Goal: Task Accomplishment & Management: Manage account settings

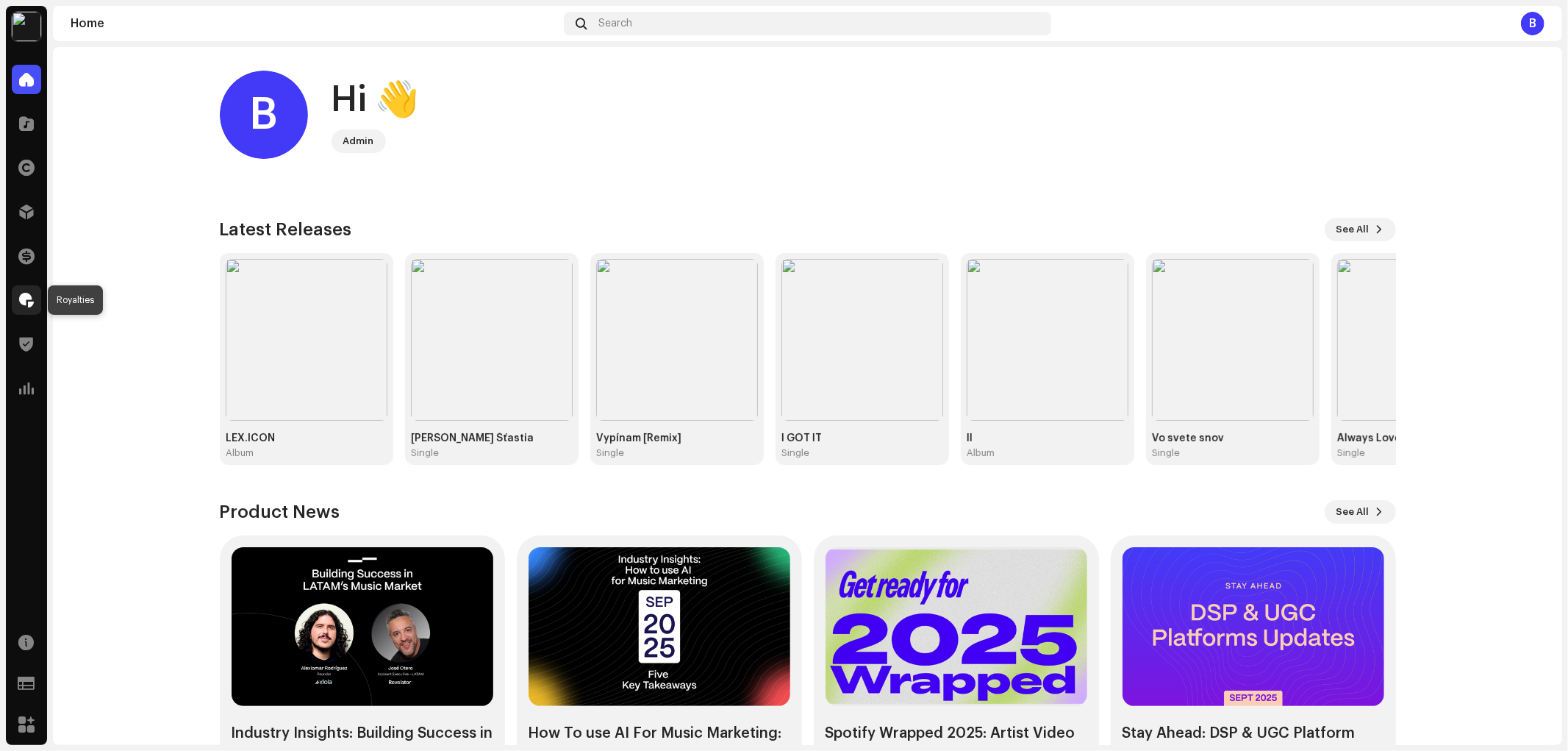
click at [27, 305] on span at bounding box center [26, 300] width 15 height 12
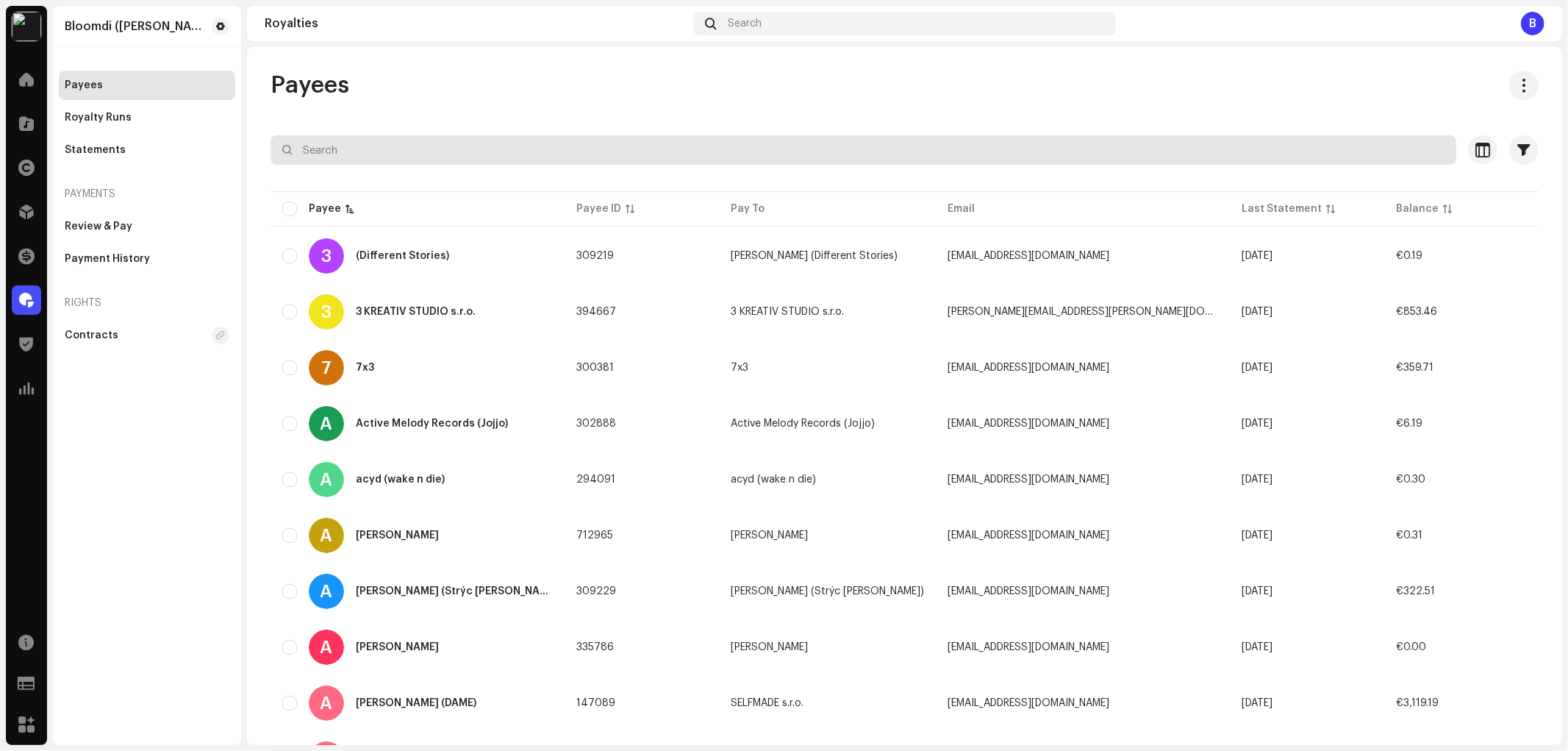
click at [556, 150] on input "text" at bounding box center [863, 150] width 1186 height 30
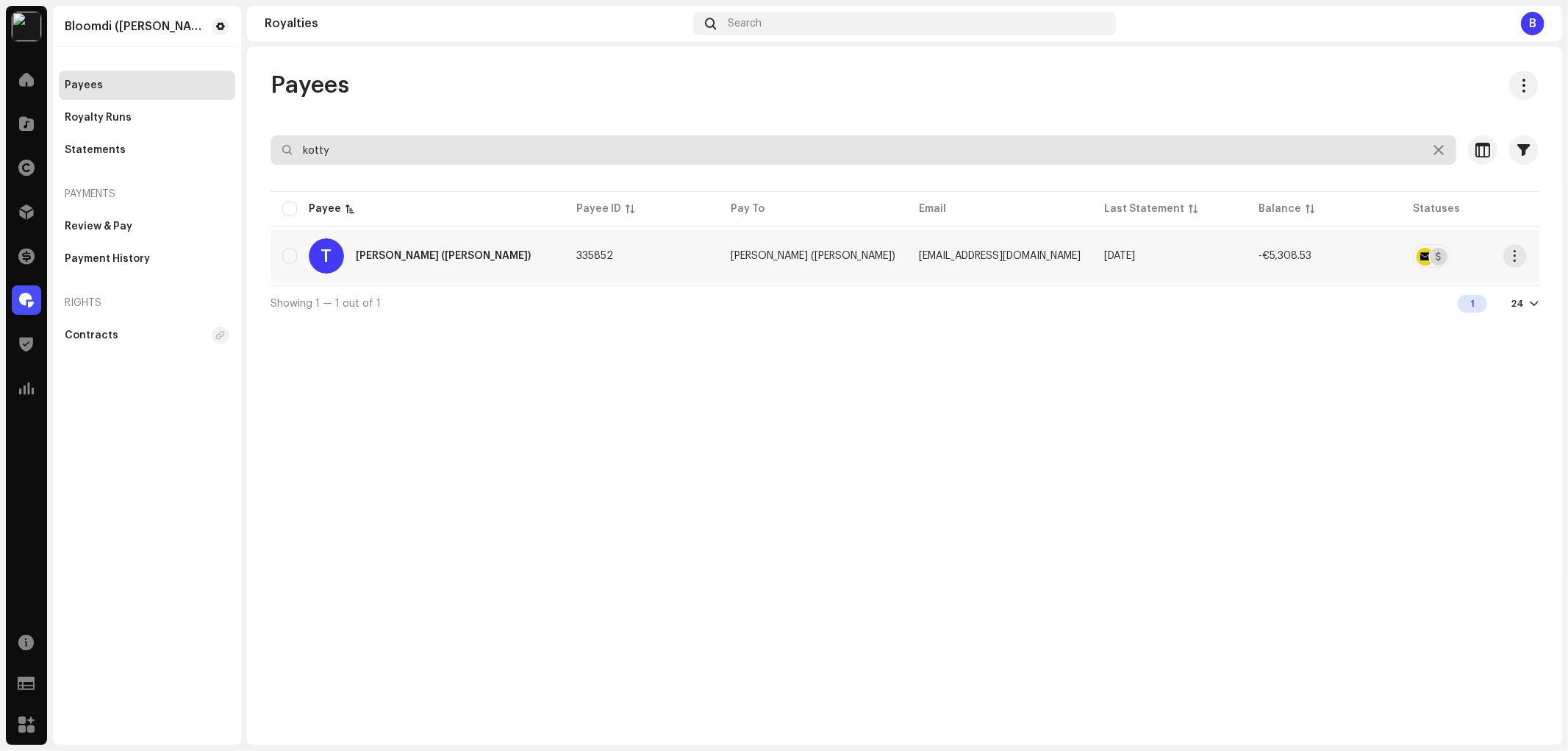
type input "kotty"
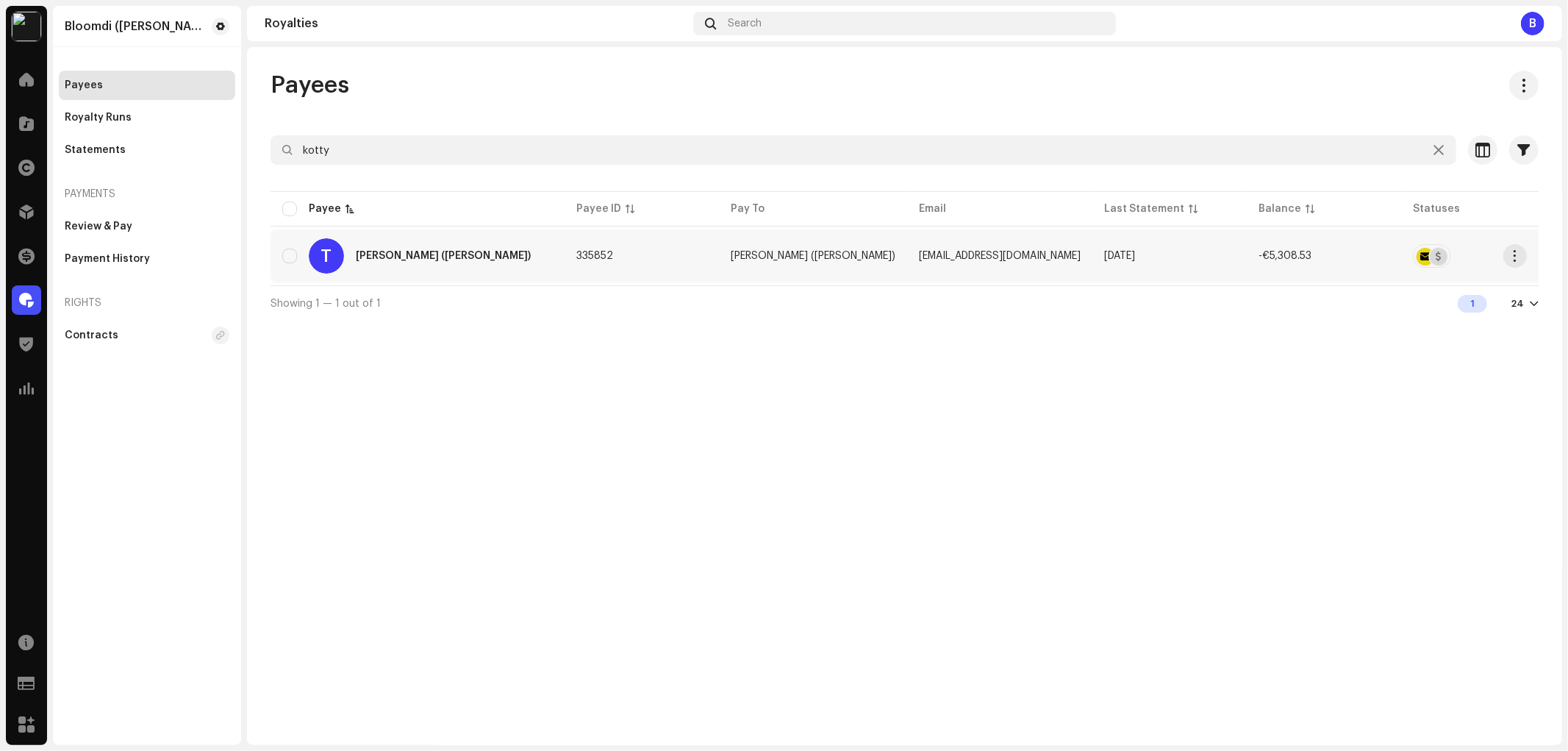
click at [376, 270] on div "T [PERSON_NAME] ([PERSON_NAME])" at bounding box center [418, 255] width 271 height 35
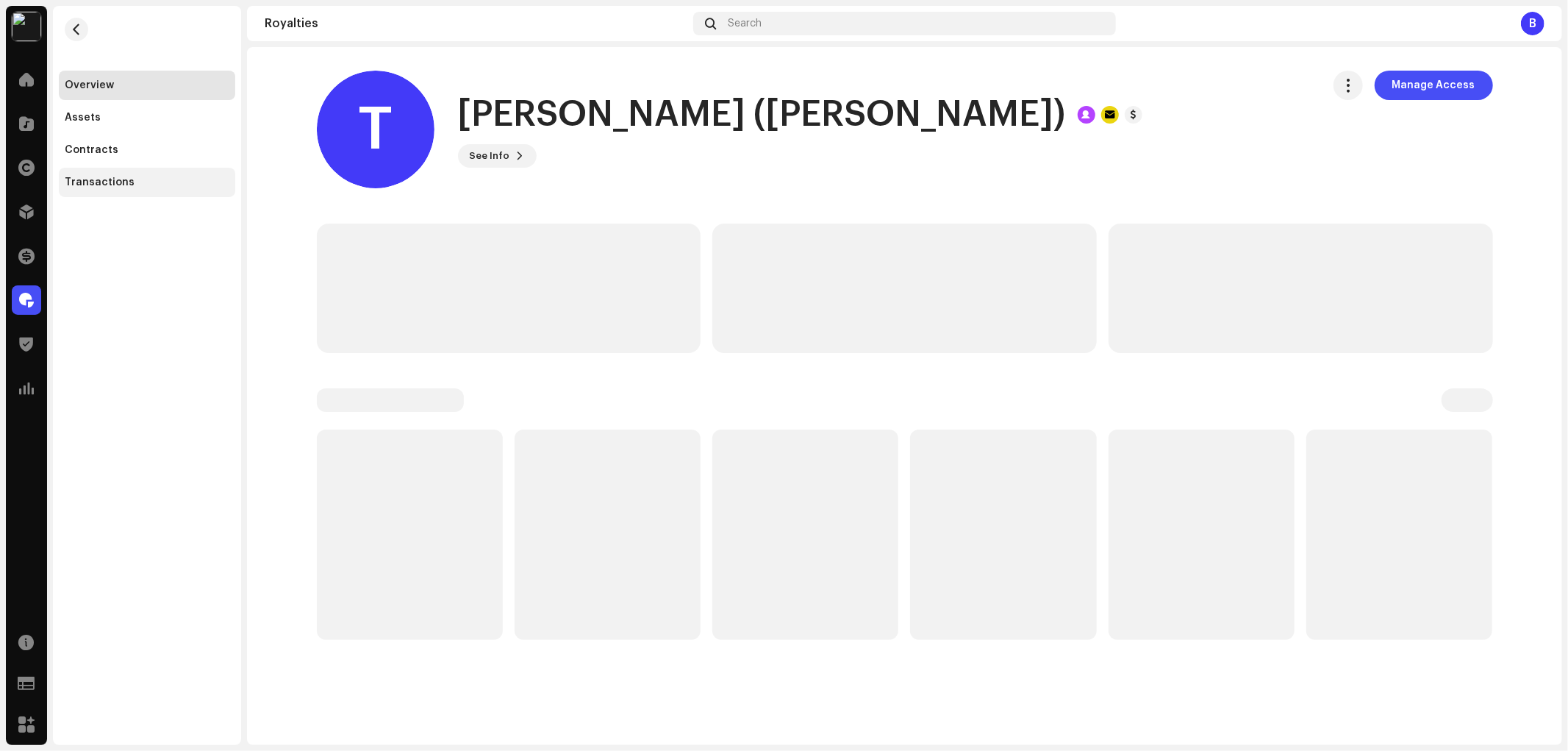
click at [114, 176] on div "Transactions" at bounding box center [100, 182] width 70 height 12
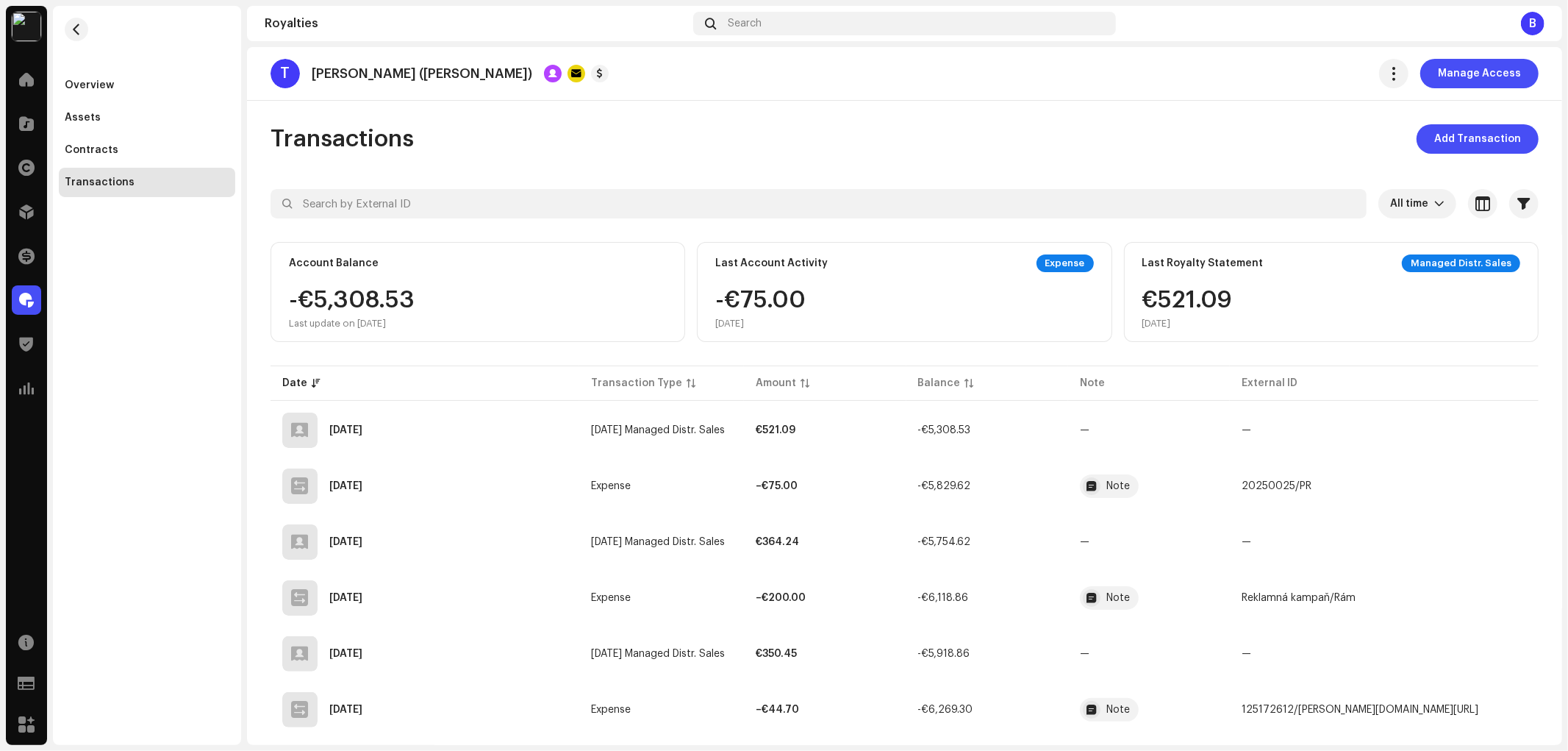
click at [958, 134] on div "Transactions Add Transaction" at bounding box center [905, 139] width 1268 height 30
click at [1459, 140] on span "Add Transaction" at bounding box center [1476, 139] width 87 height 30
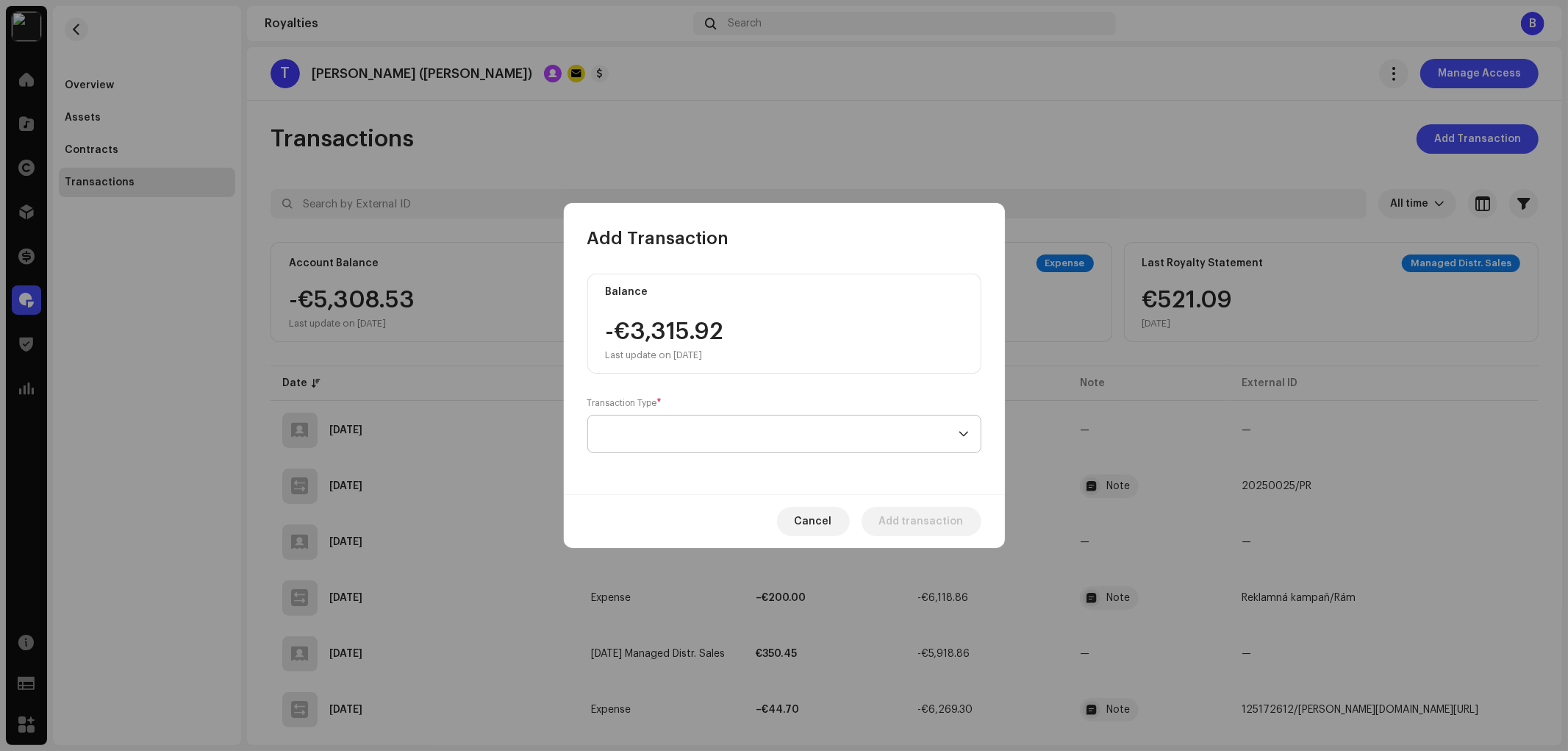
click at [803, 447] on span at bounding box center [779, 433] width 358 height 37
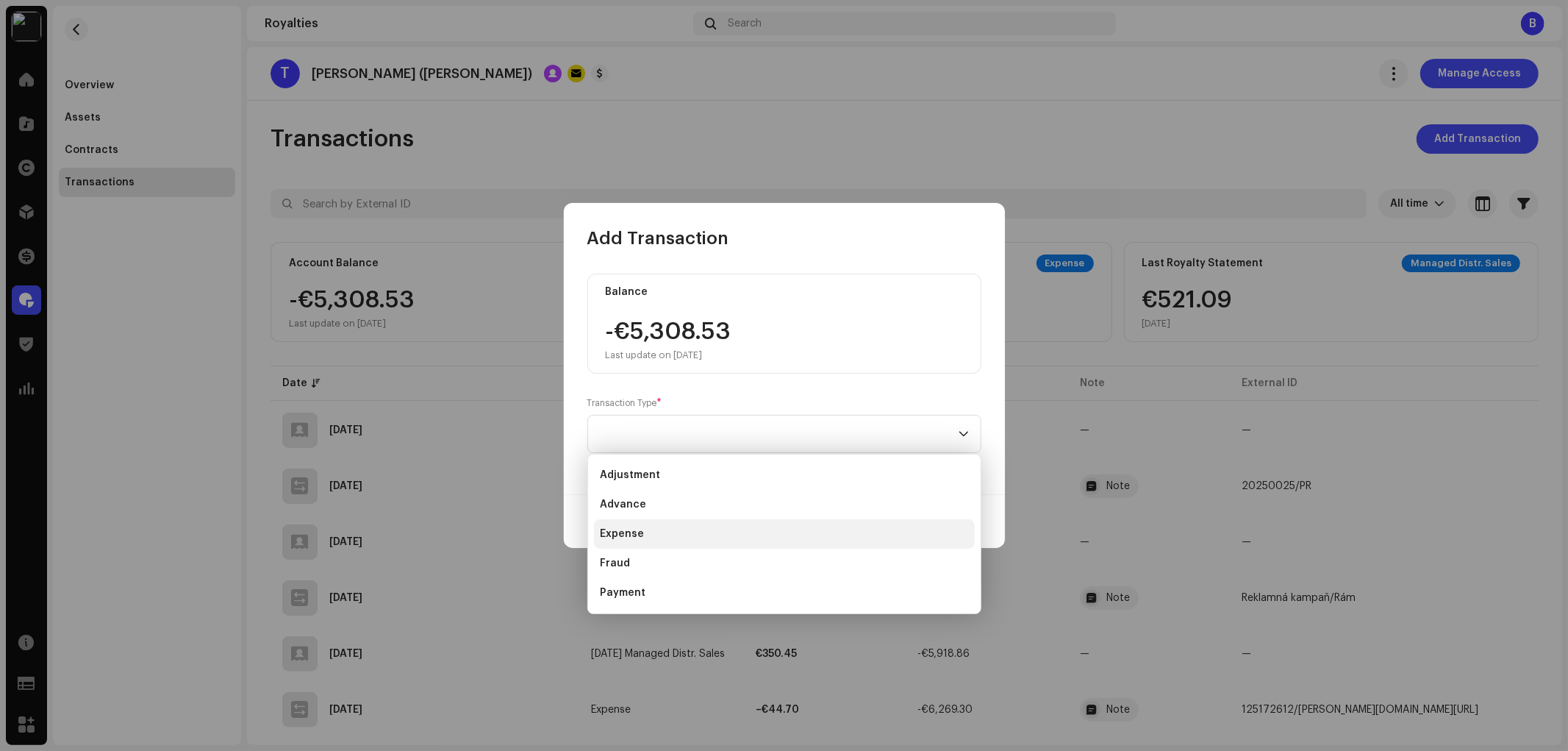
click at [676, 533] on li "Expense" at bounding box center [784, 534] width 380 height 30
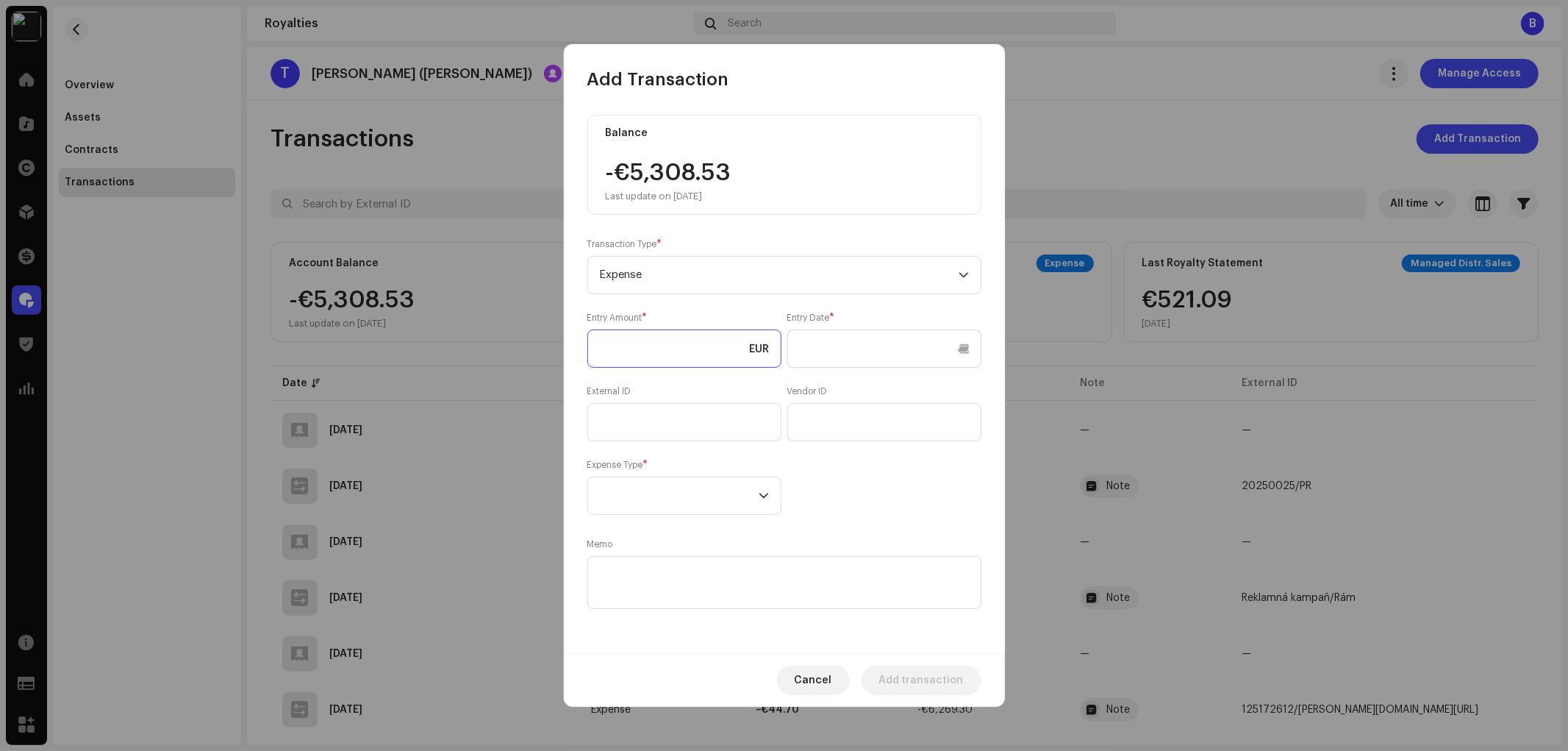
click at [603, 334] on input at bounding box center [684, 349] width 194 height 38
type input "1,100.00"
click at [654, 575] on textarea at bounding box center [784, 582] width 394 height 53
paste textarea "20250014"
type textarea "20250014"
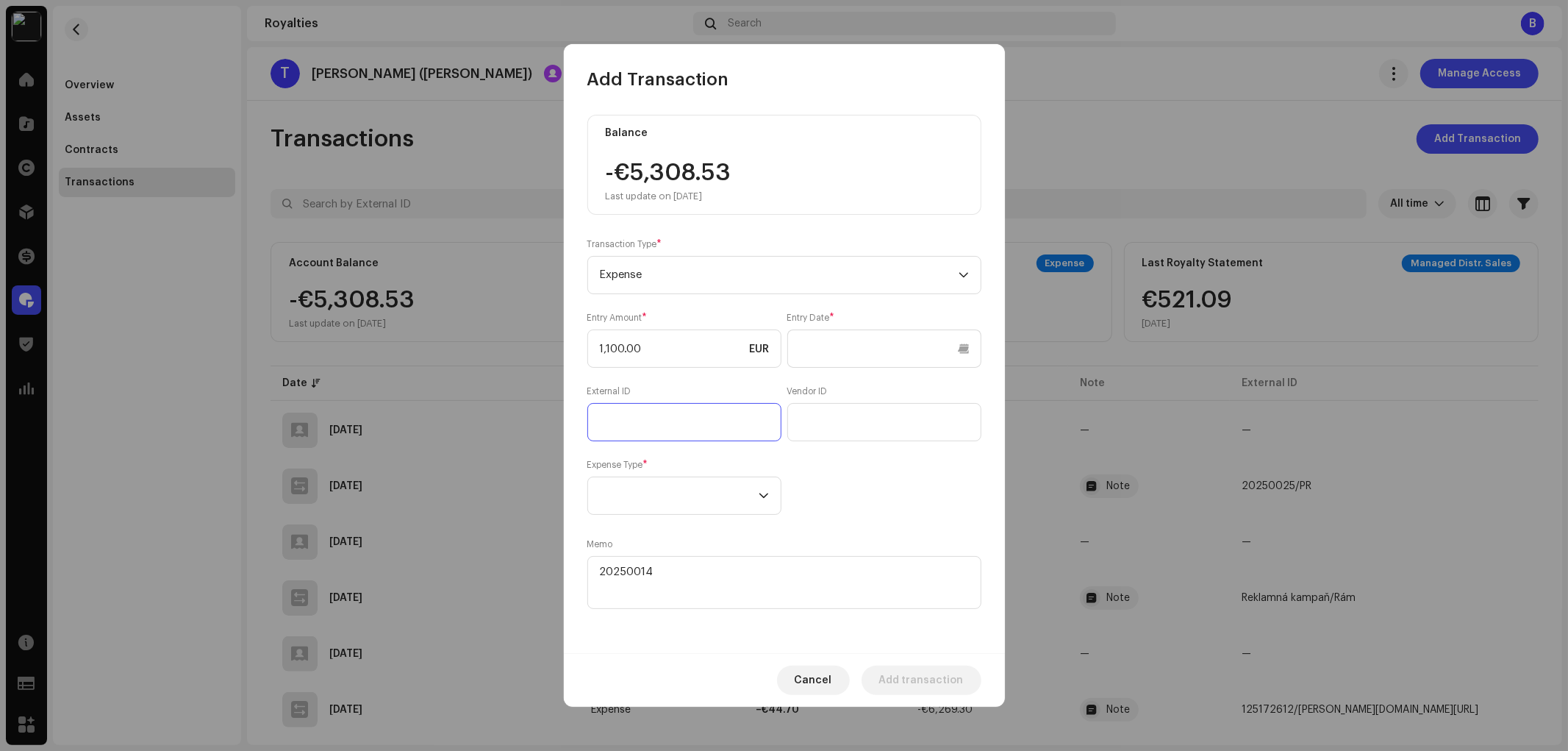
click at [639, 411] on input "text" at bounding box center [684, 422] width 194 height 38
paste input "20250014"
type input "20250014/"
click at [713, 571] on textarea at bounding box center [784, 582] width 394 height 53
click at [743, 489] on span at bounding box center [678, 495] width 158 height 37
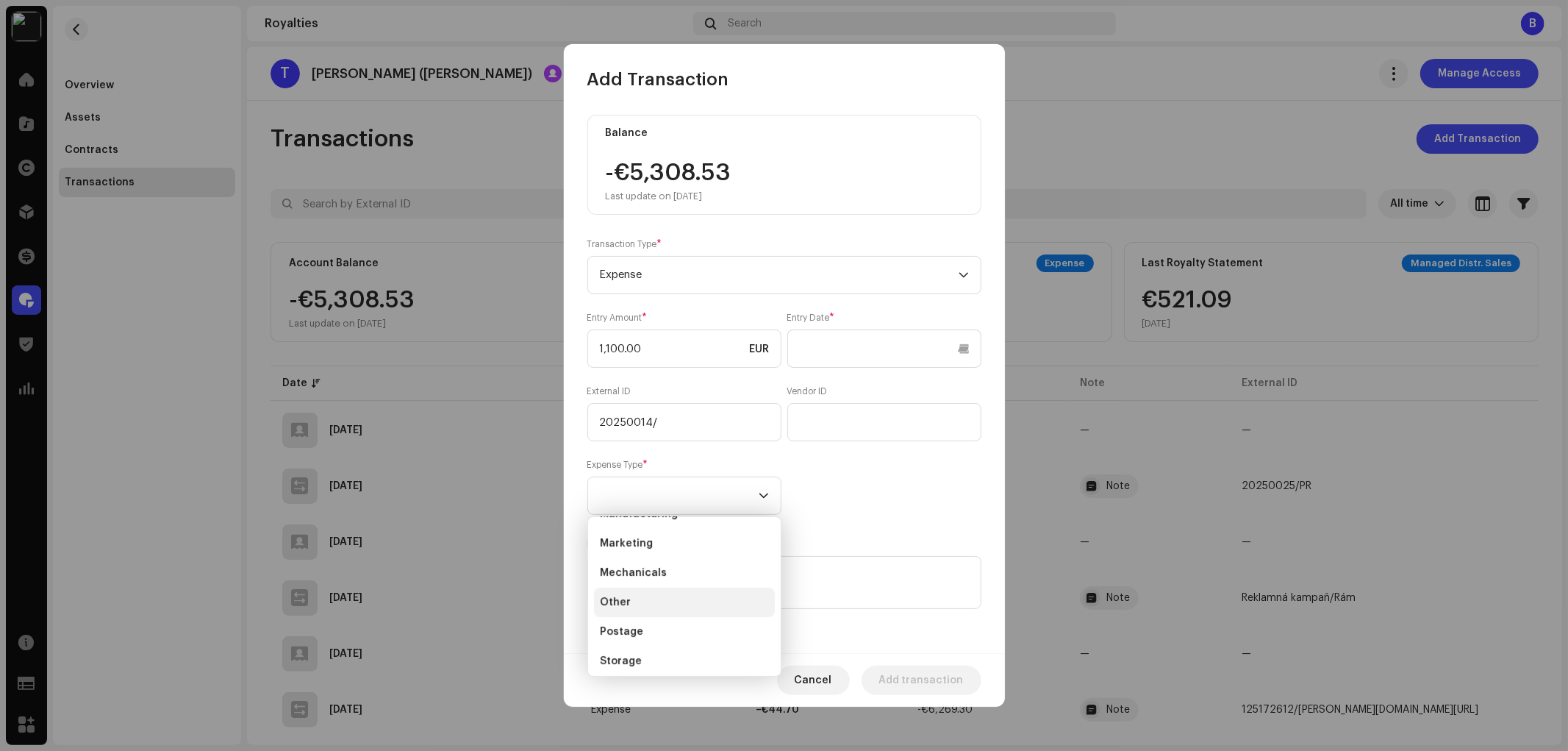
scroll to position [89, 0]
click at [686, 600] on li "Other" at bounding box center [685, 597] width 181 height 30
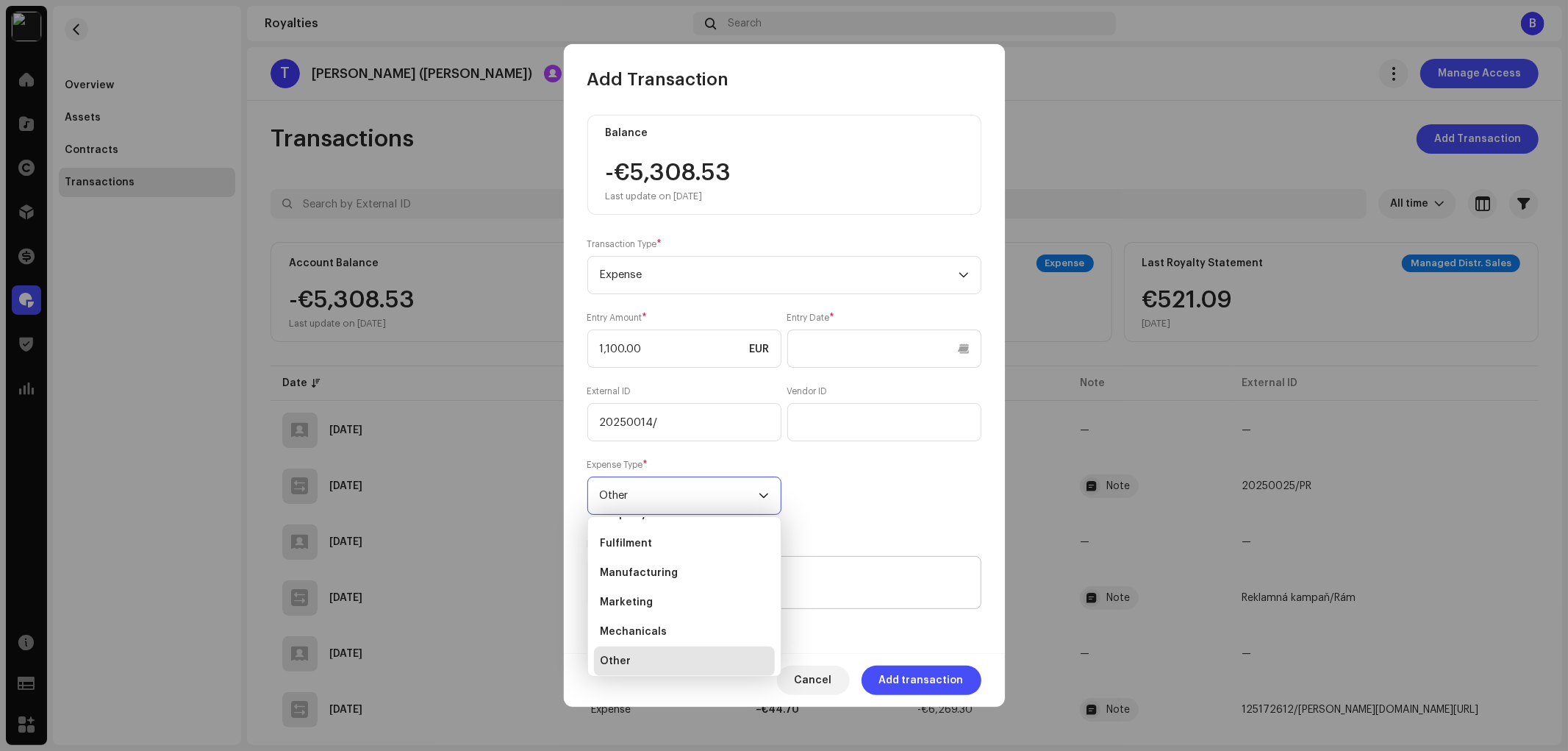
scroll to position [5, 0]
click at [855, 532] on div "Balance -€5,308.53 Last update on [DATE] Transaction Type * Expense Entry Amoun…" at bounding box center [784, 363] width 394 height 497
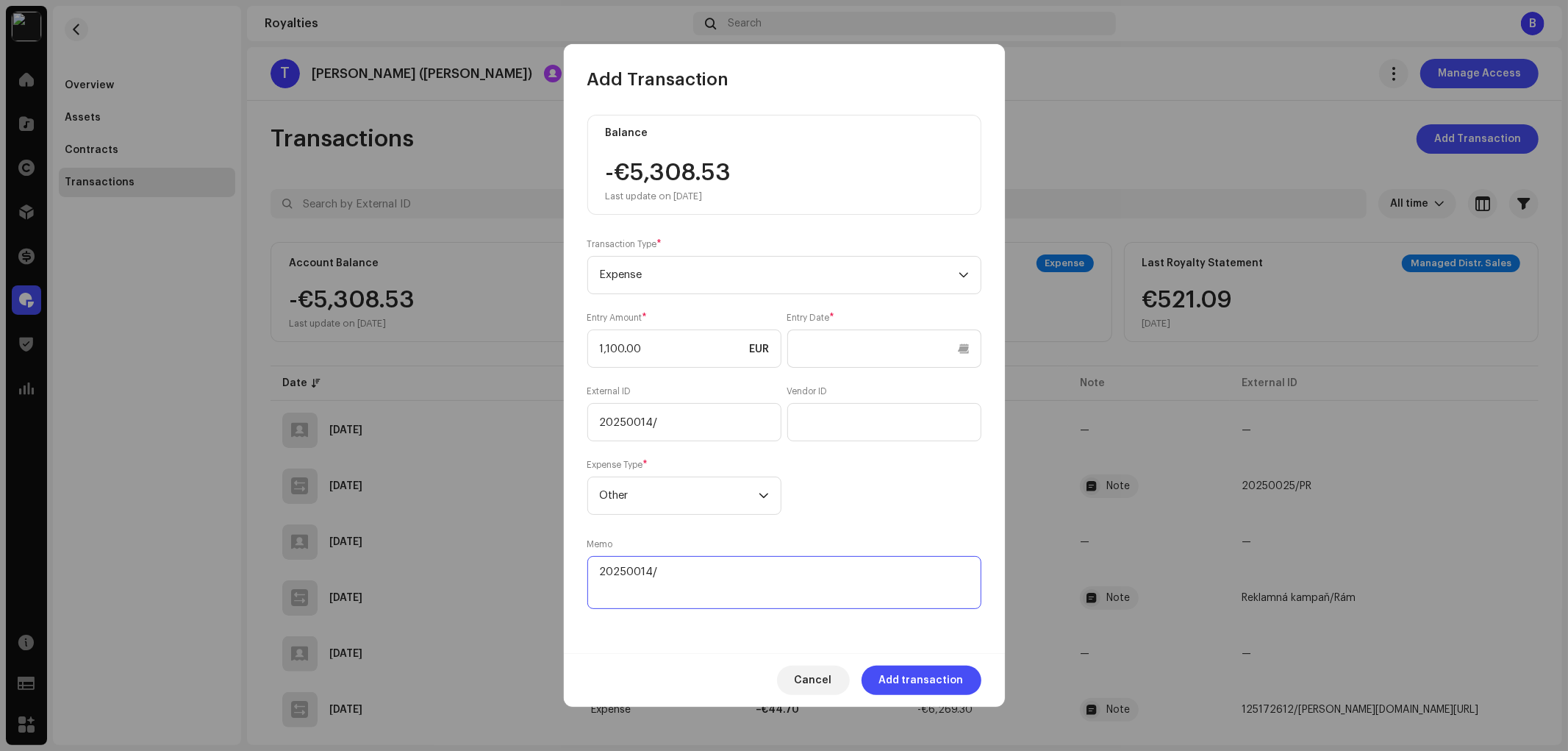
click at [717, 569] on textarea at bounding box center [784, 582] width 394 height 53
paste textarea "Chceli klip"
type textarea "20250014/Chceli klip"
click at [689, 431] on input "20250014/" at bounding box center [684, 422] width 194 height 38
paste input "Chceli klip"
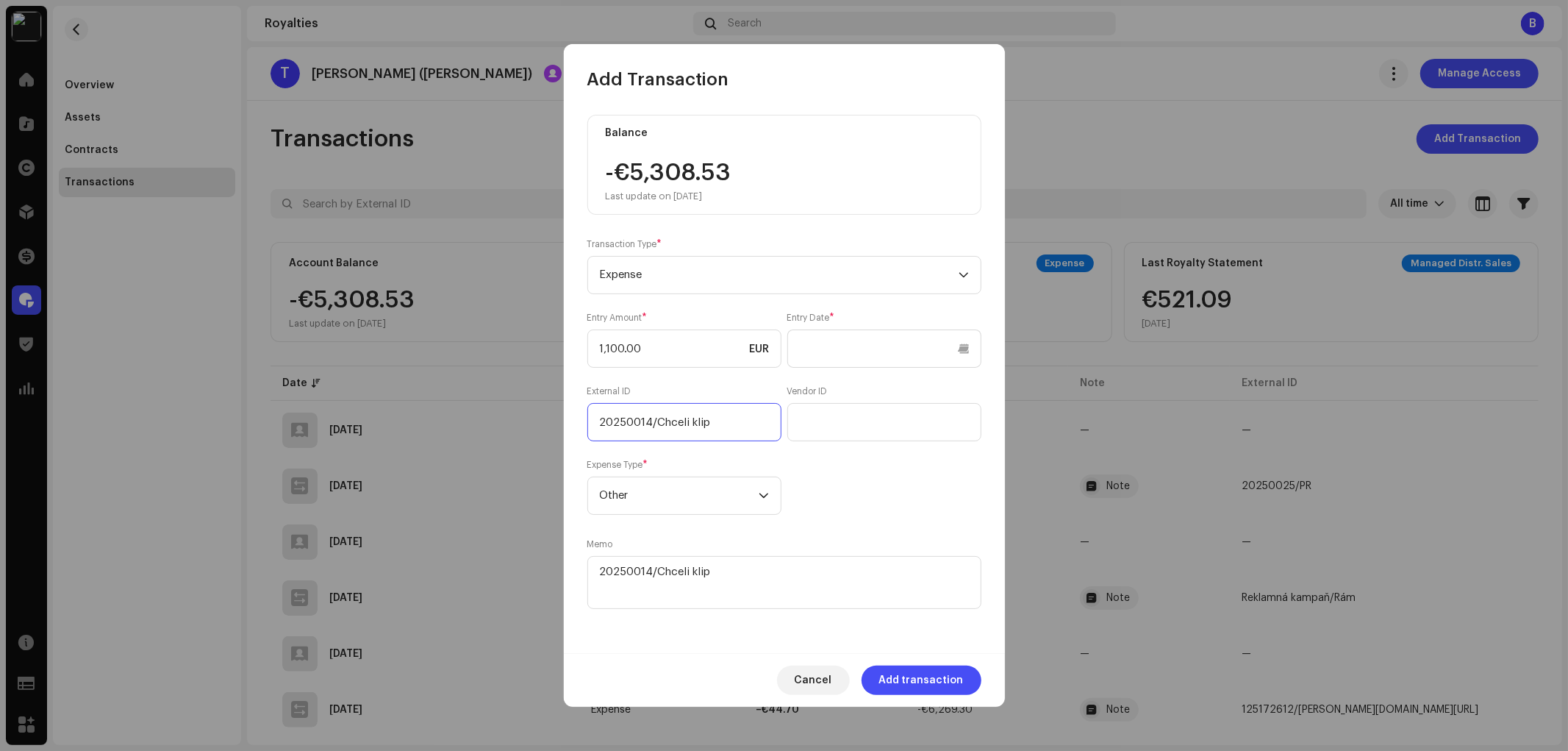
click at [690, 420] on input "20250014/Chceli klip" at bounding box center [684, 422] width 194 height 38
type input "20250014/Chceli klip"
click at [835, 518] on div "Balance -€5,308.53 Last update on [DATE] Transaction Type * Expense Entry Amoun…" at bounding box center [784, 363] width 394 height 497
click at [866, 552] on div "Memo" at bounding box center [784, 575] width 394 height 74
click at [892, 487] on div "Entry Amount * 1,100.00 EUR Entry Date * External ID 20250014/Chceli klip Vendo…" at bounding box center [784, 413] width 394 height 203
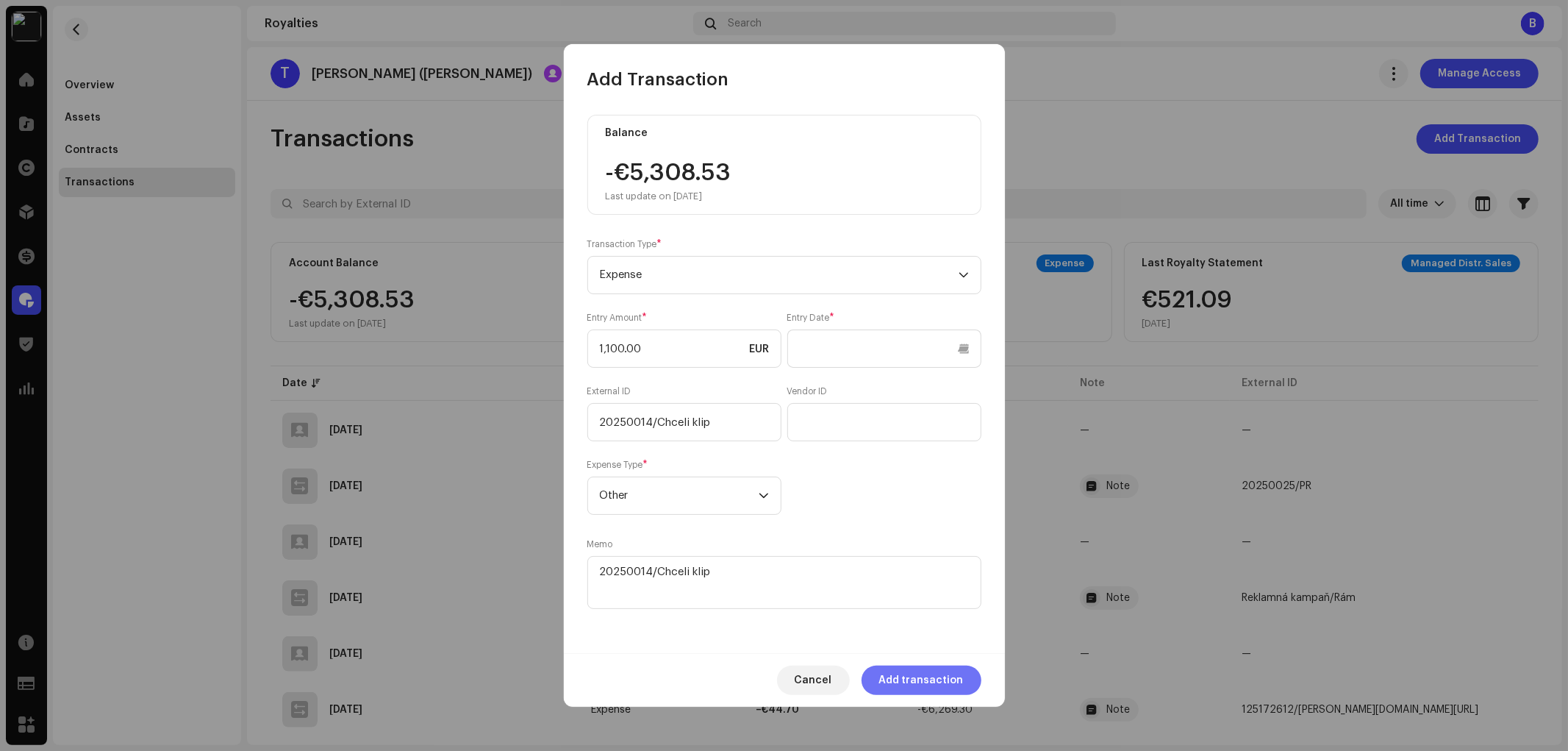
click at [941, 681] on span "Add transaction" at bounding box center [921, 680] width 85 height 30
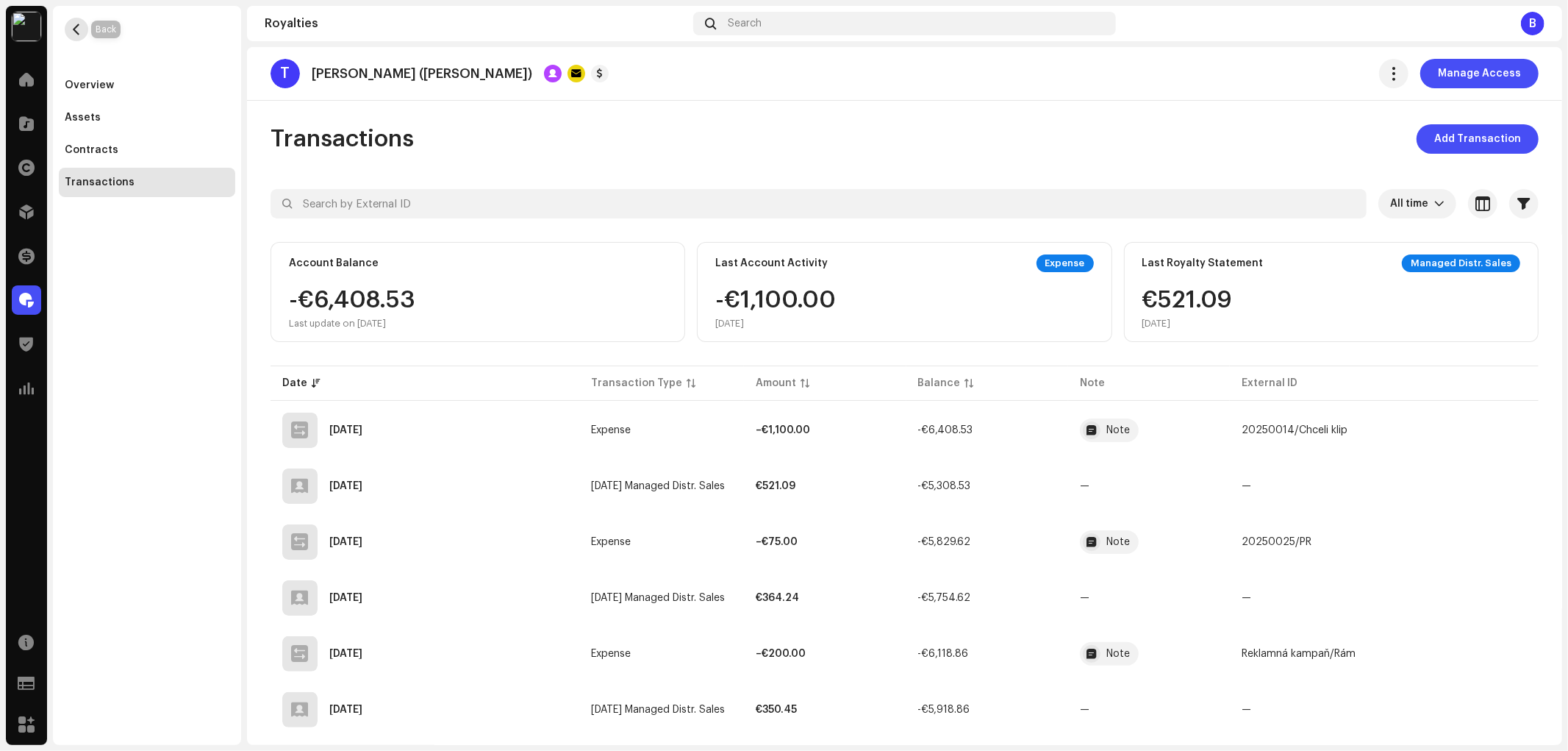
click at [78, 24] on span "button" at bounding box center [77, 30] width 11 height 12
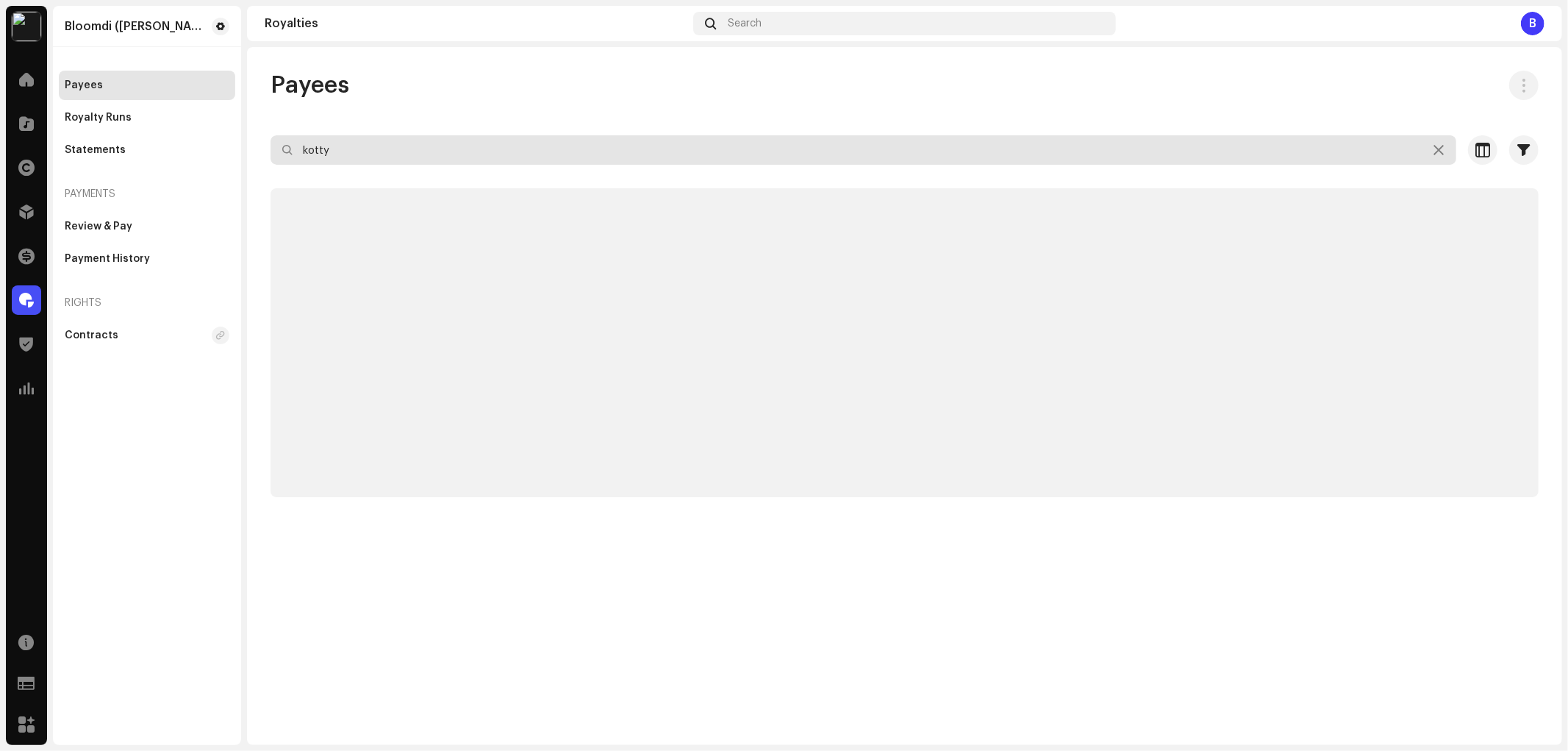
click at [397, 147] on input "kotty" at bounding box center [863, 150] width 1186 height 30
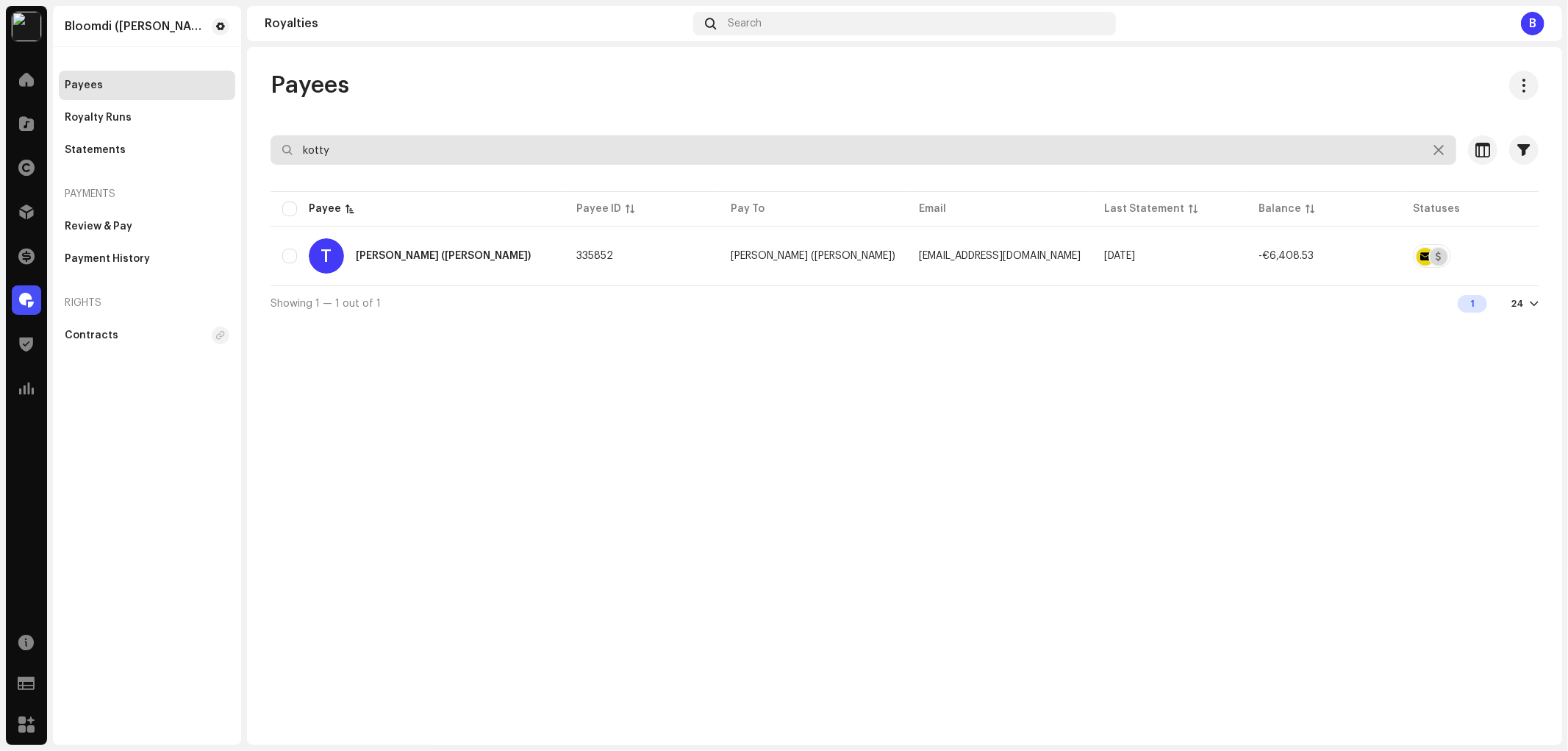
click at [397, 147] on input "kotty" at bounding box center [863, 150] width 1186 height 30
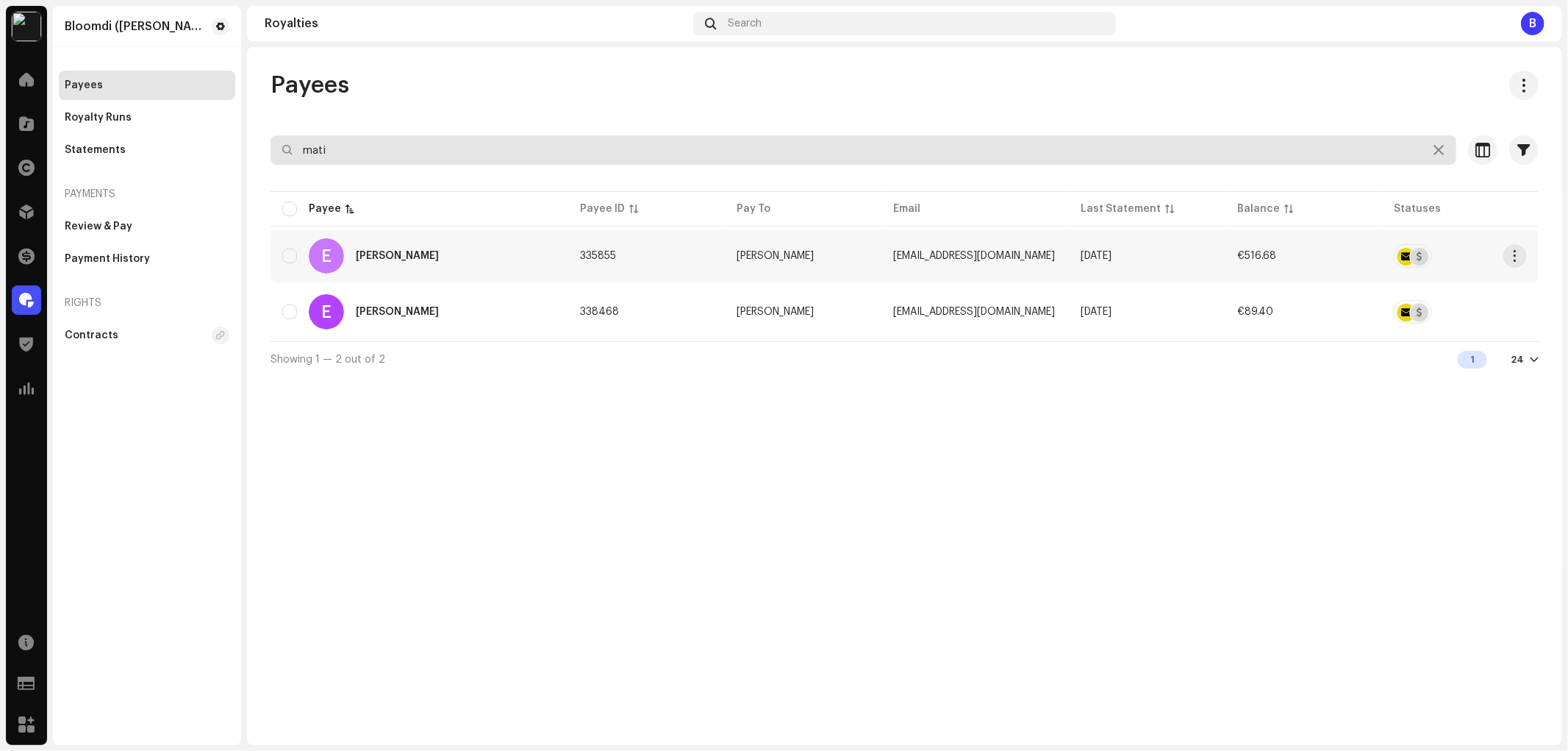
type input "mati"
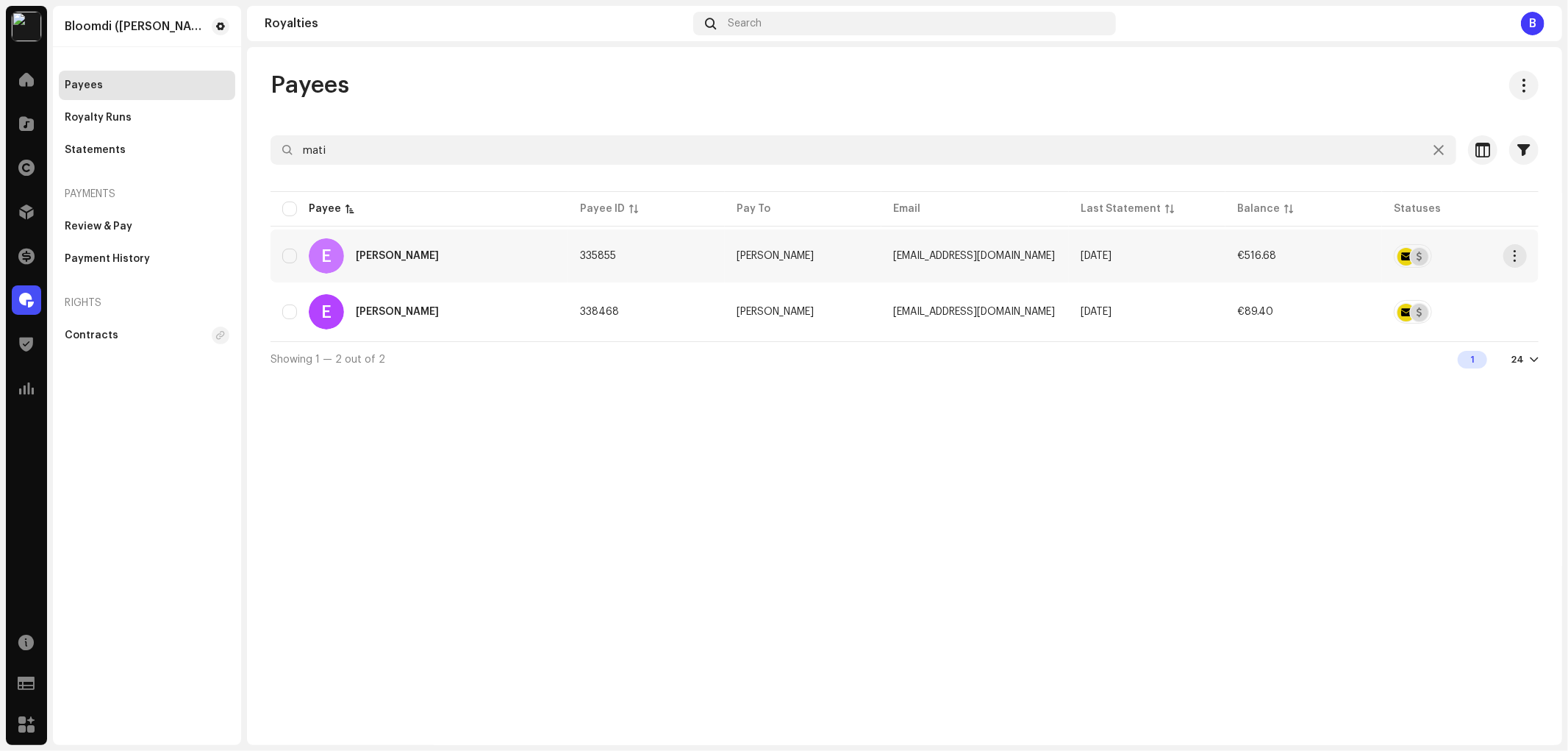
click at [445, 257] on div "E [PERSON_NAME]" at bounding box center [419, 255] width 274 height 35
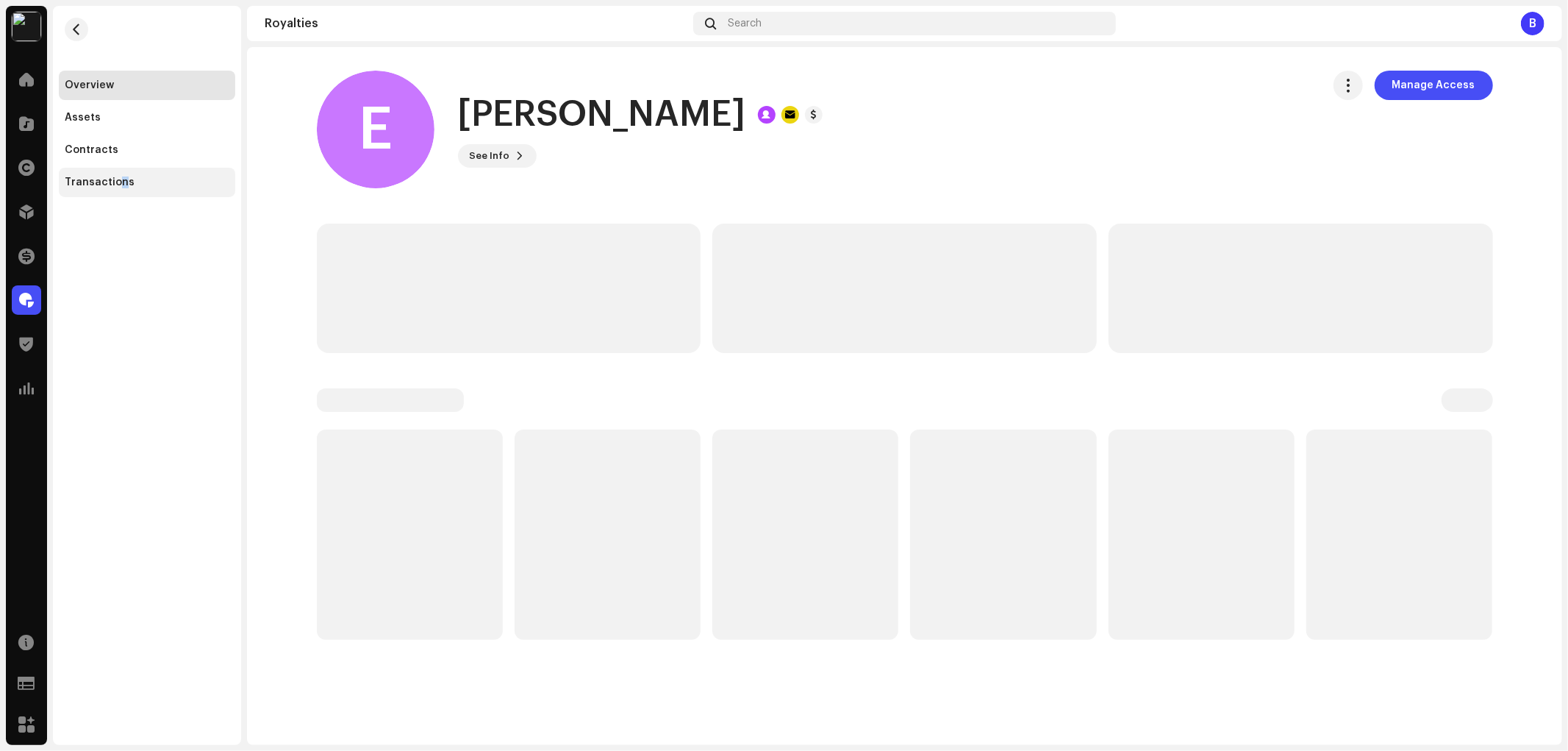
drag, startPoint x: 119, startPoint y: 184, endPoint x: 128, endPoint y: 180, distance: 9.8
click at [119, 181] on div "Transactions" at bounding box center [100, 182] width 70 height 12
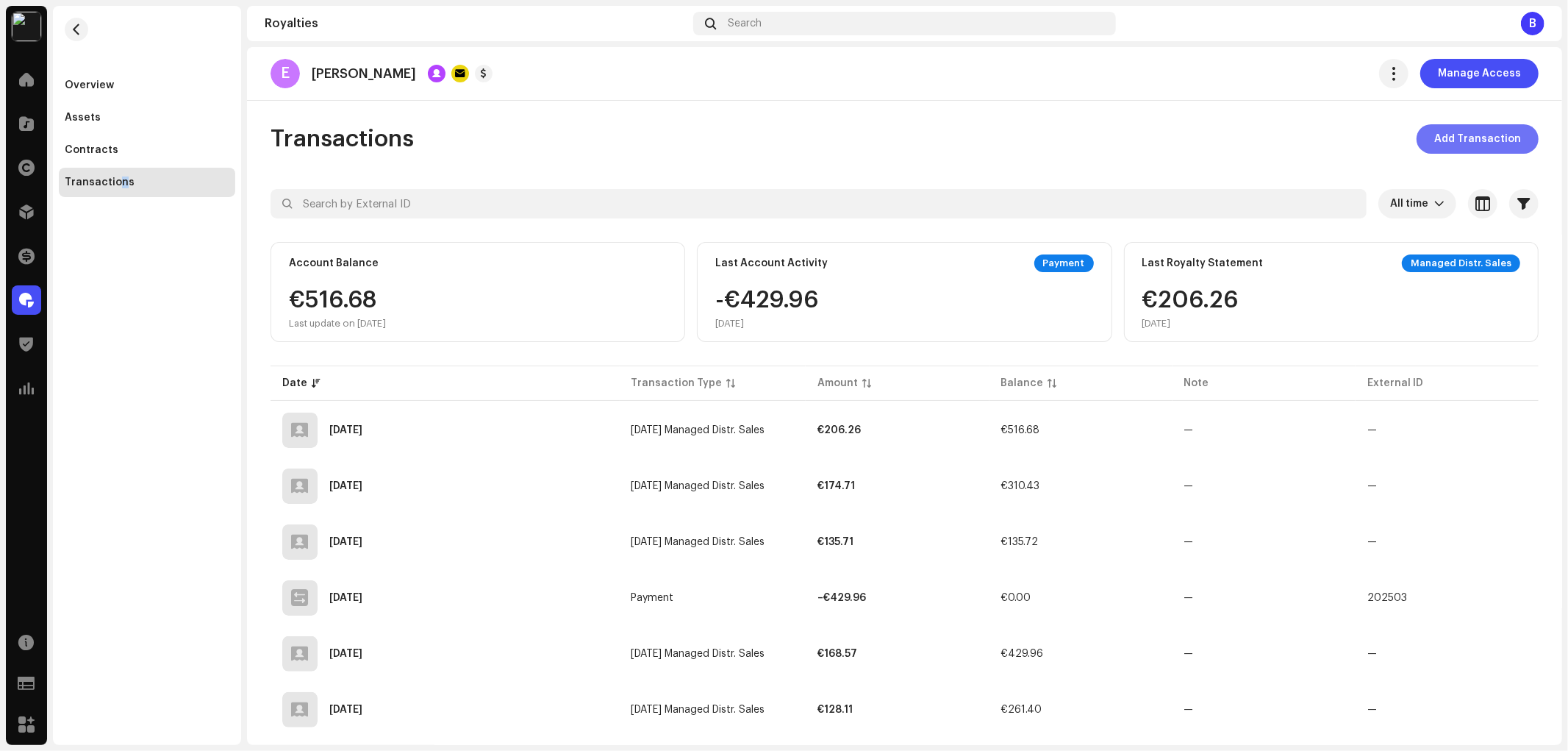
click at [1431, 141] on button "Add Transaction" at bounding box center [1477, 139] width 122 height 30
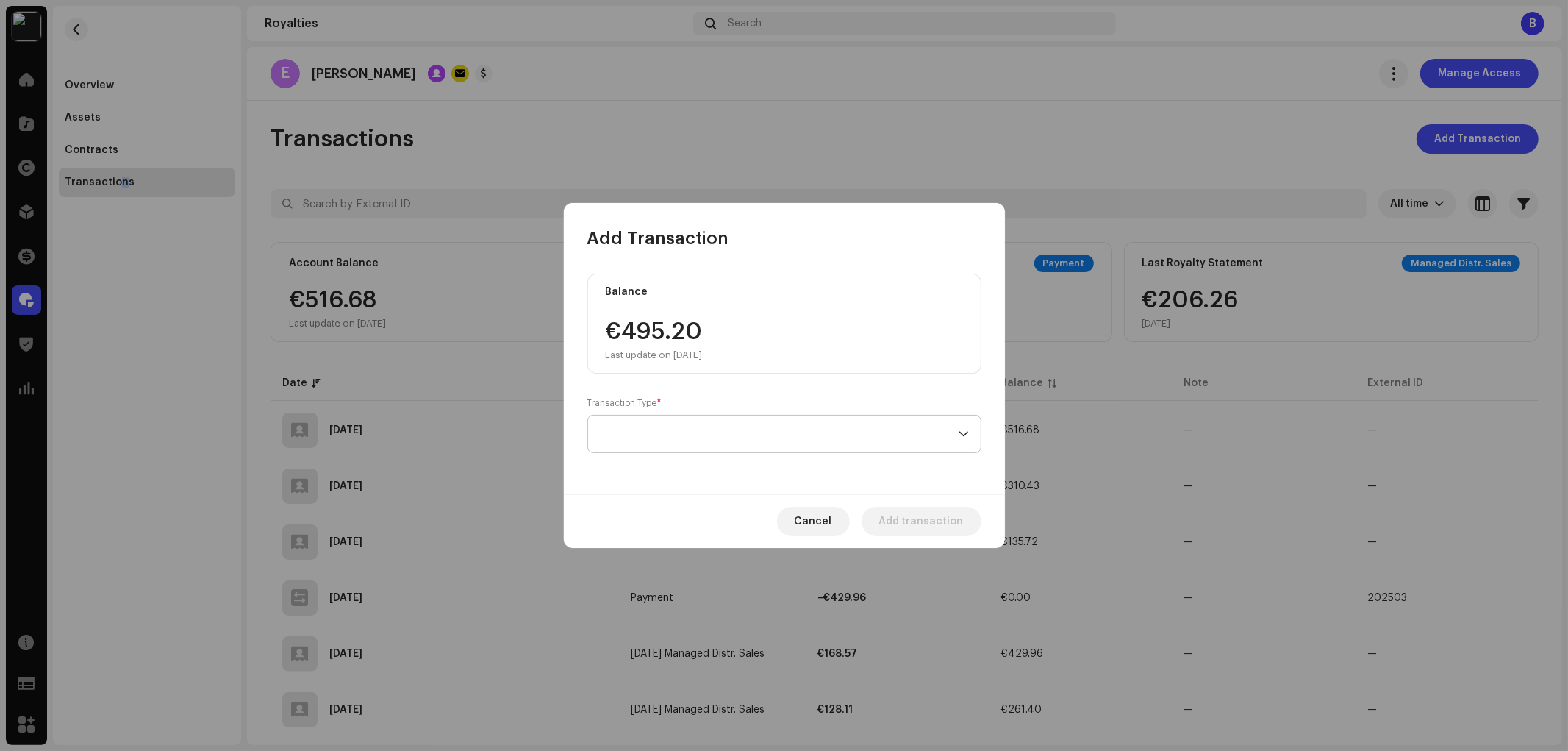
click at [754, 425] on span at bounding box center [779, 433] width 358 height 37
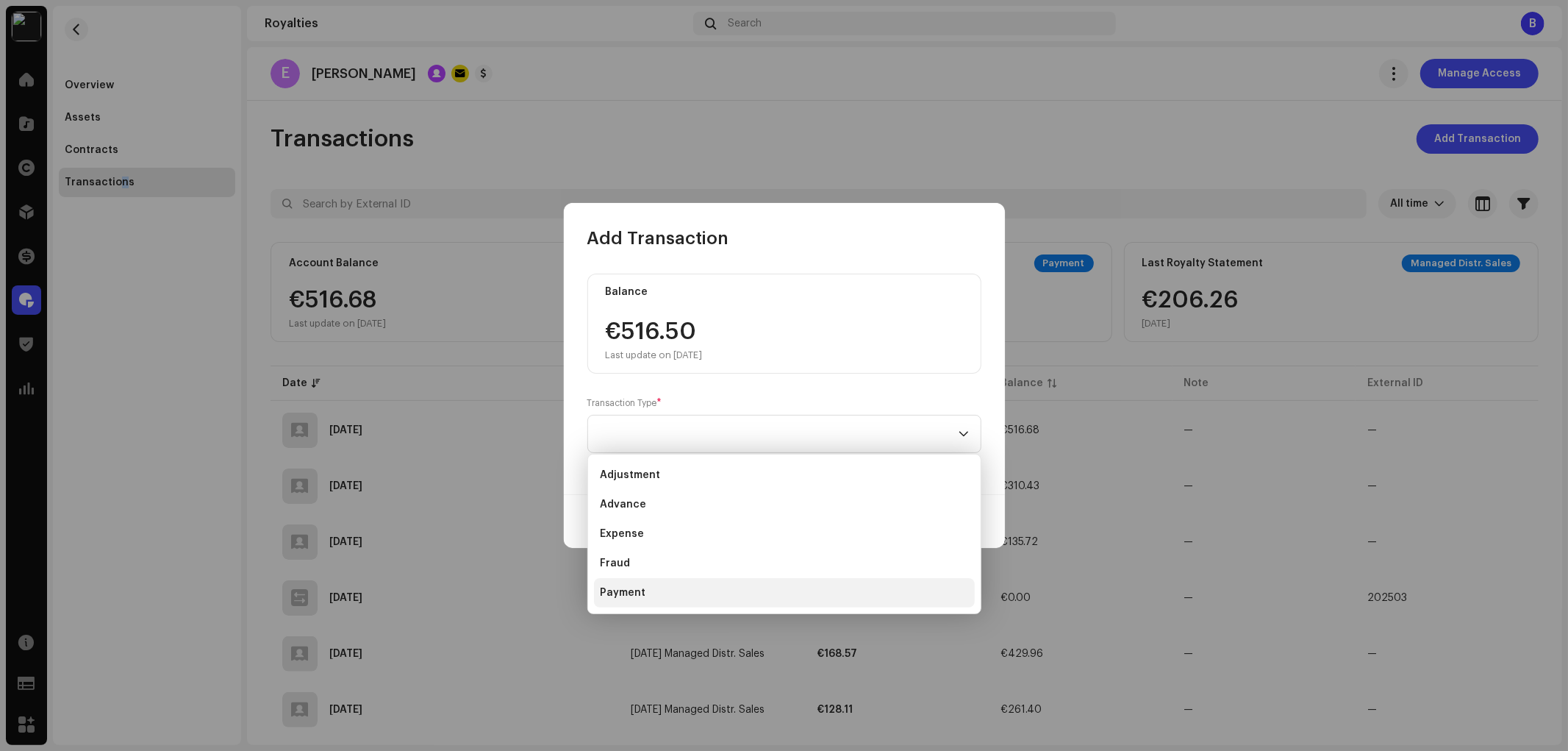
click at [710, 594] on li "Payment" at bounding box center [784, 593] width 380 height 30
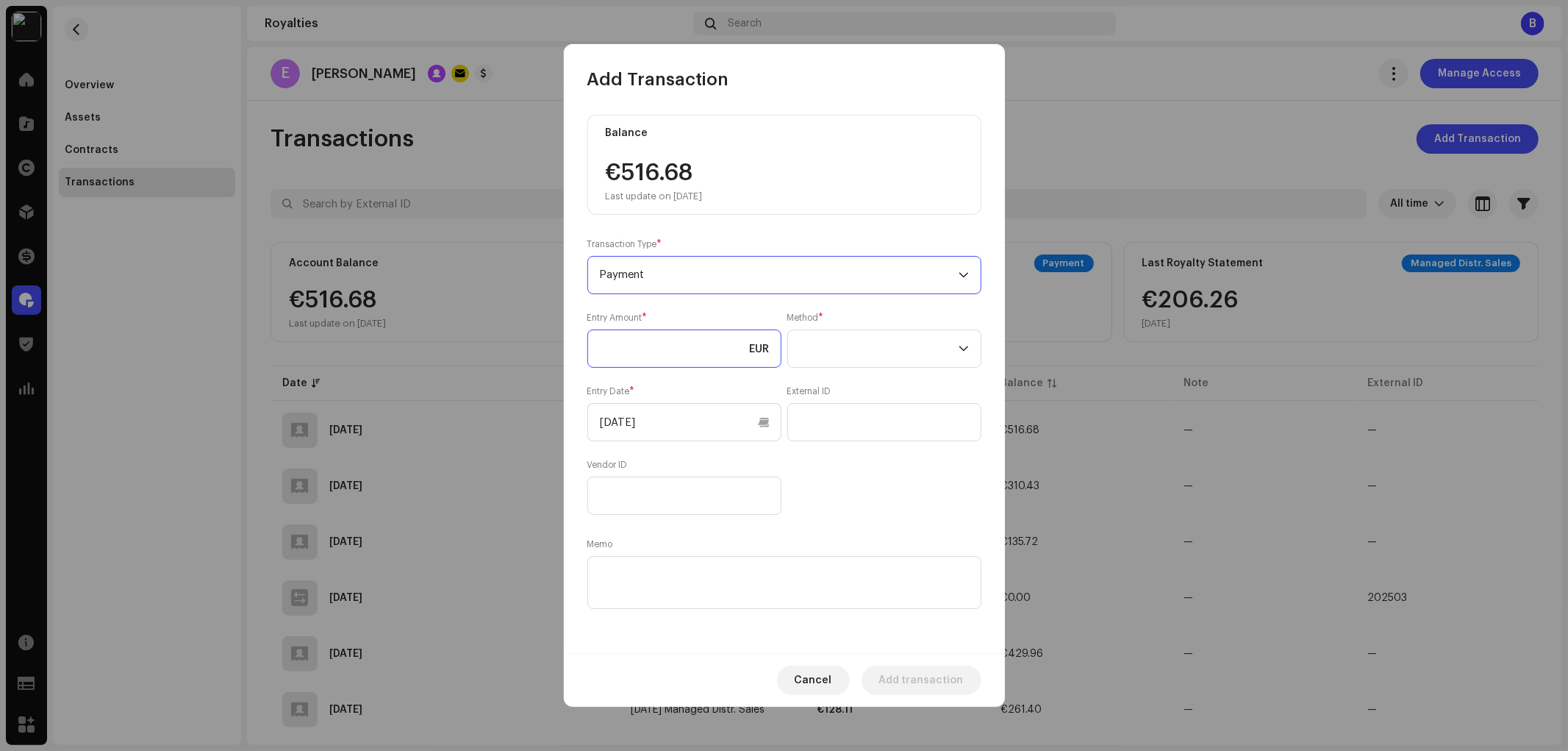
click at [691, 358] on input at bounding box center [684, 349] width 194 height 38
type input "516.68"
click at [895, 355] on span at bounding box center [878, 348] width 158 height 37
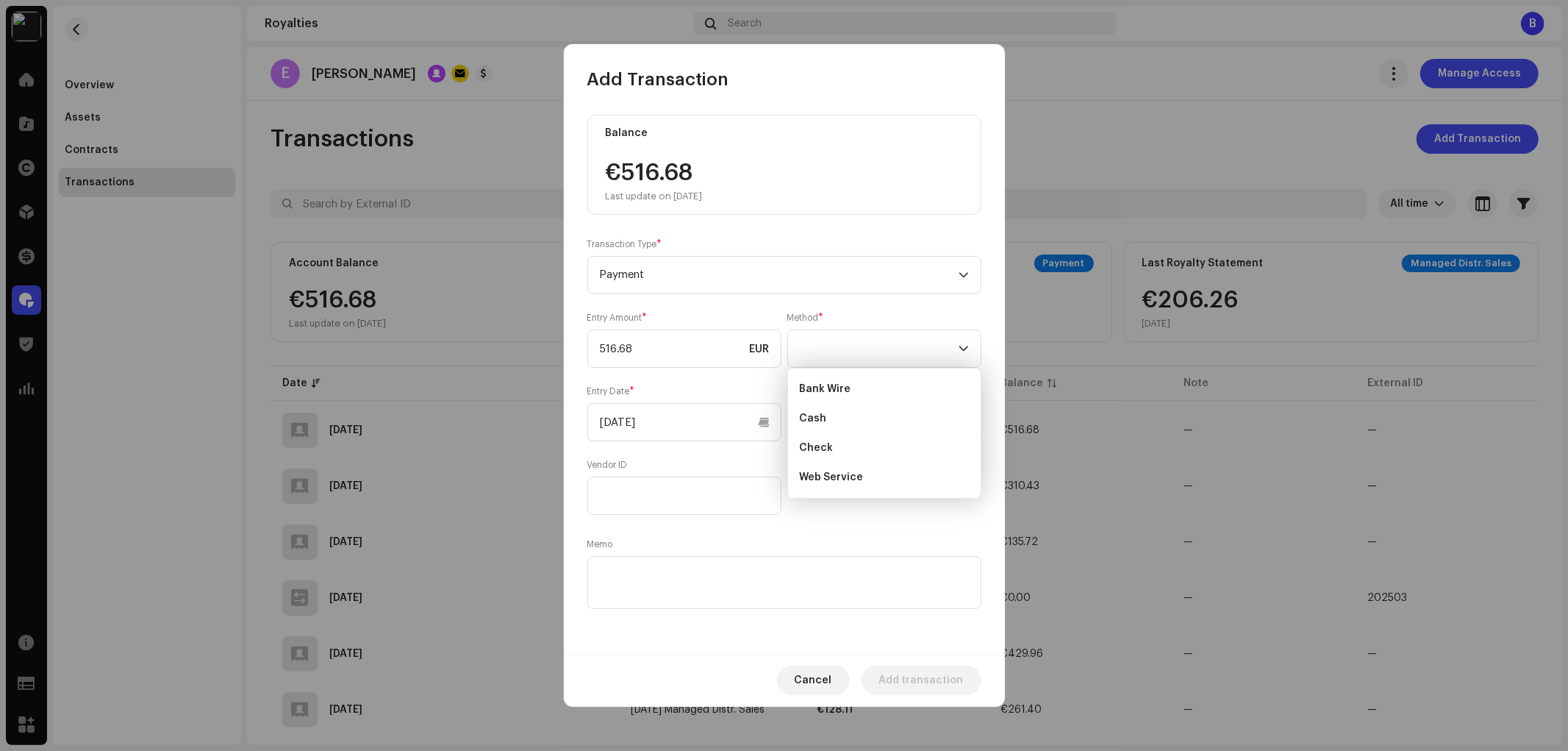
click at [894, 373] on ul "Bank Wire Cash Check Web Service" at bounding box center [883, 433] width 192 height 129
click at [888, 397] on li "Bank Wire" at bounding box center [884, 389] width 181 height 30
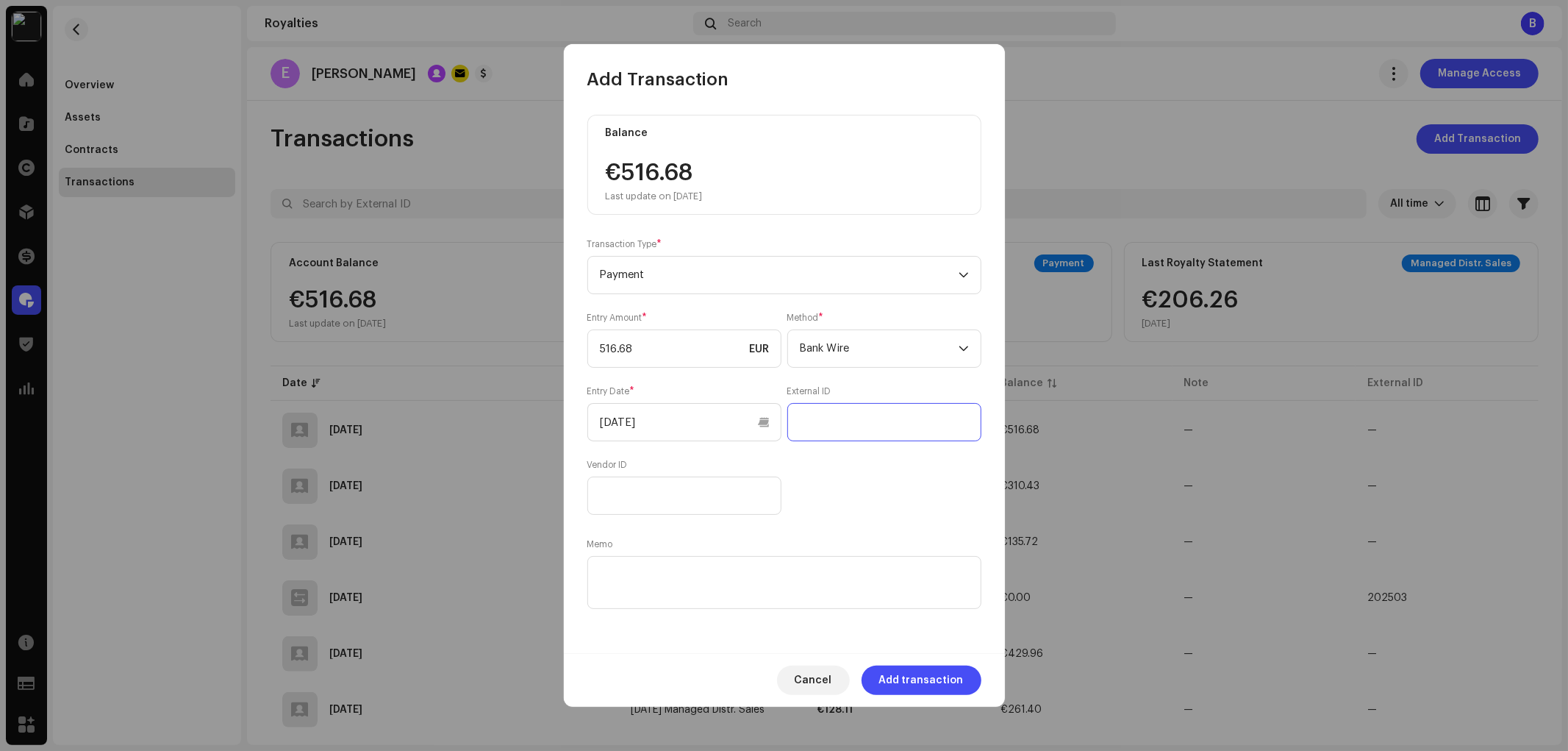
click at [818, 437] on input "text" at bounding box center [884, 422] width 194 height 38
paste input "2025-06"
type input "2025-06"
click at [792, 594] on textarea at bounding box center [784, 582] width 394 height 53
paste textarea "2025-06"
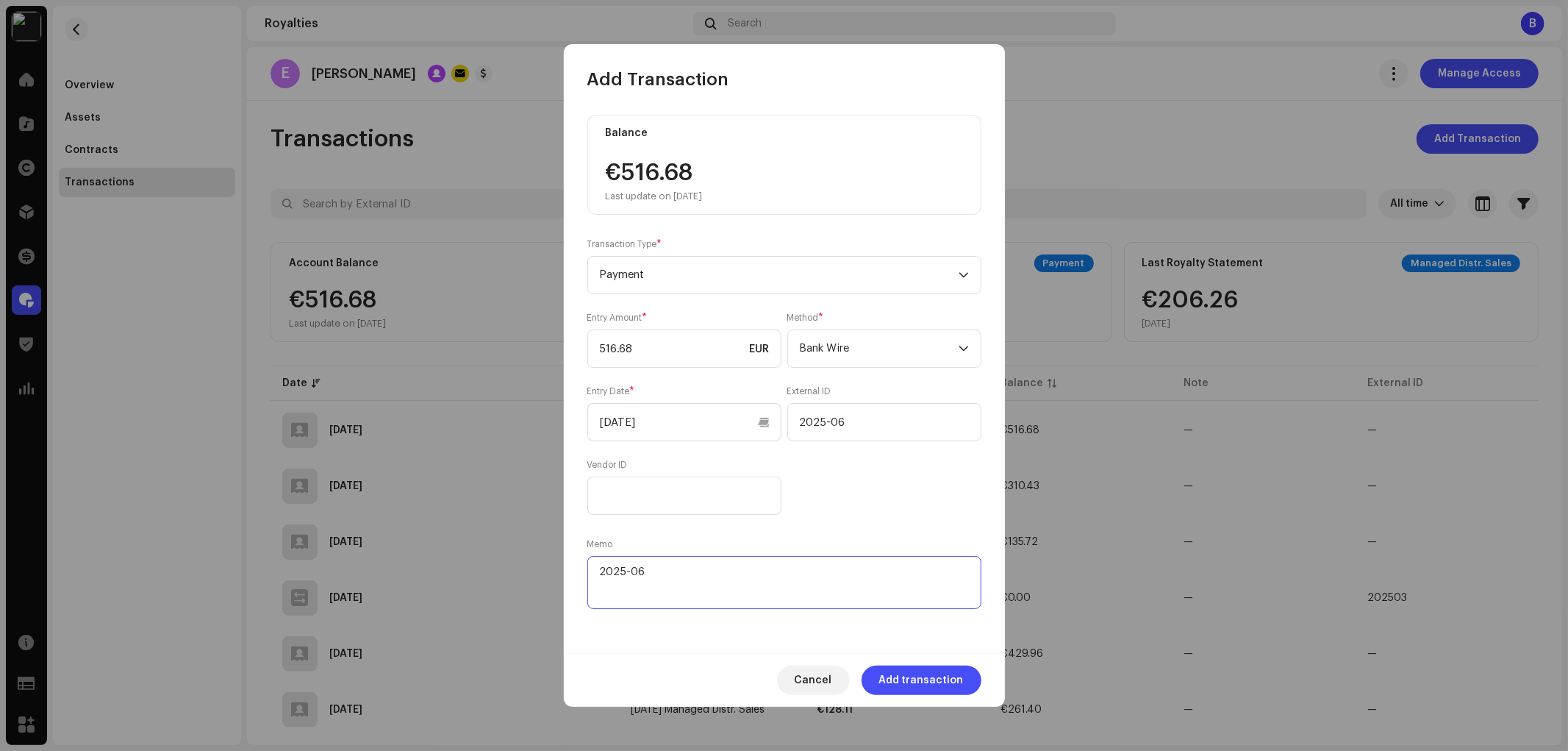
click at [627, 574] on textarea at bounding box center [784, 582] width 394 height 53
type textarea "202506"
click at [827, 419] on input "2025-06" at bounding box center [884, 422] width 194 height 38
type input "202506"
click at [875, 491] on div "Entry Amount * 516.68 EUR Method * Bank Wire Entry Date * [DATE] External ID 20…" at bounding box center [784, 413] width 394 height 203
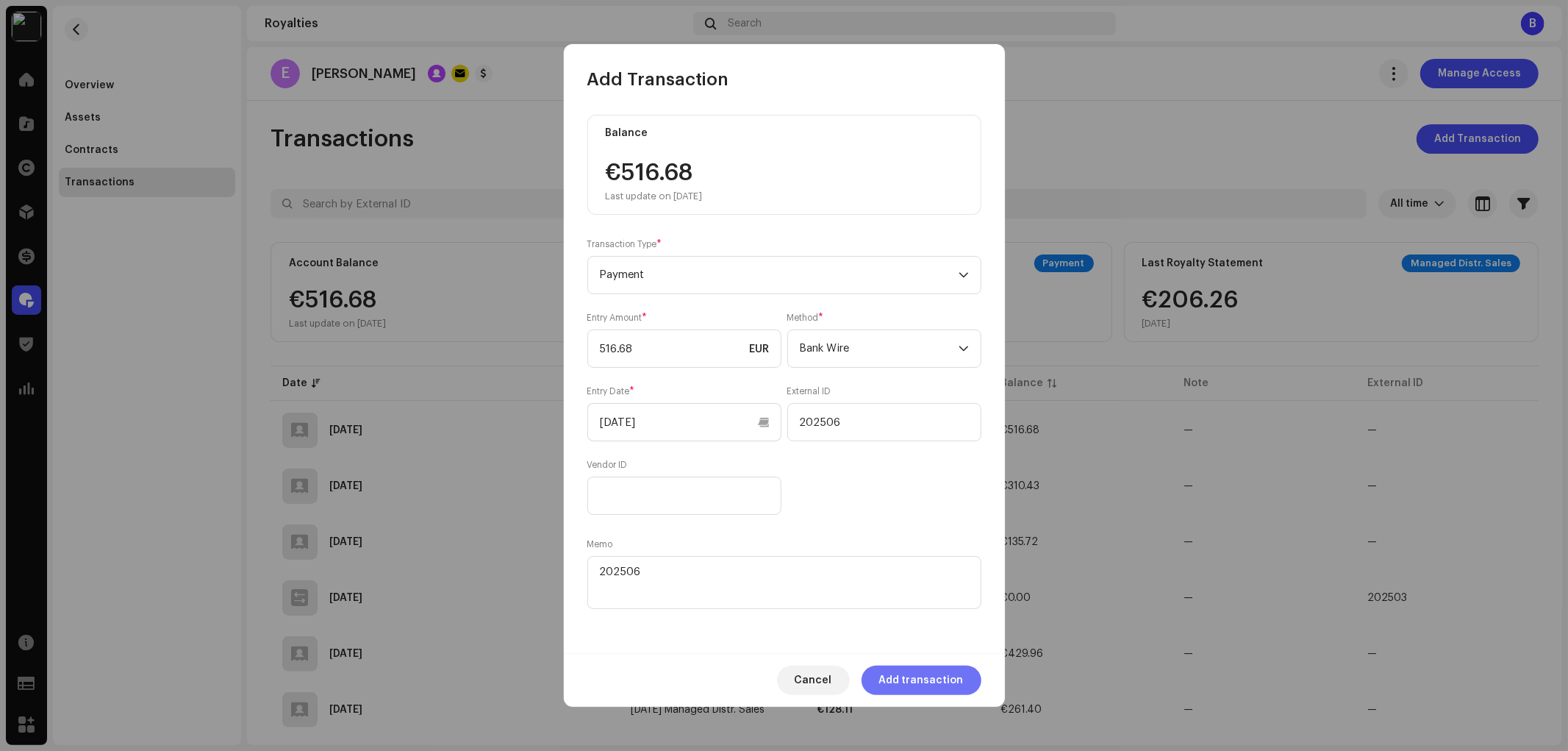
click at [923, 681] on span "Add transaction" at bounding box center [921, 680] width 85 height 30
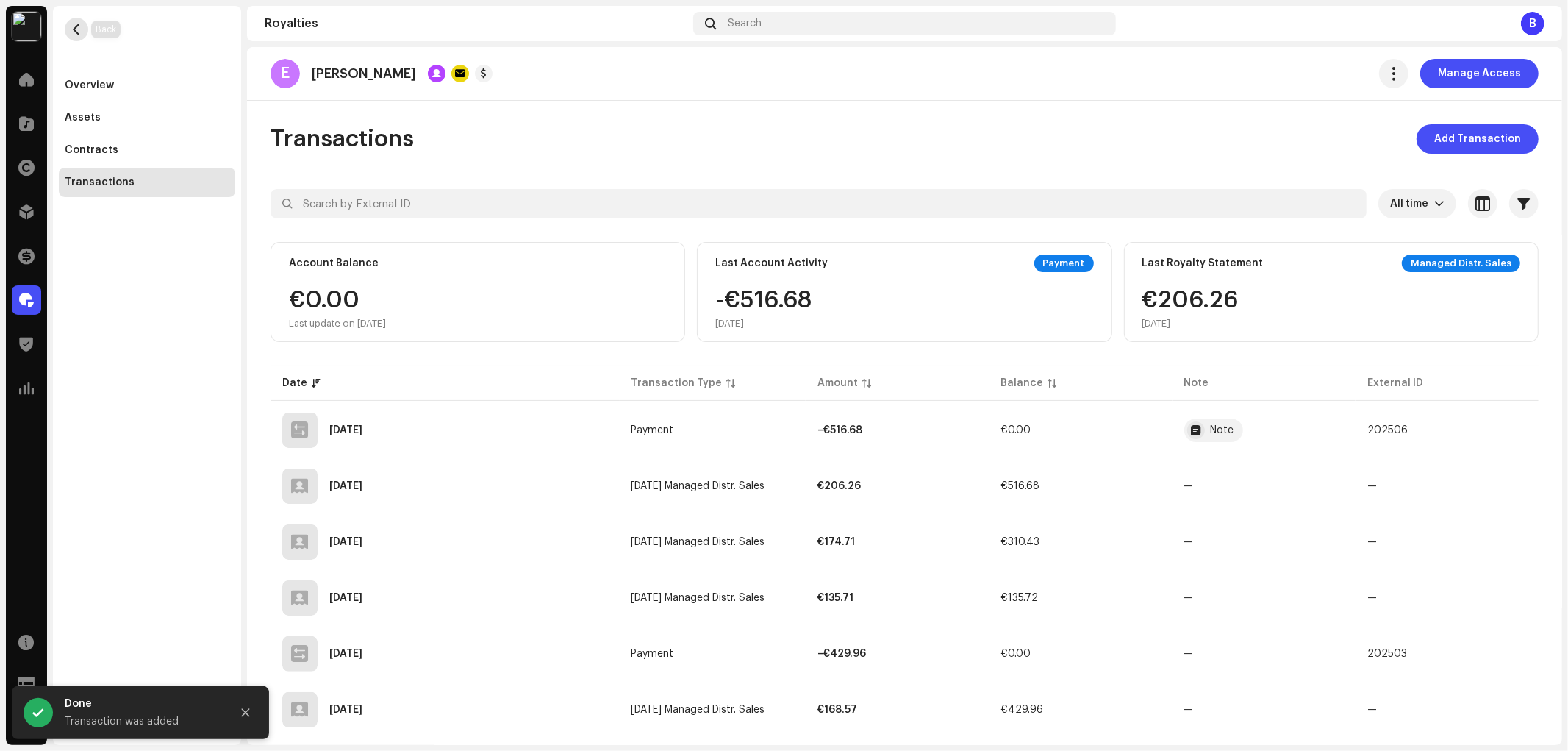
click at [72, 33] on span "button" at bounding box center [77, 30] width 11 height 12
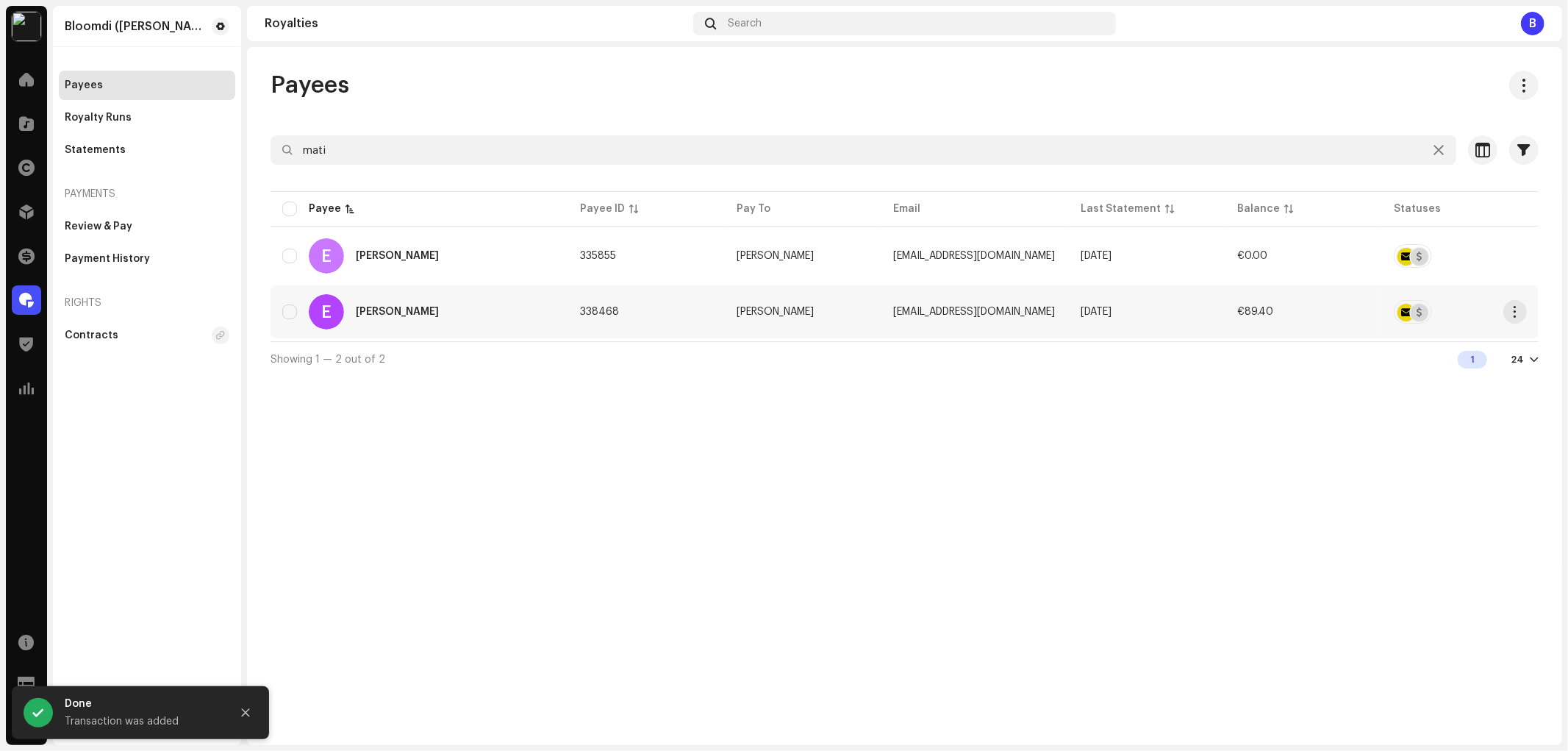
click at [443, 325] on div "E [PERSON_NAME]" at bounding box center [419, 311] width 274 height 35
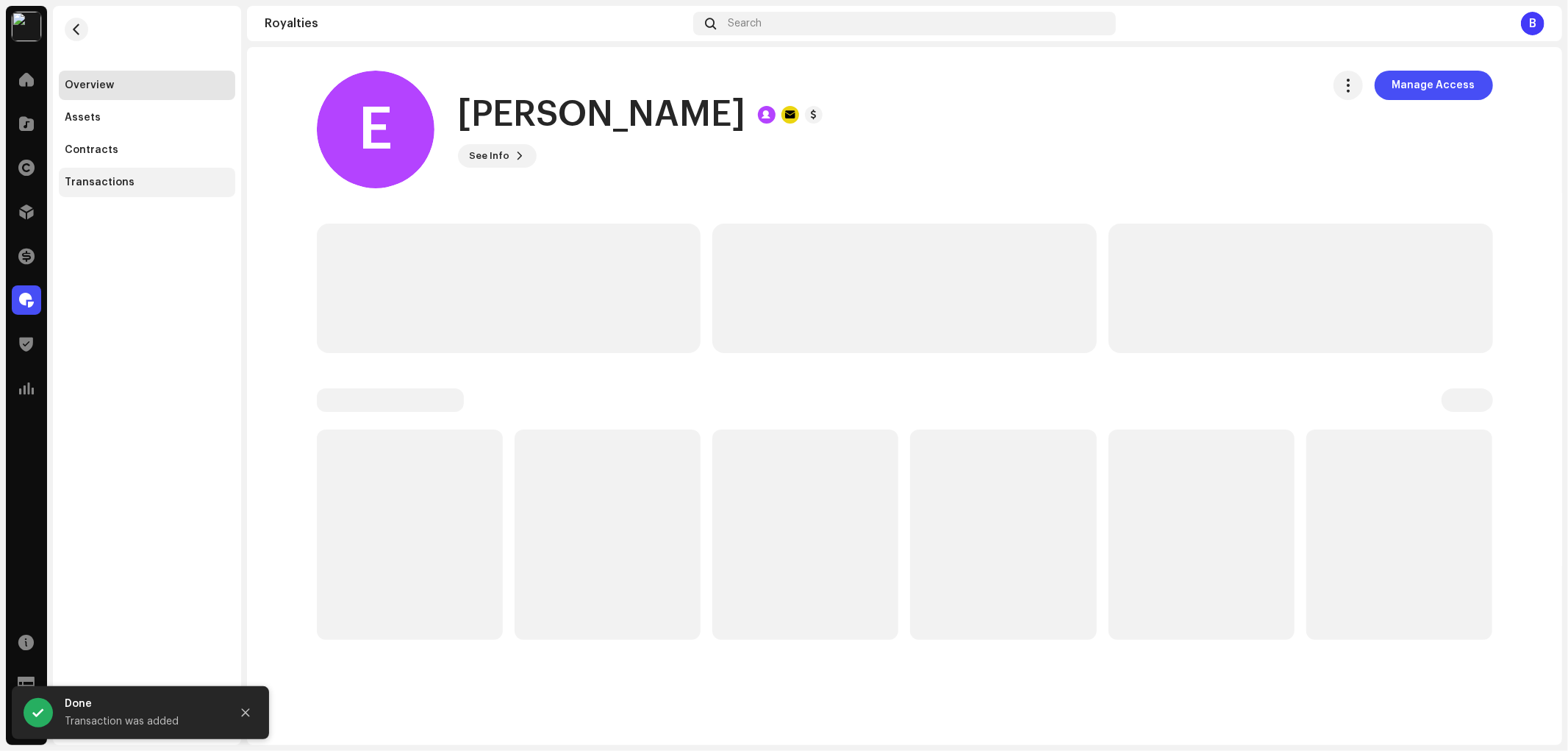
click at [184, 187] on div "Transactions" at bounding box center [146, 182] width 164 height 12
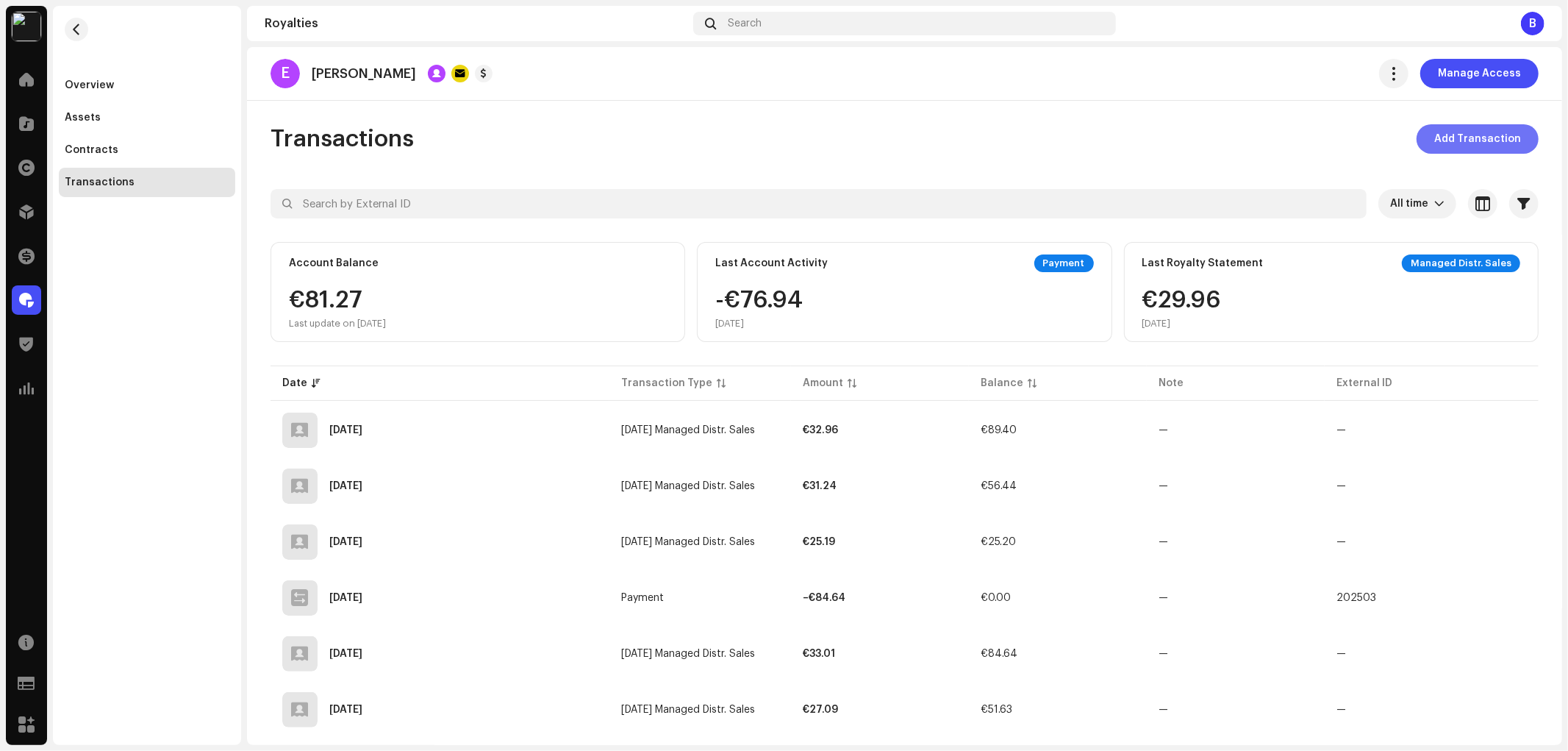
click at [1446, 125] on span "Add Transaction" at bounding box center [1476, 139] width 87 height 30
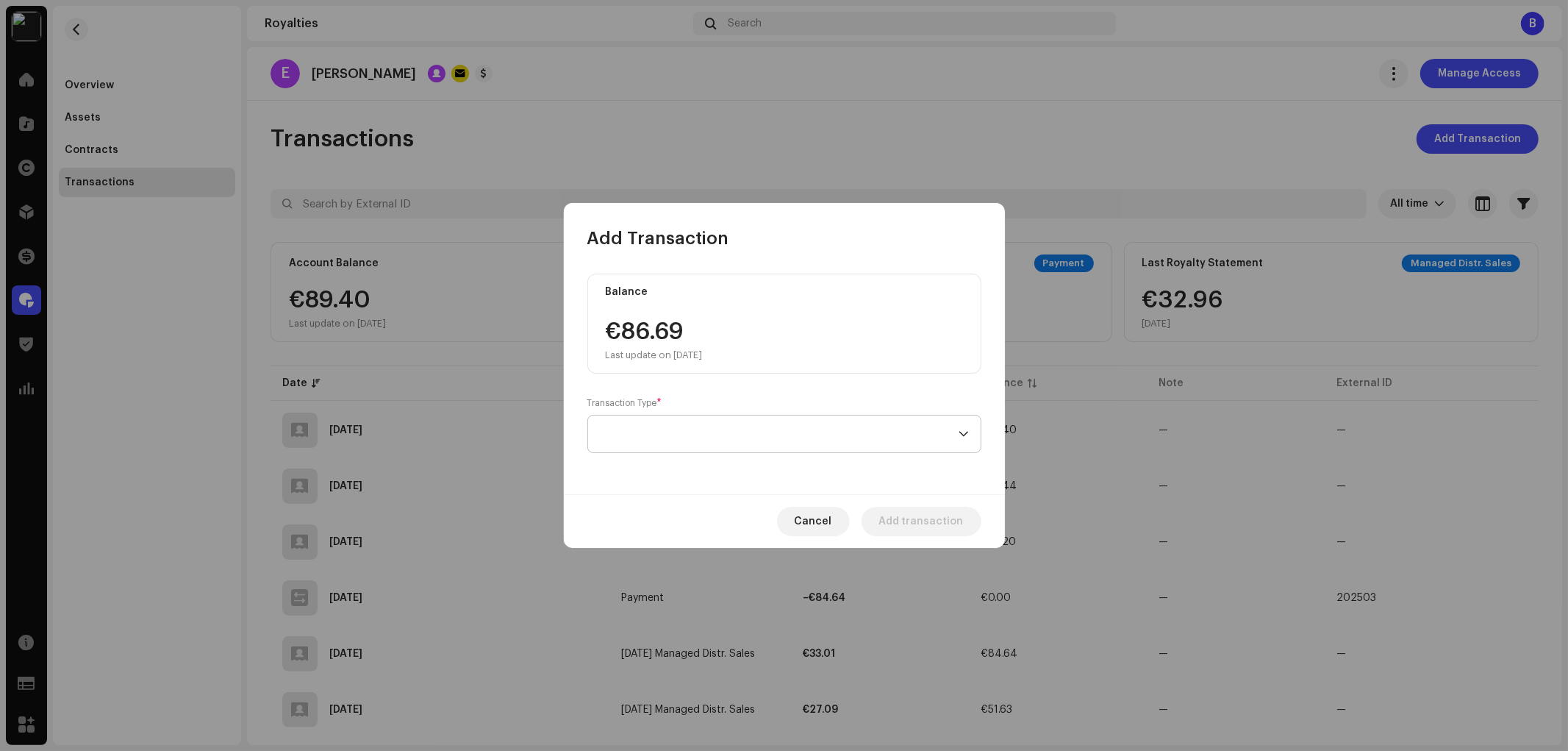
click at [747, 434] on span at bounding box center [779, 433] width 358 height 37
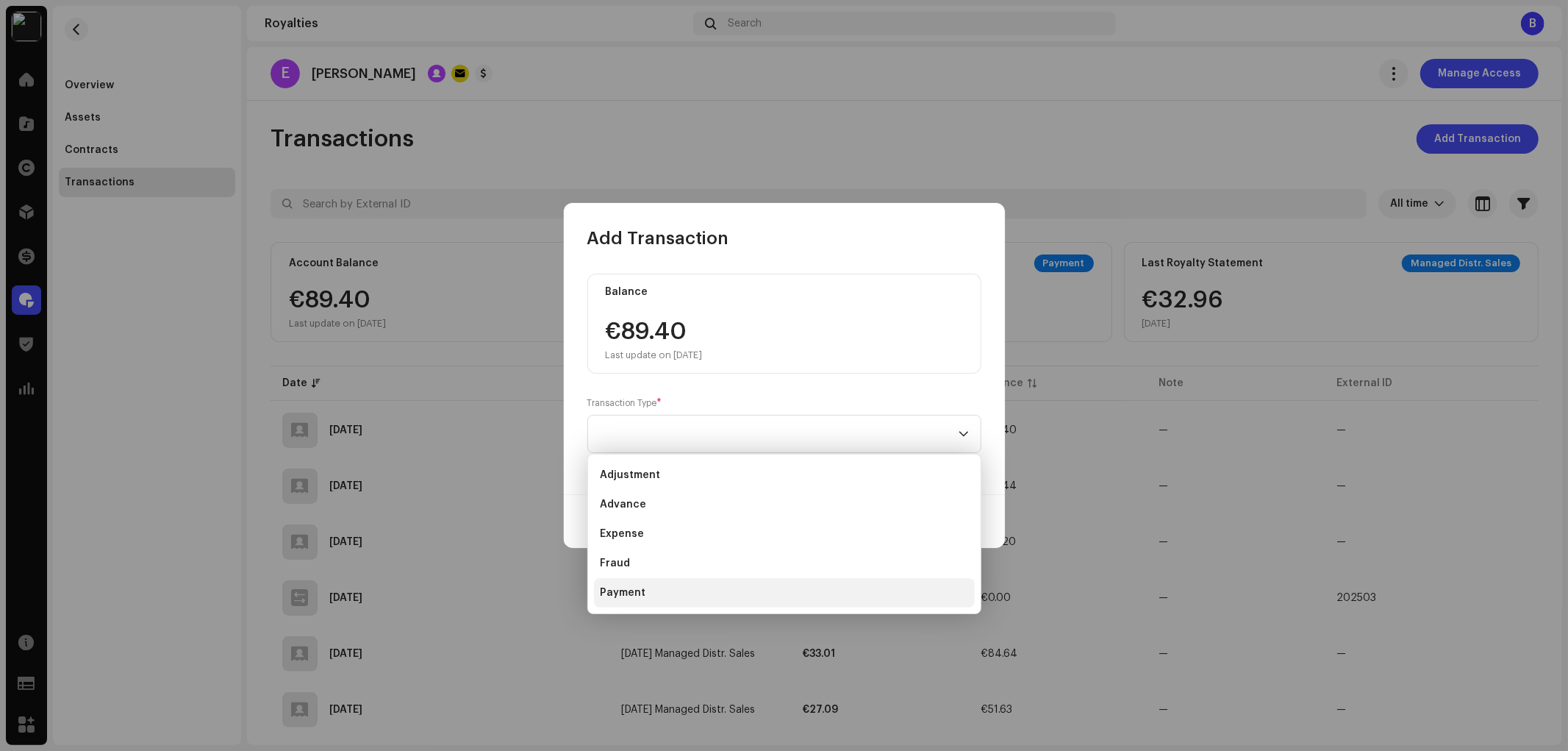
click at [692, 592] on li "Payment" at bounding box center [784, 593] width 380 height 30
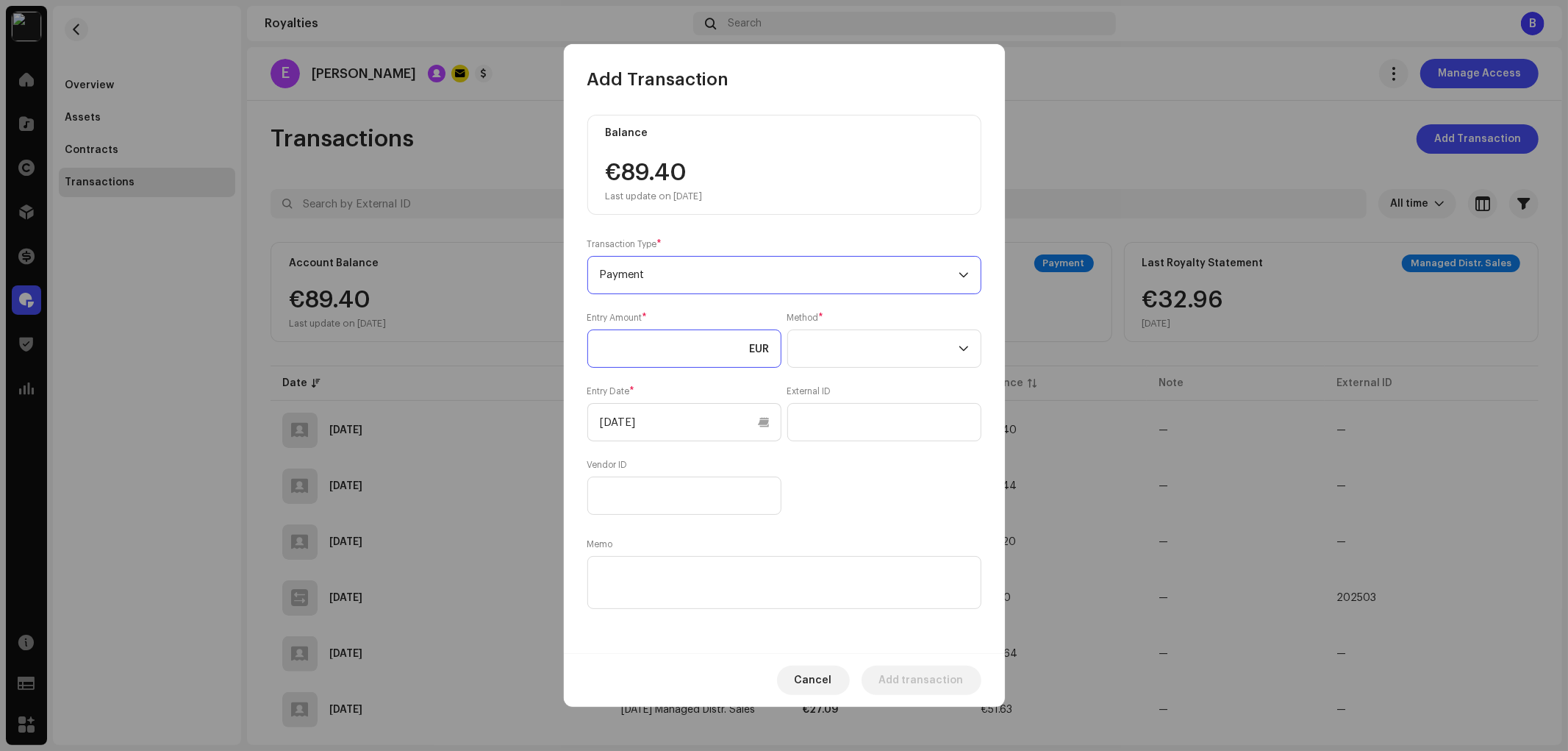
click at [665, 348] on input at bounding box center [684, 349] width 194 height 38
paste input "8.00"
click at [675, 350] on input at bounding box center [684, 349] width 194 height 38
type input "89.40"
click at [821, 341] on span at bounding box center [878, 348] width 158 height 37
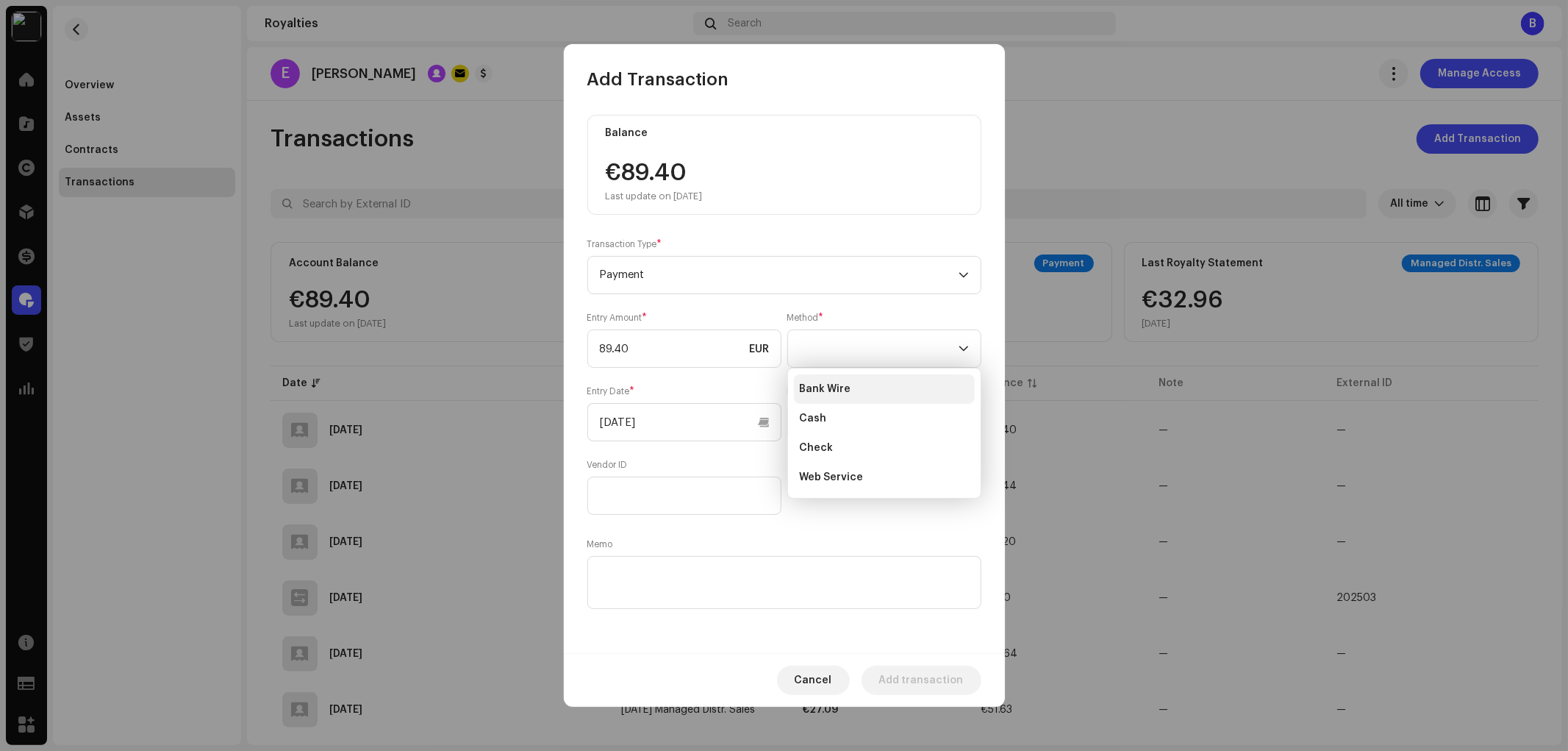
click at [845, 391] on span "Bank Wire" at bounding box center [825, 388] width 52 height 15
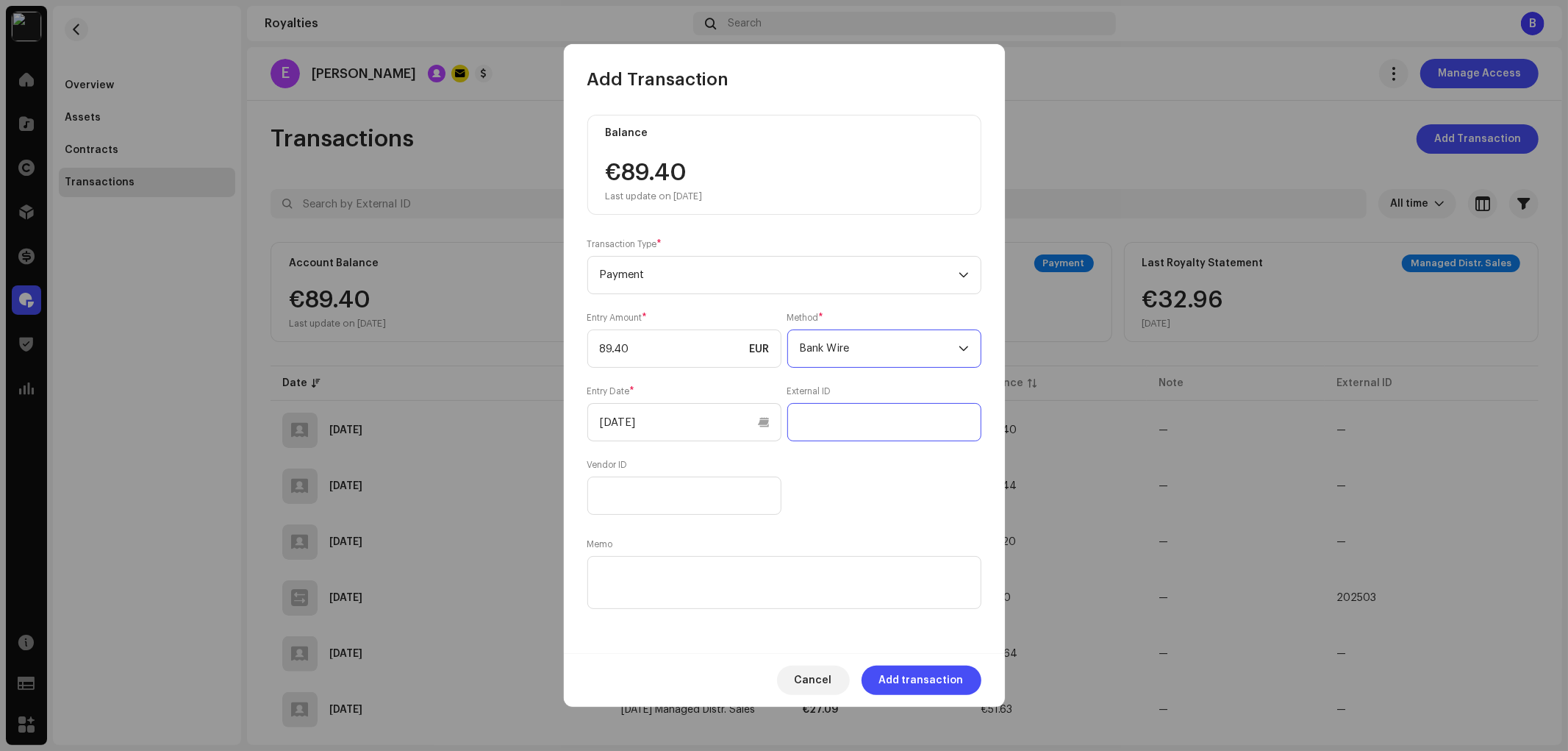
click at [849, 415] on input "text" at bounding box center [884, 422] width 194 height 38
paste input "2025-06"
click at [832, 424] on input "2025-06" at bounding box center [884, 422] width 194 height 38
type input "202506"
click at [784, 575] on textarea at bounding box center [784, 582] width 394 height 53
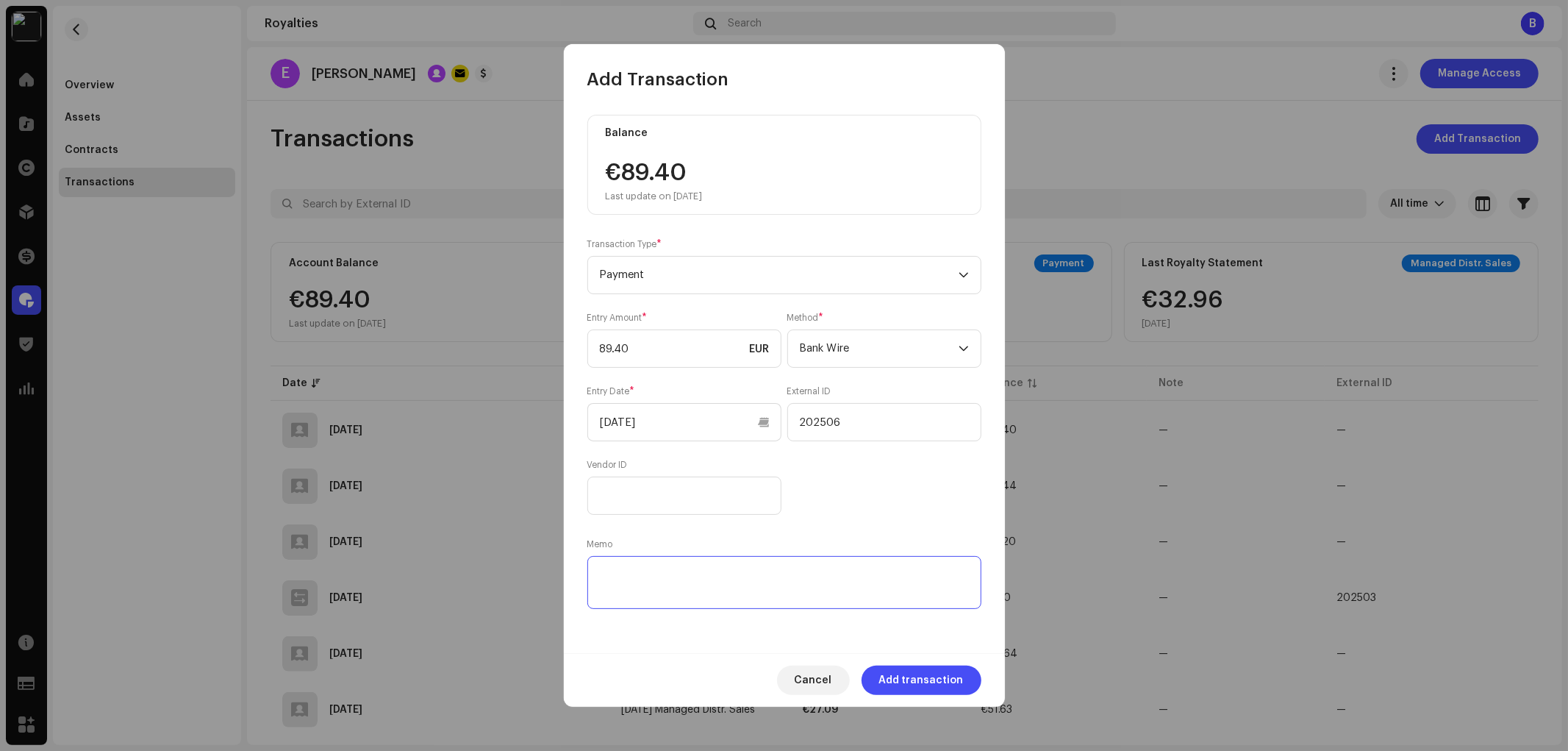
paste textarea "2025-06"
click at [626, 572] on textarea at bounding box center [784, 582] width 394 height 53
type textarea "202506"
click at [954, 473] on div "Entry Amount * 89.40 EUR Method * Bank Wire Entry Date * [DATE] External ID 202…" at bounding box center [784, 413] width 394 height 203
click at [954, 678] on span "Add transaction" at bounding box center [921, 680] width 85 height 30
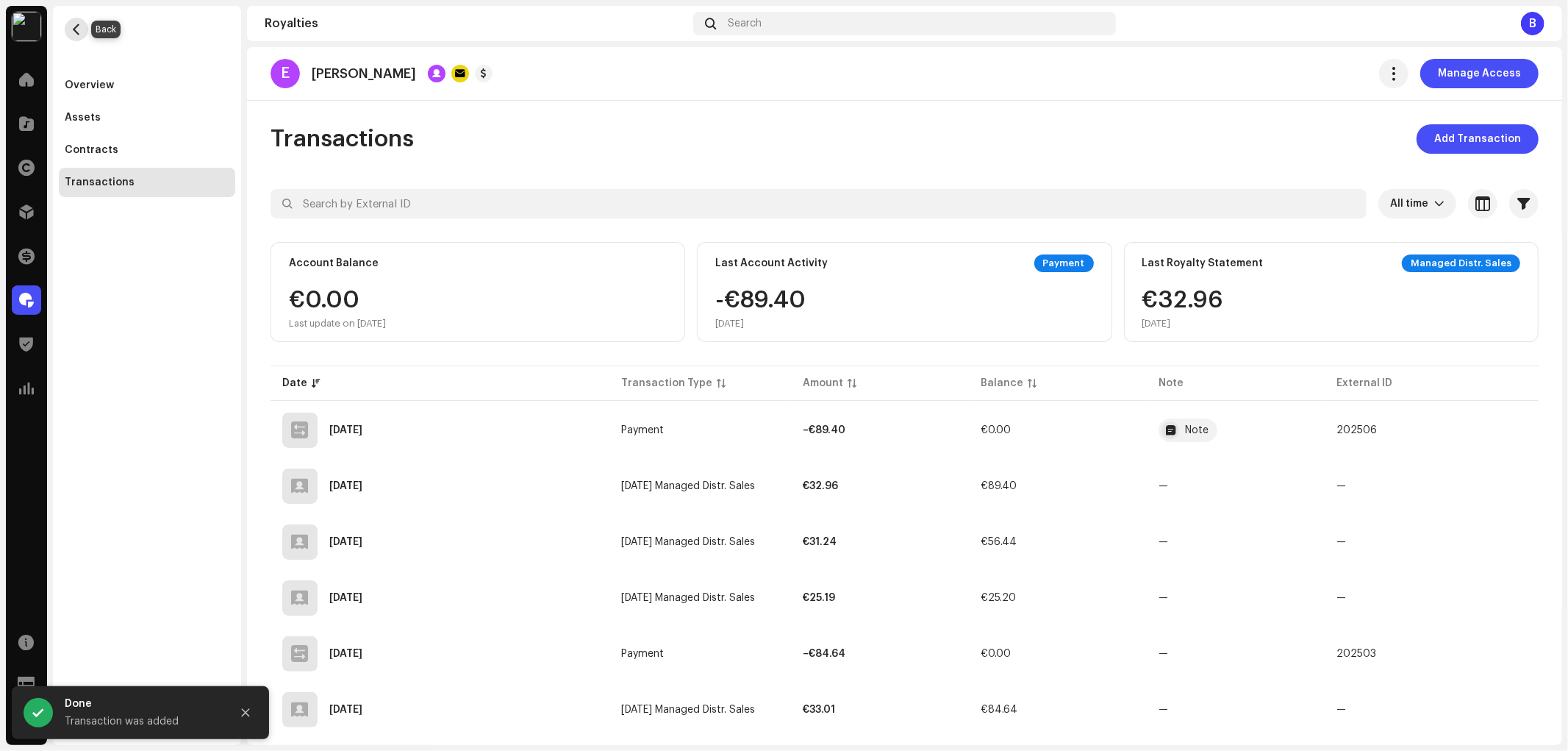
click at [81, 32] on span "button" at bounding box center [77, 30] width 11 height 12
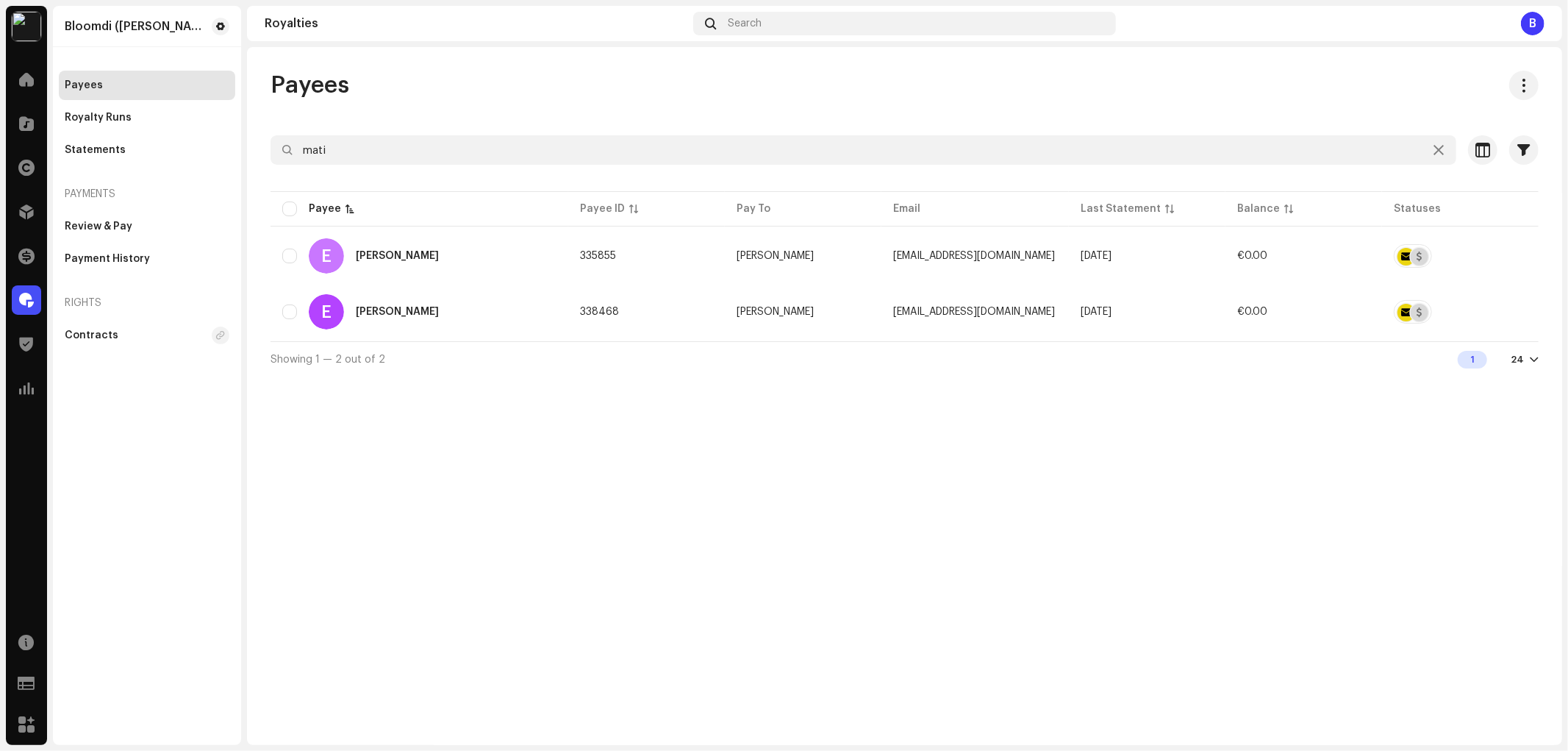
click at [502, 134] on div "Selected 0 Select all 2 Options" at bounding box center [905, 121] width 1268 height 30
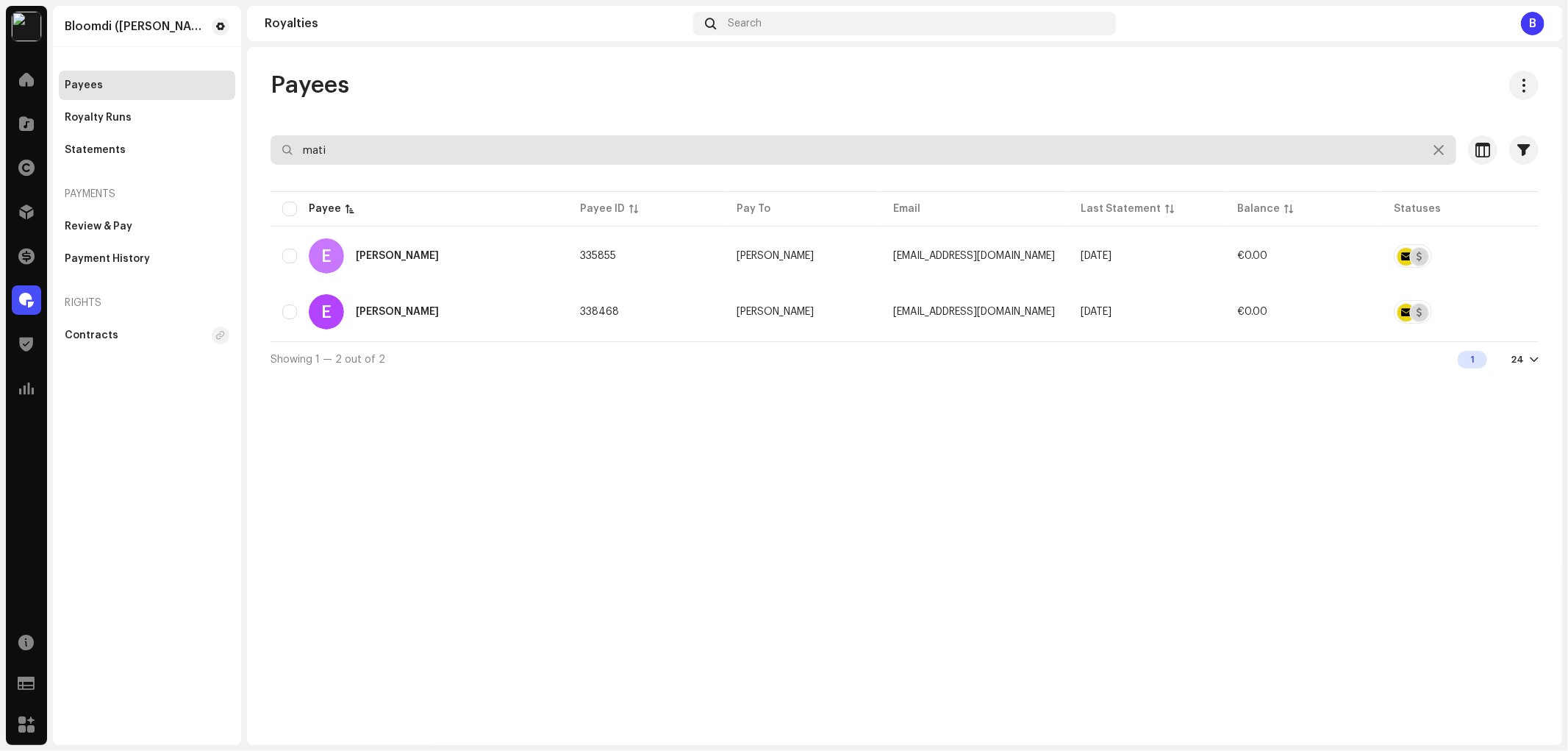
click at [502, 147] on input "mati" at bounding box center [863, 150] width 1186 height 30
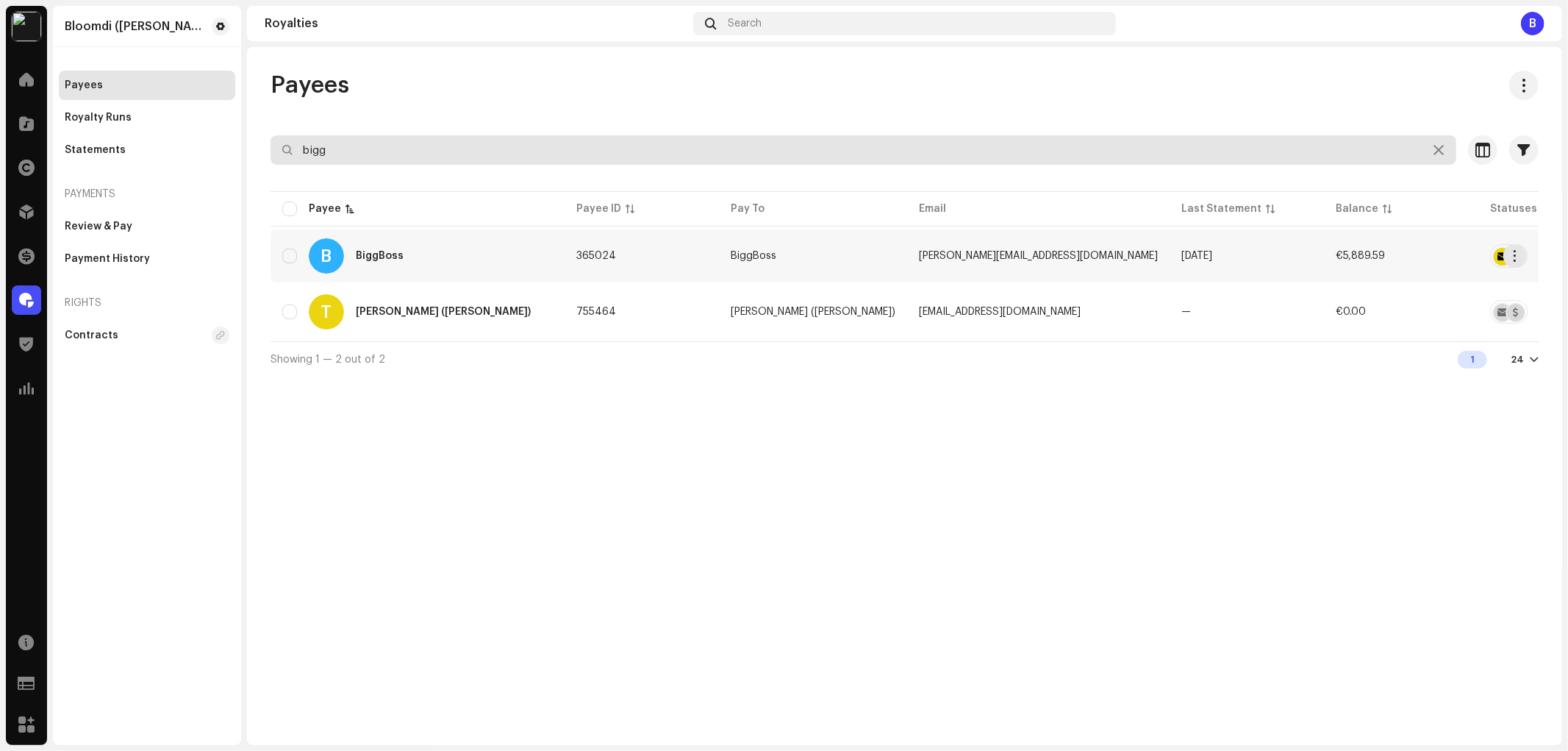
type input "bigg"
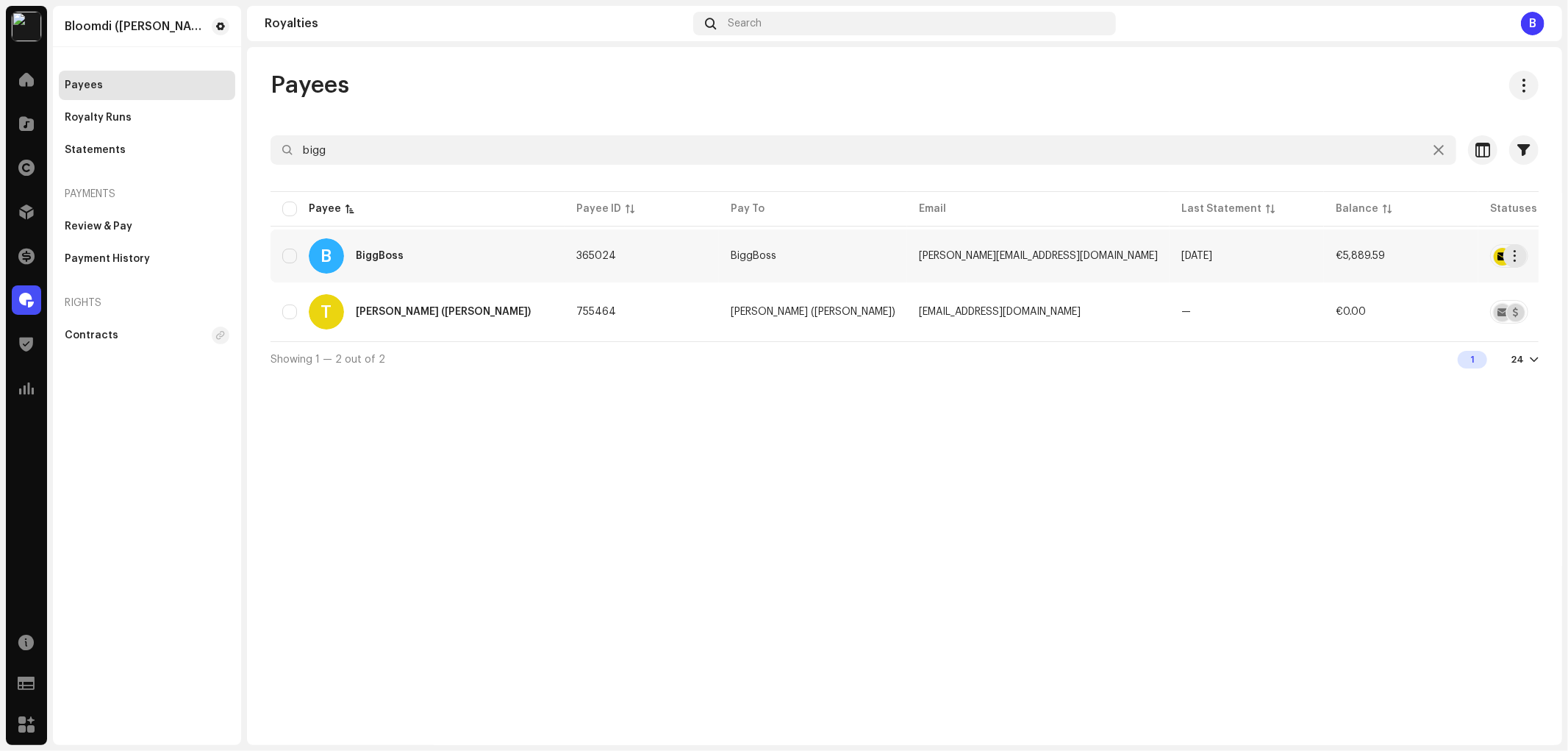
click at [442, 247] on div "B BiggBoss" at bounding box center [418, 255] width 271 height 35
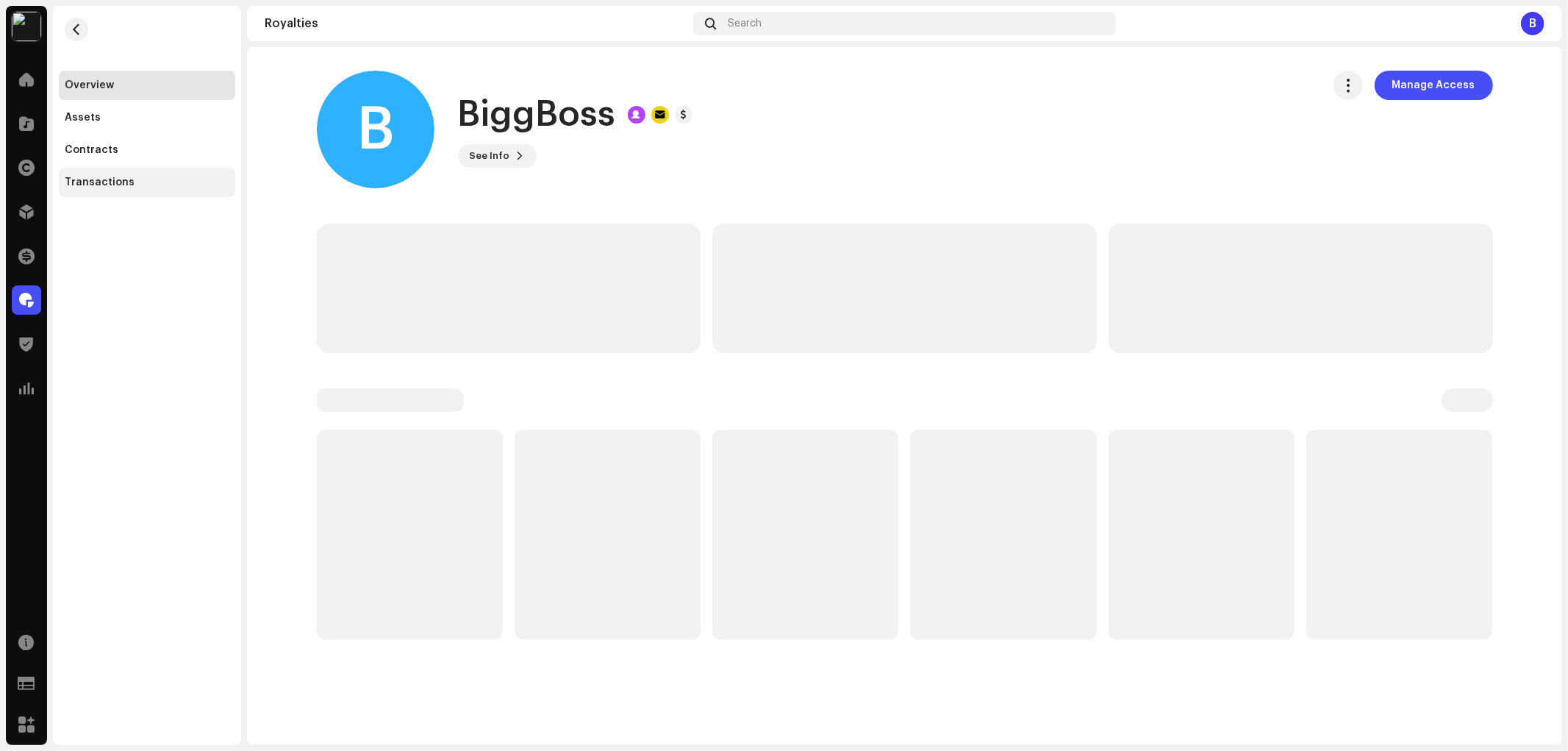
click at [149, 167] on div "Transactions" at bounding box center [146, 182] width 176 height 30
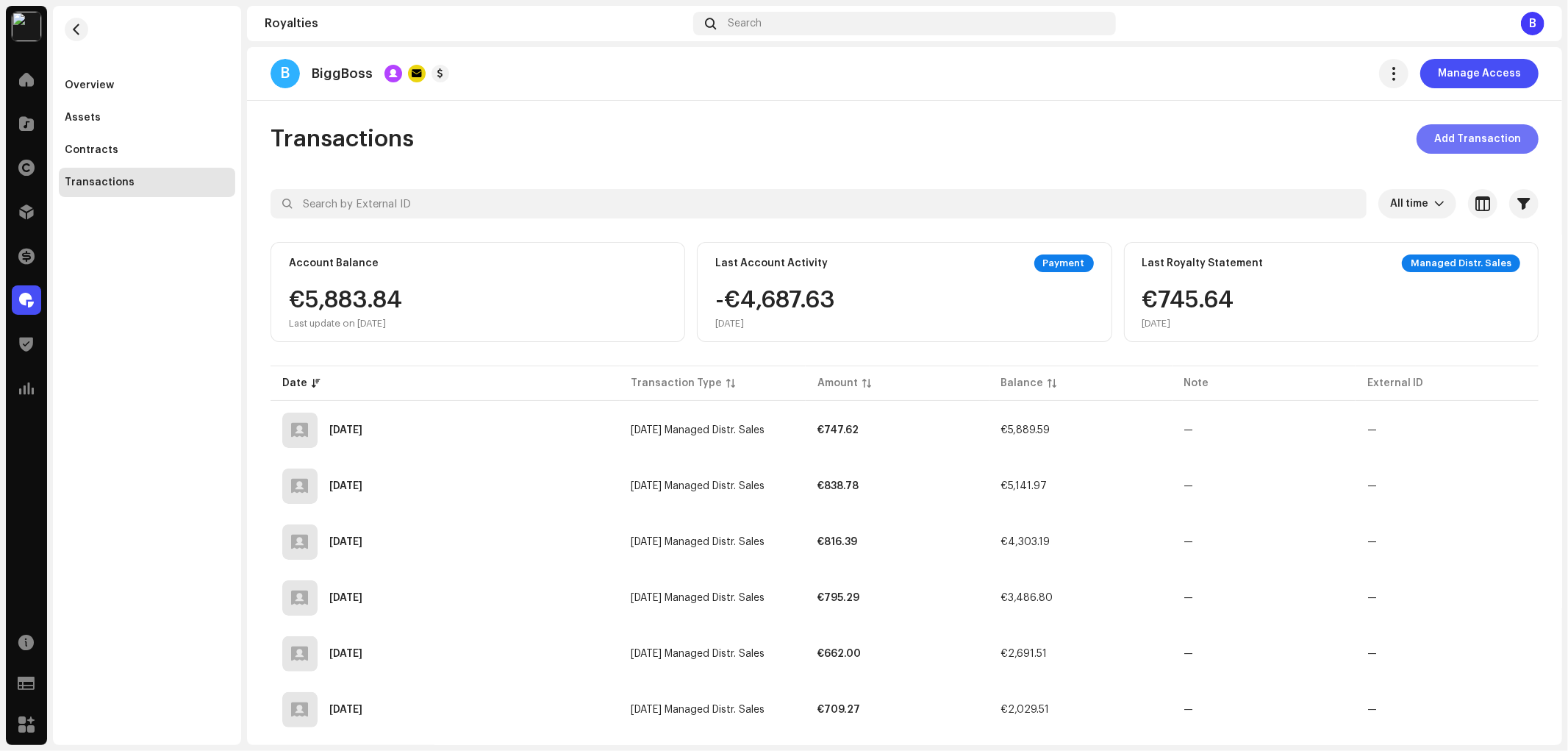
click at [1467, 143] on span "Add Transaction" at bounding box center [1476, 139] width 87 height 30
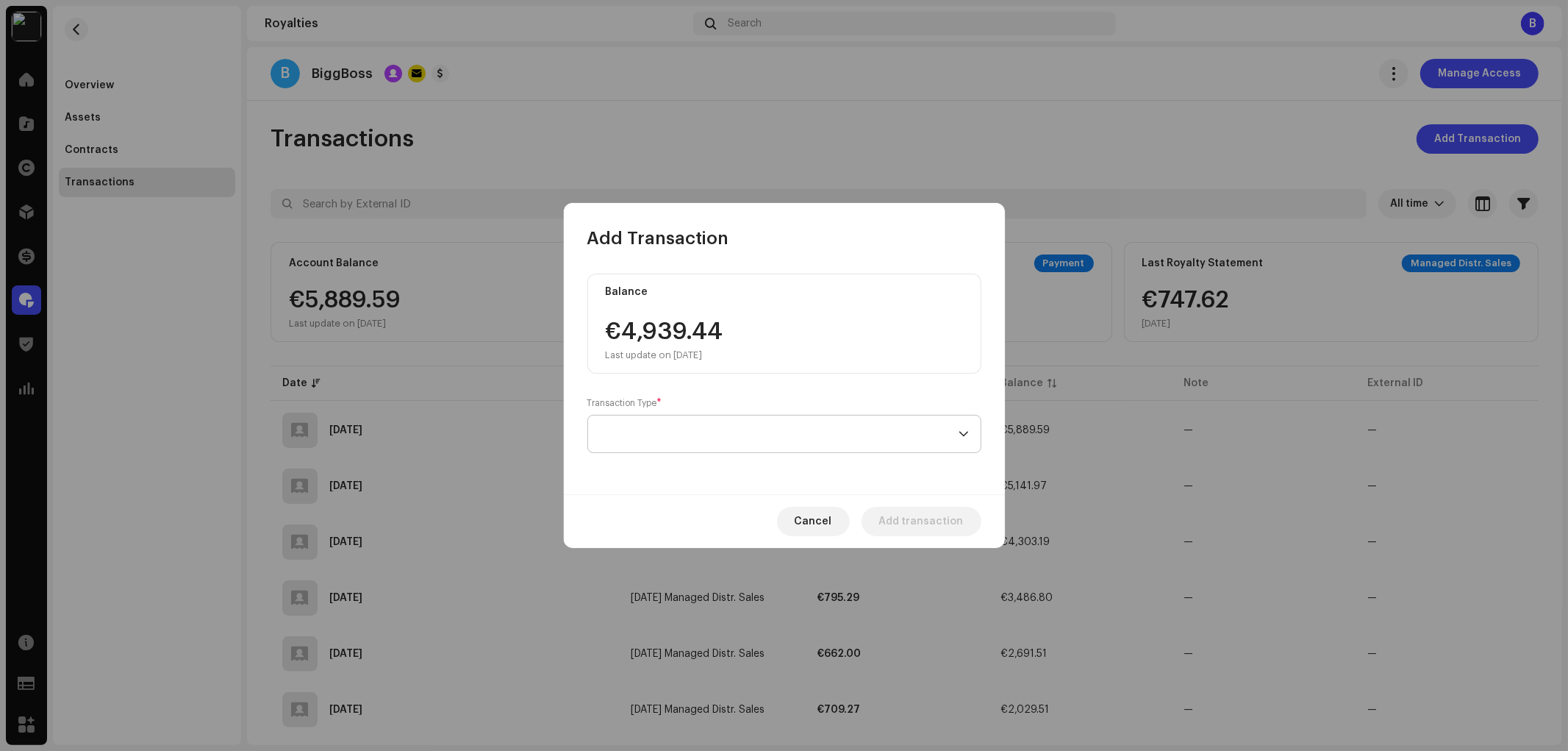
click at [721, 431] on span at bounding box center [779, 433] width 358 height 37
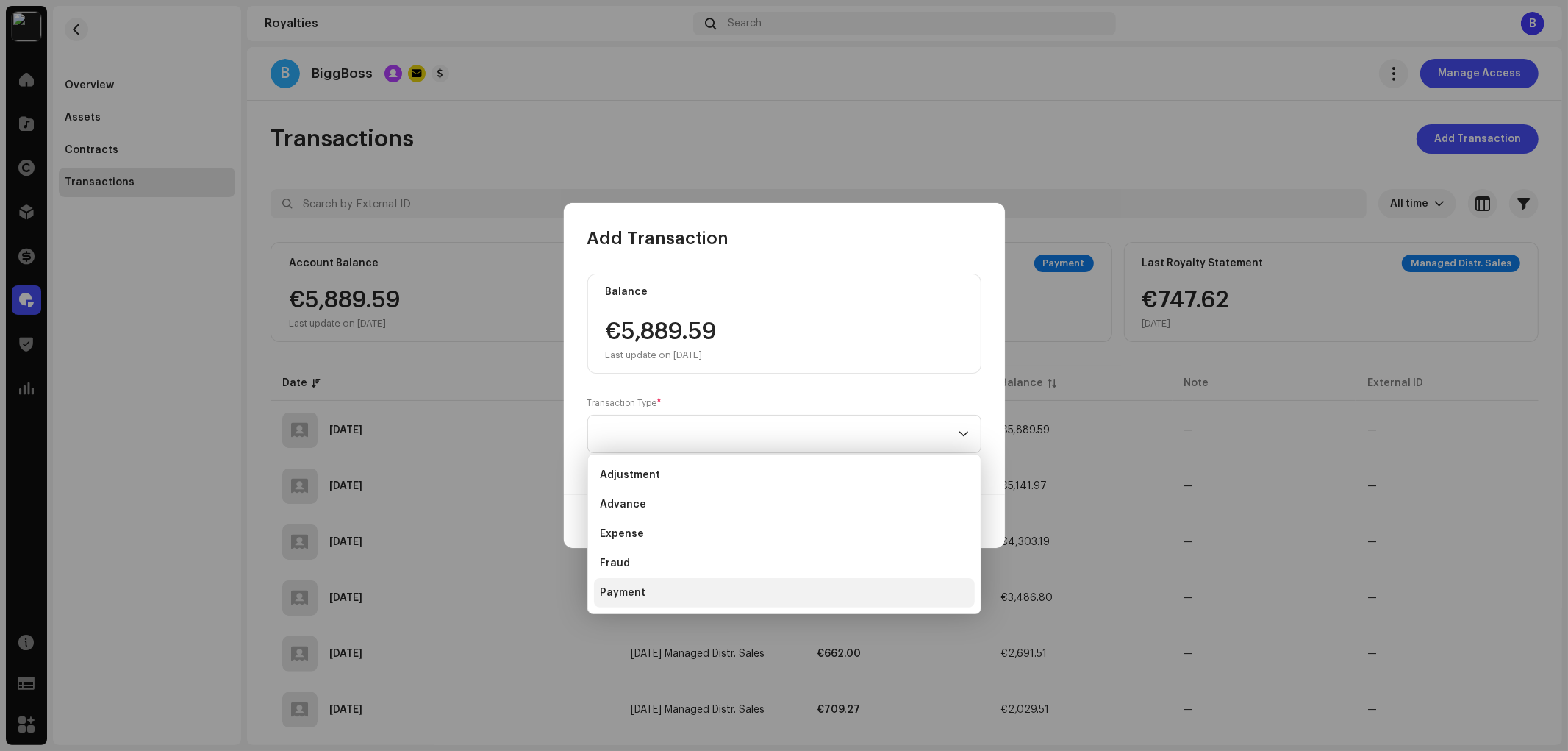
click at [685, 591] on li "Payment" at bounding box center [784, 593] width 380 height 30
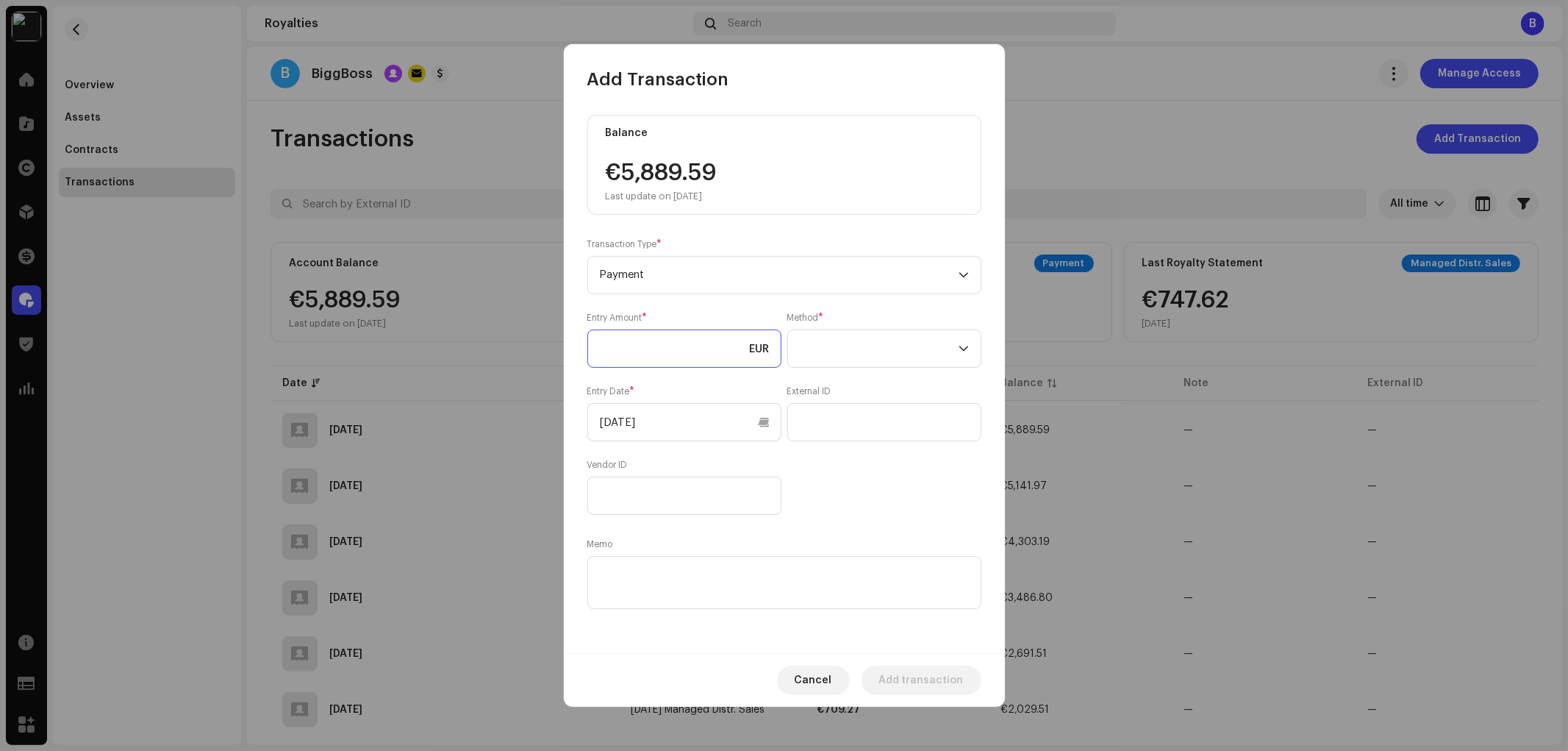
click at [673, 345] on input at bounding box center [684, 349] width 194 height 38
type input "5,889.59"
click at [682, 376] on div "Entry Amount * 5,889.59 EUR Method * Entry Date * [DATE] External ID Vendor ID" at bounding box center [784, 413] width 394 height 203
click at [852, 349] on span at bounding box center [878, 348] width 158 height 37
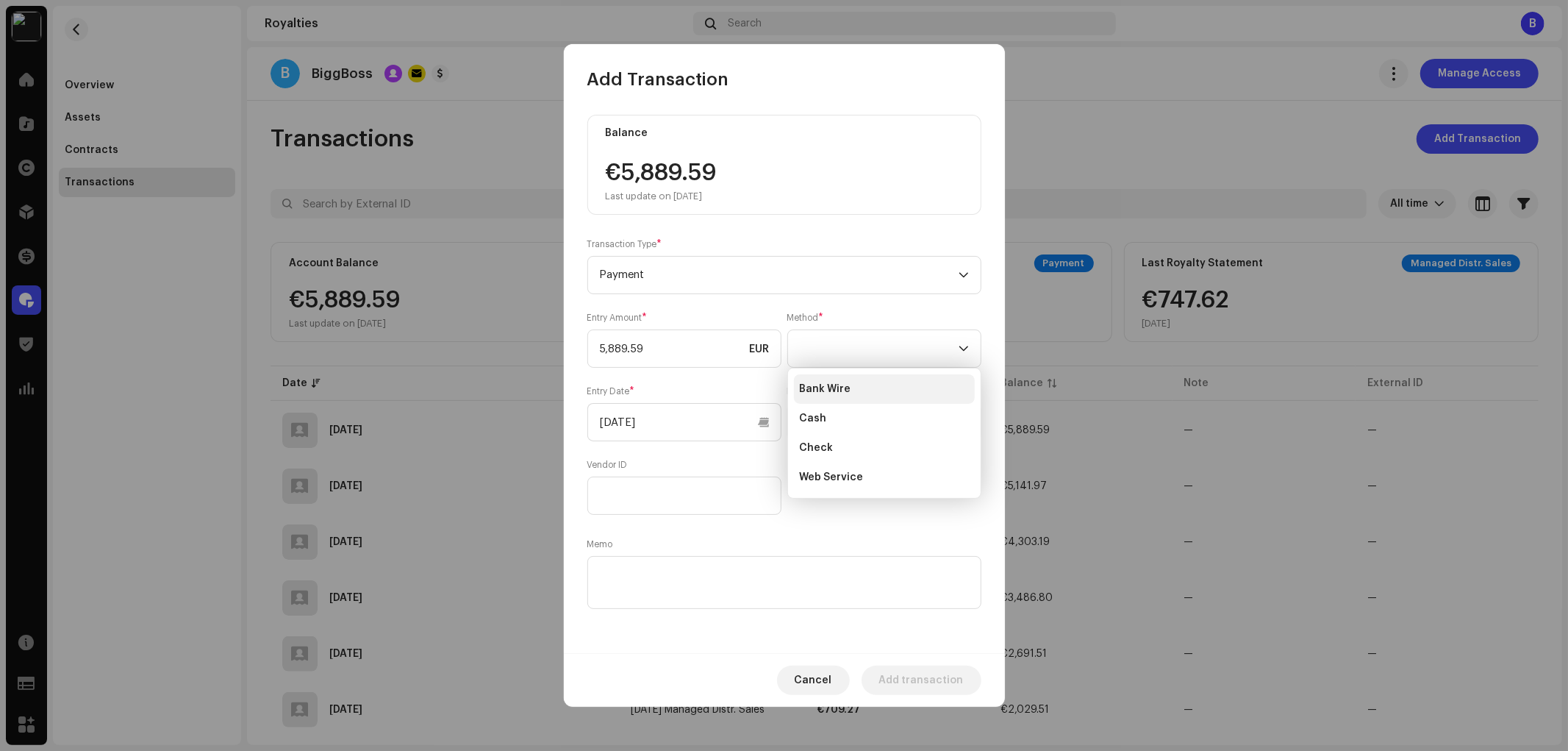
click at [862, 392] on li "Bank Wire" at bounding box center [884, 389] width 181 height 30
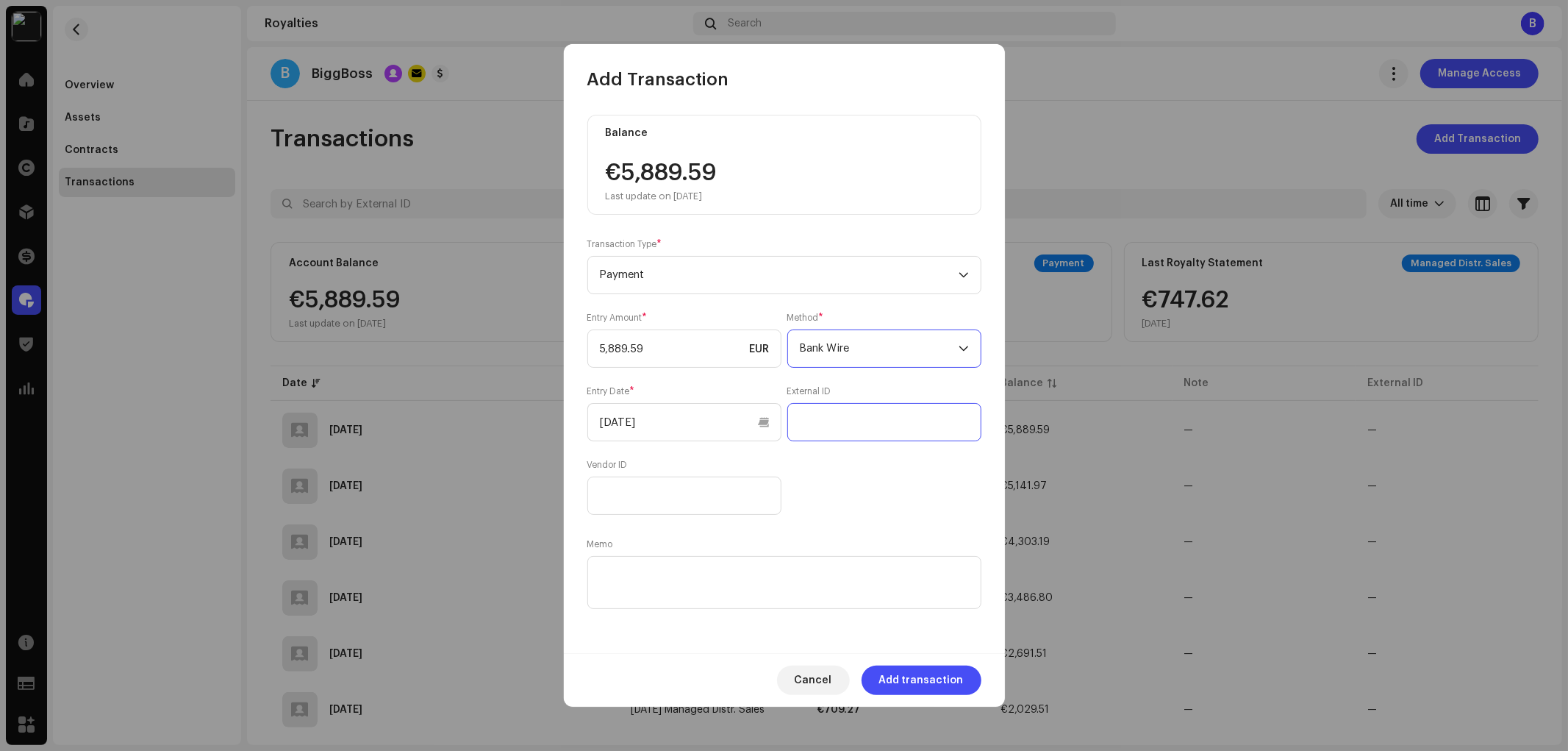
click at [872, 428] on input "text" at bounding box center [884, 422] width 194 height 38
paste input "25150087"
type input "25150087"
click at [754, 568] on textarea at bounding box center [784, 582] width 394 height 53
paste textarea "25150087"
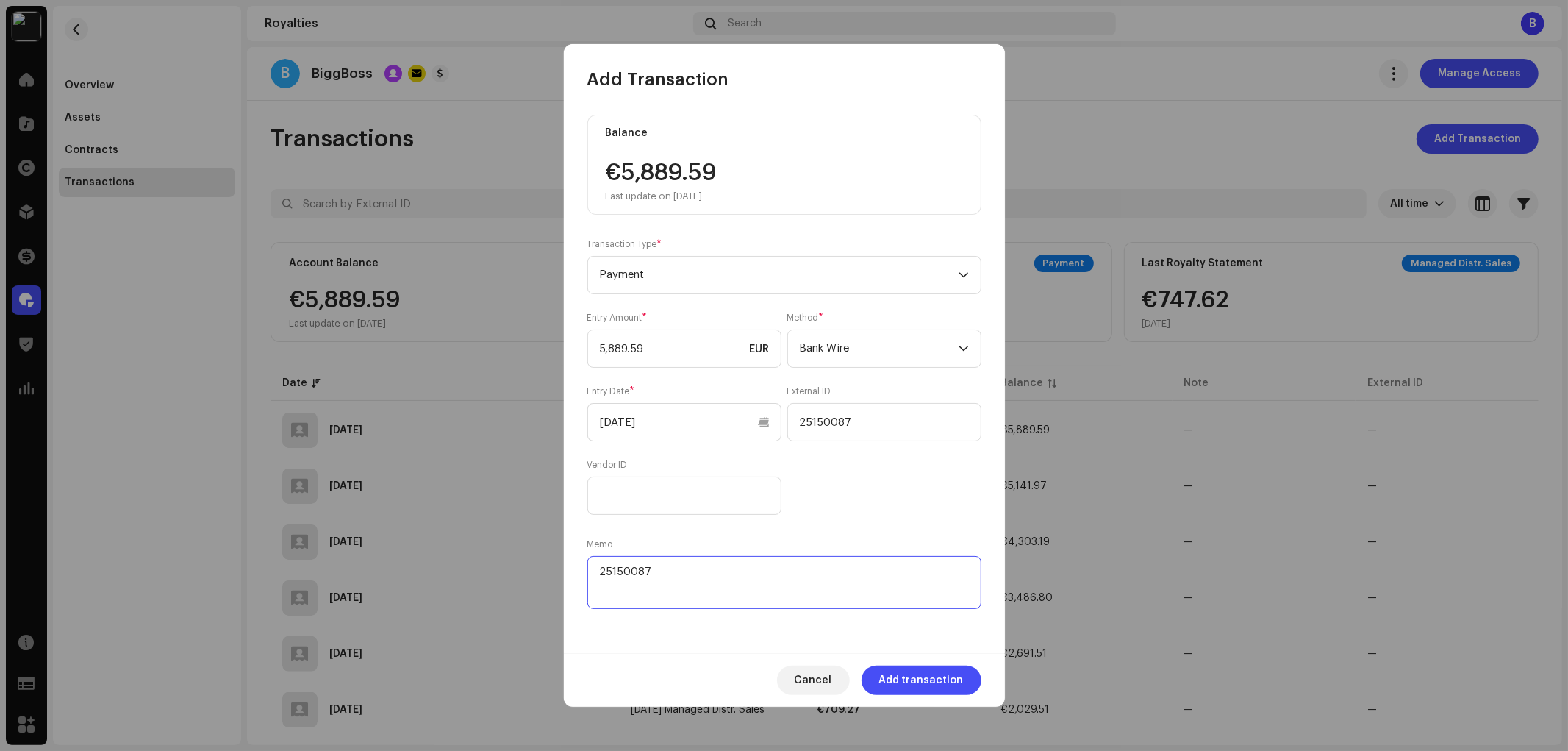
type textarea "25150087"
click at [923, 501] on div "Entry Amount * 5,889.59 EUR Method * Bank Wire Entry Date * [DATE] External ID …" at bounding box center [784, 413] width 394 height 203
click at [802, 681] on button "Cancel" at bounding box center [812, 680] width 73 height 30
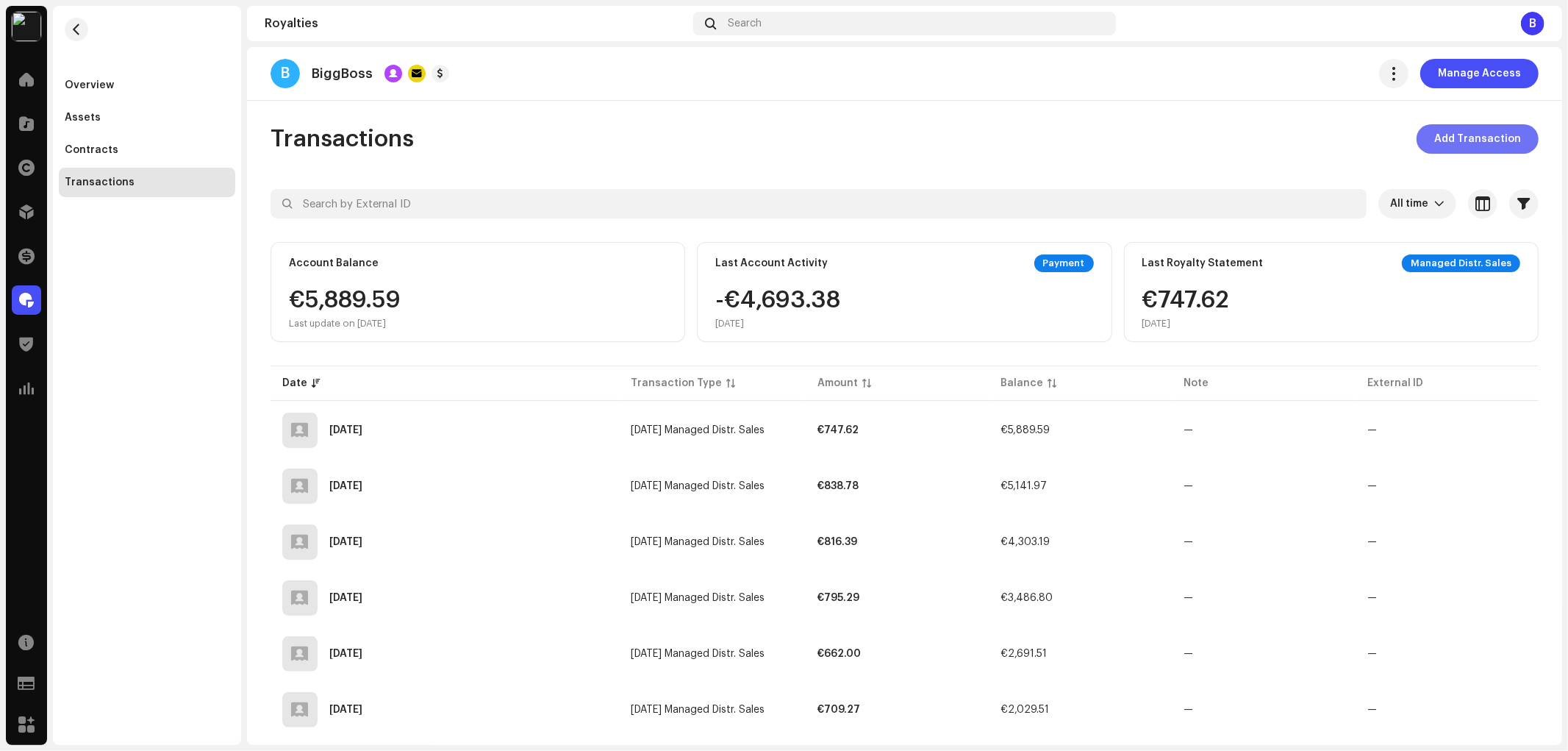
click at [1464, 137] on span "Add Transaction" at bounding box center [1476, 139] width 87 height 30
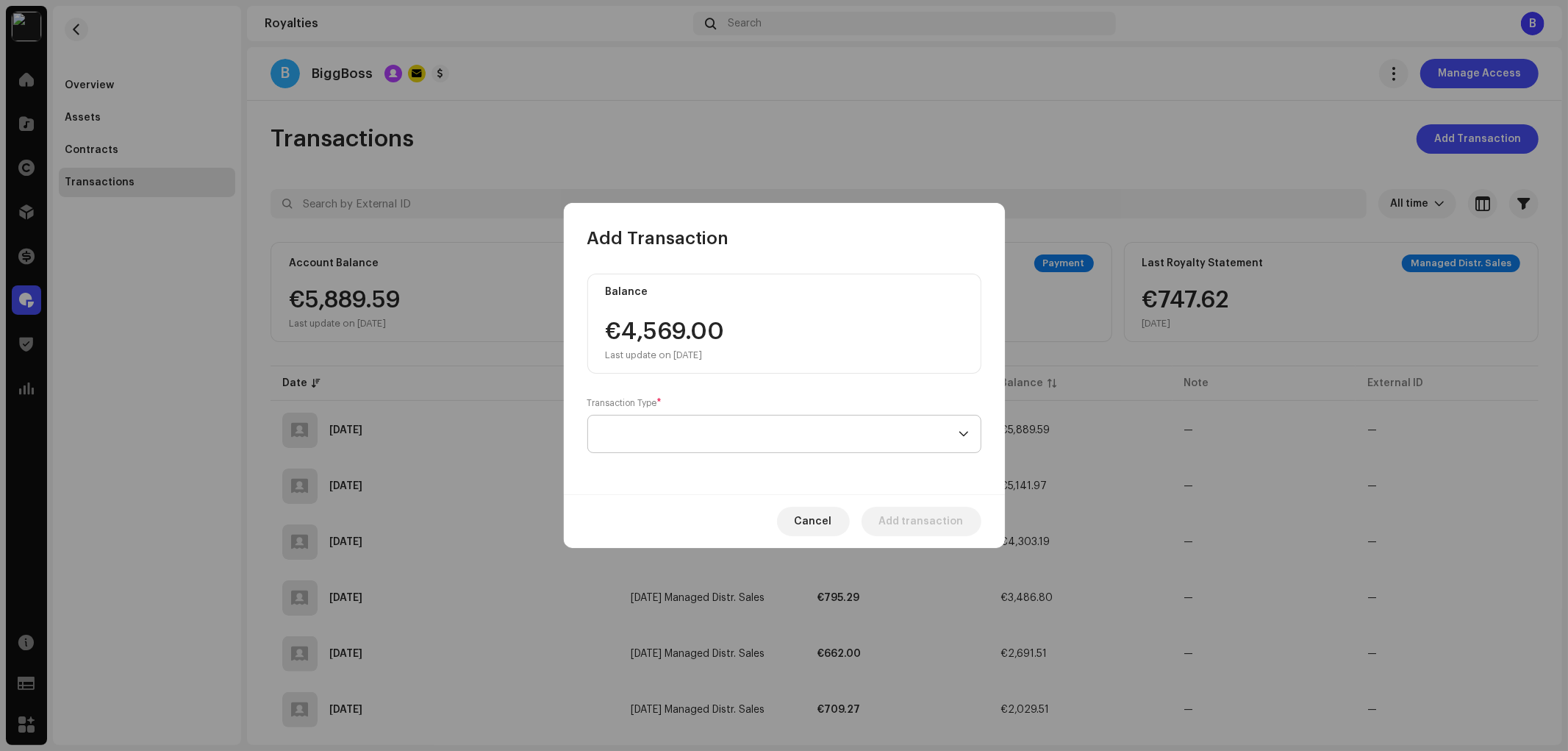
click at [777, 441] on span at bounding box center [779, 433] width 358 height 37
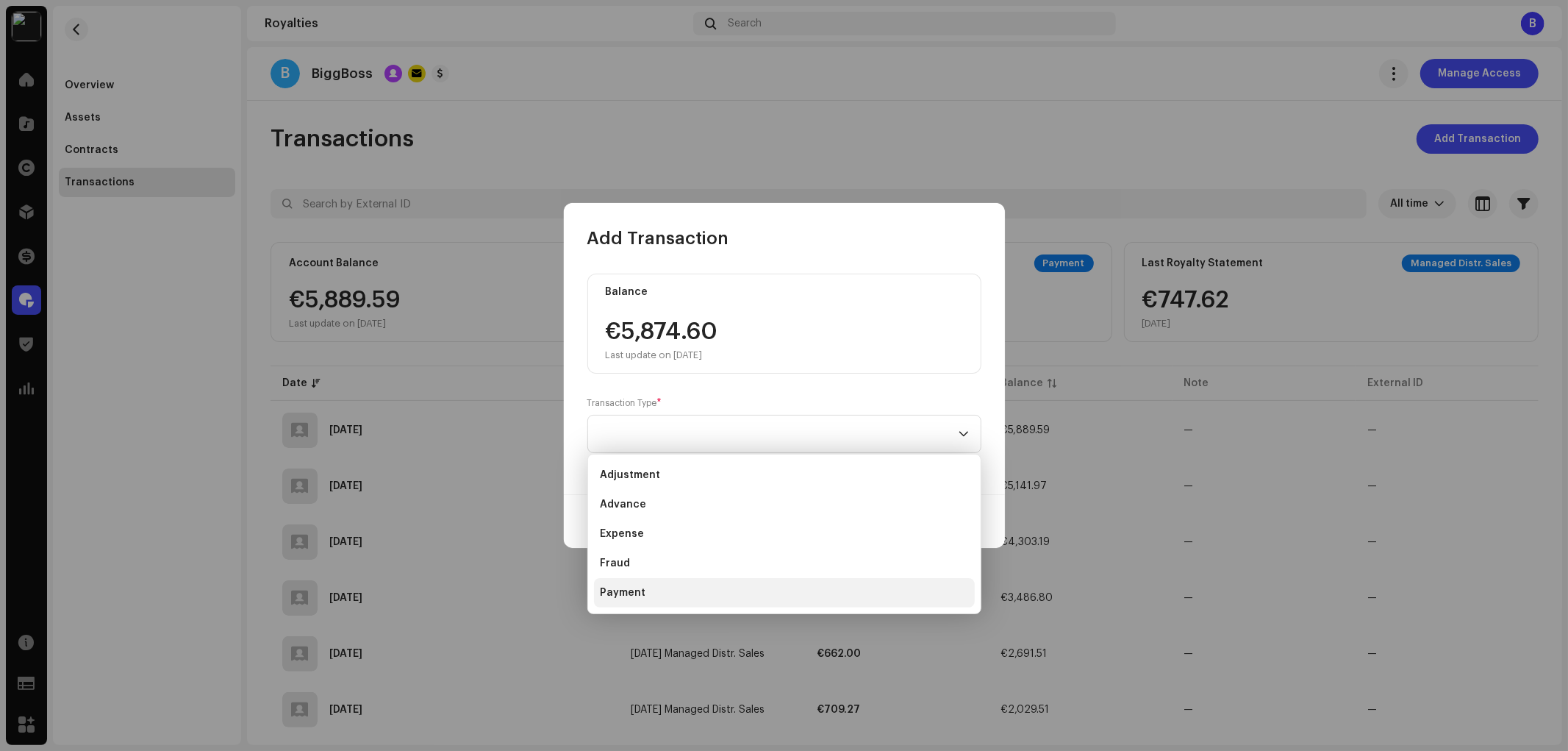
click at [715, 591] on li "Payment" at bounding box center [784, 593] width 380 height 30
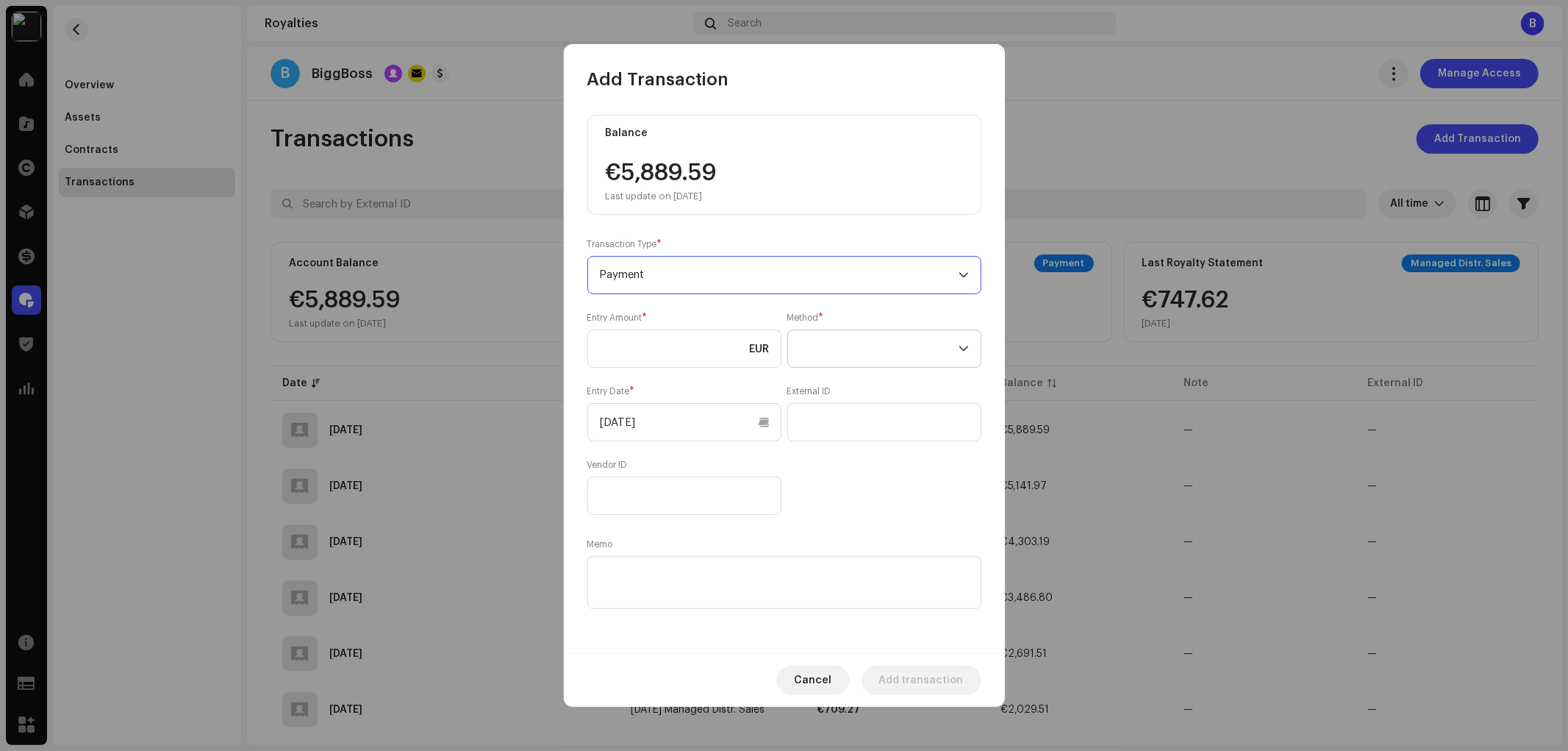
click at [843, 362] on span at bounding box center [878, 348] width 158 height 37
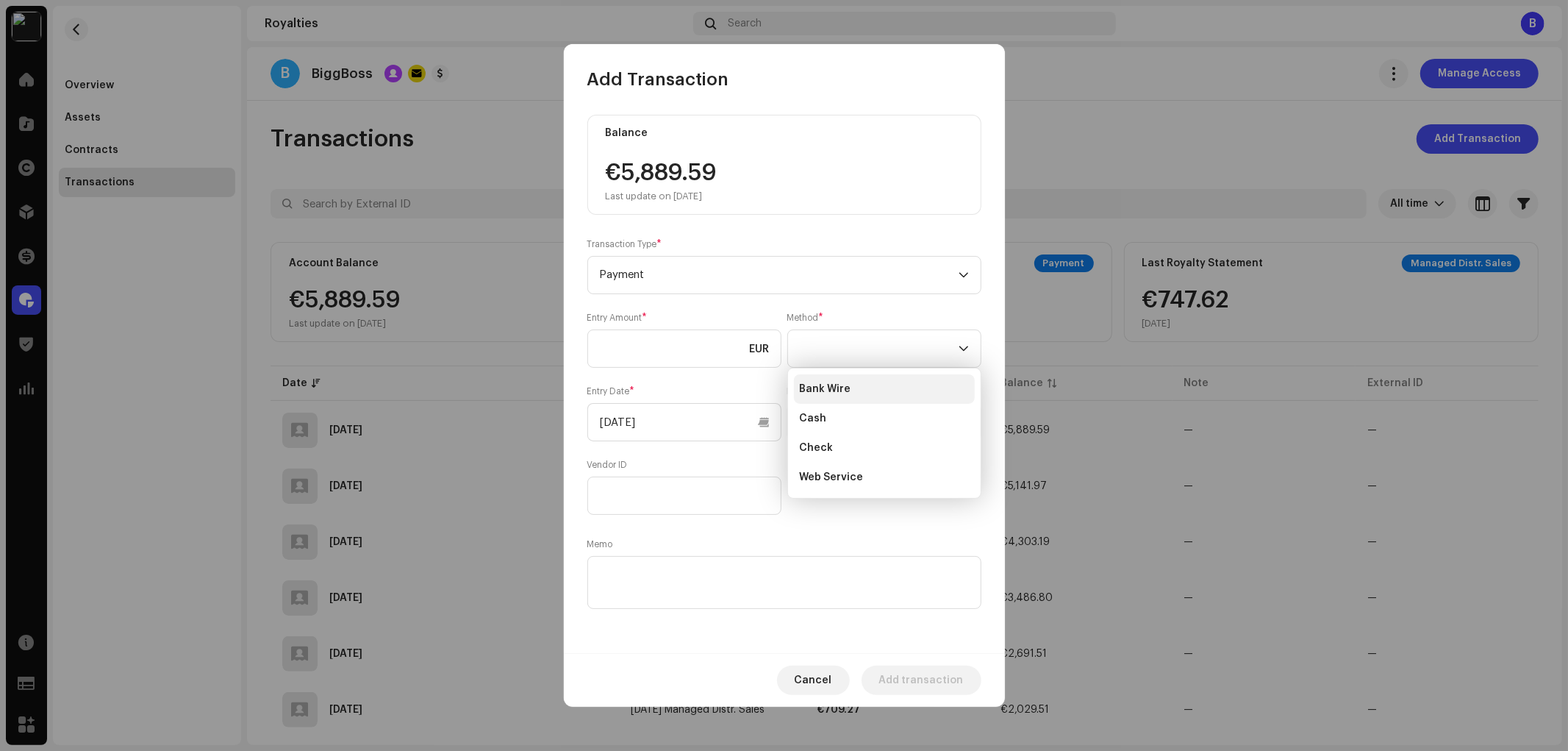
click at [847, 403] on li "Cash" at bounding box center [884, 418] width 181 height 30
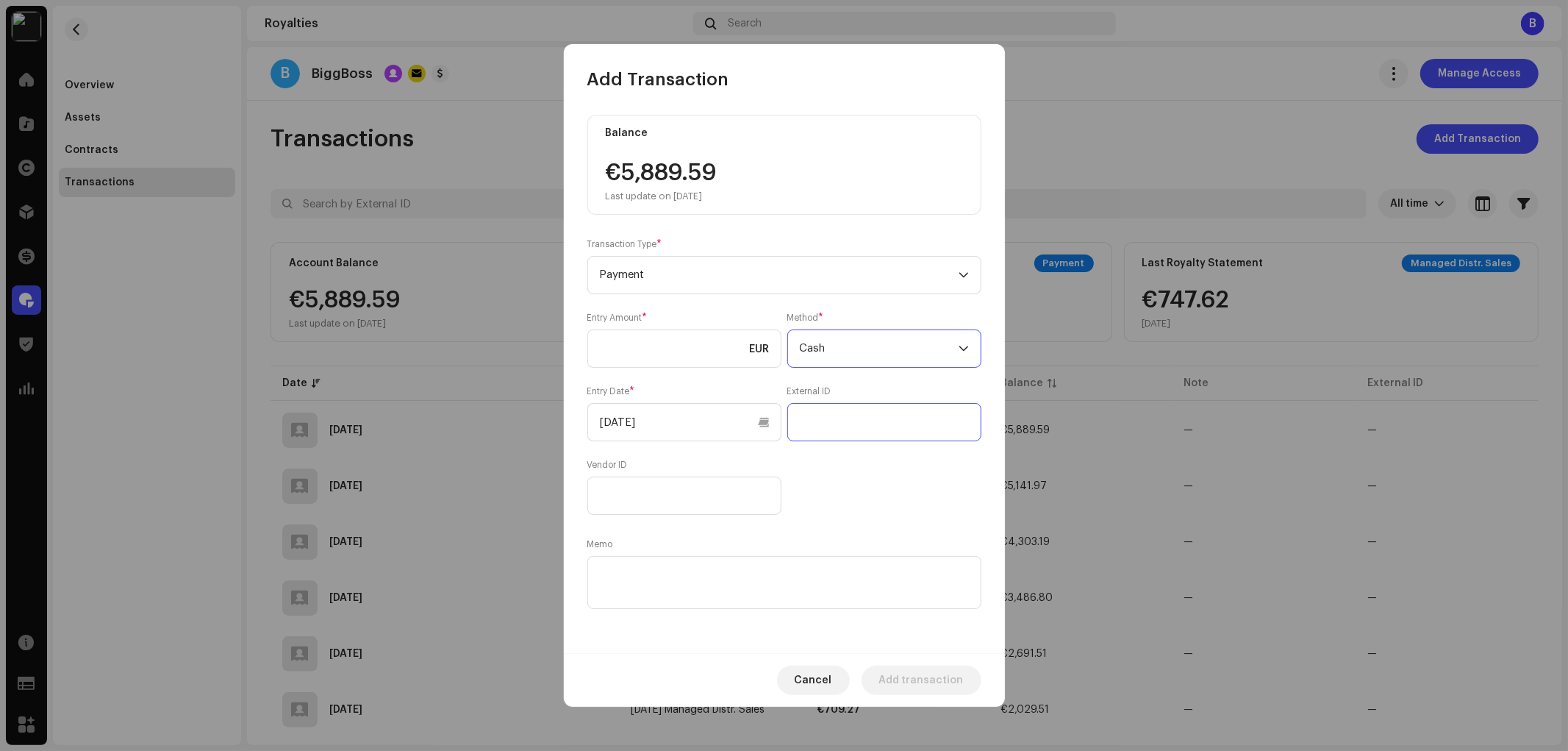
click at [850, 431] on input "text" at bounding box center [884, 422] width 194 height 38
paste input "25150087"
type input "25150087"
click at [695, 598] on textarea at bounding box center [784, 582] width 394 height 53
paste textarea "25150087"
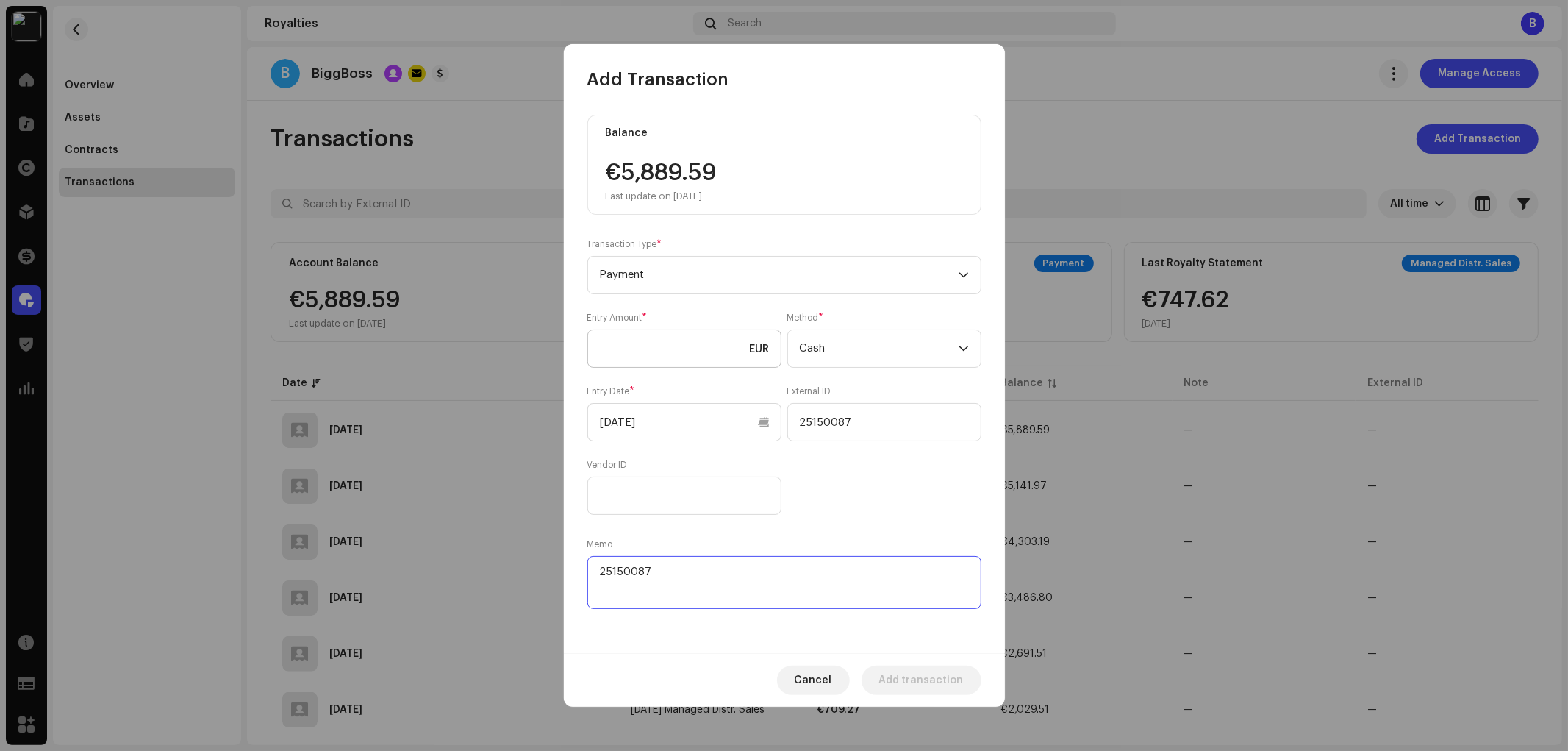
type textarea "25150087"
click at [678, 347] on input at bounding box center [684, 349] width 194 height 38
type input "4,303.19"
click at [890, 487] on div "Entry Amount * 4,303.19 EUR Method * Cash Entry Date * [DATE] External ID 25150…" at bounding box center [784, 413] width 394 height 203
click at [872, 474] on div "Entry Amount * 4,303.19 EUR Method * Cash Entry Date * [DATE] External ID 25150…" at bounding box center [784, 413] width 394 height 203
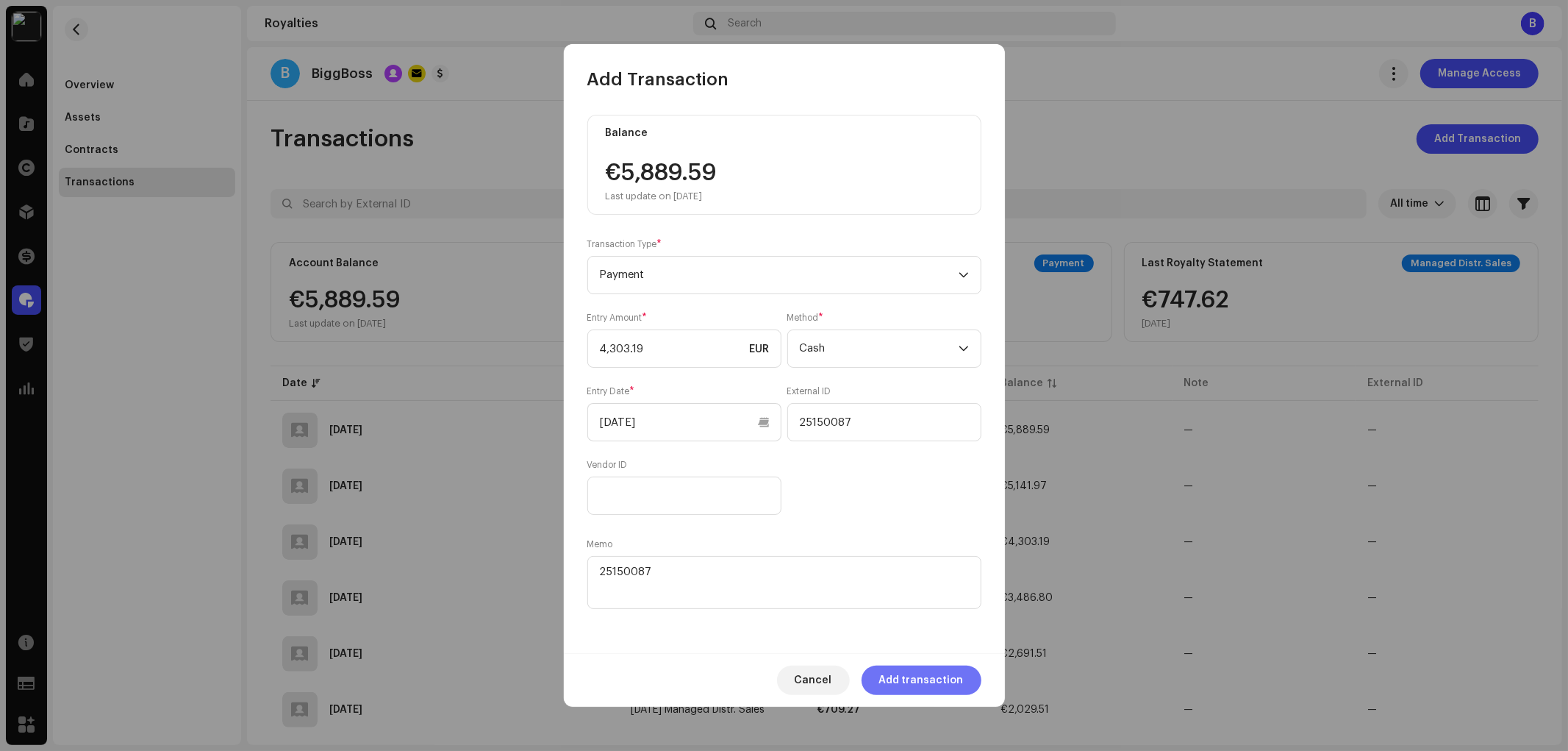
click at [903, 675] on span "Add transaction" at bounding box center [921, 680] width 85 height 30
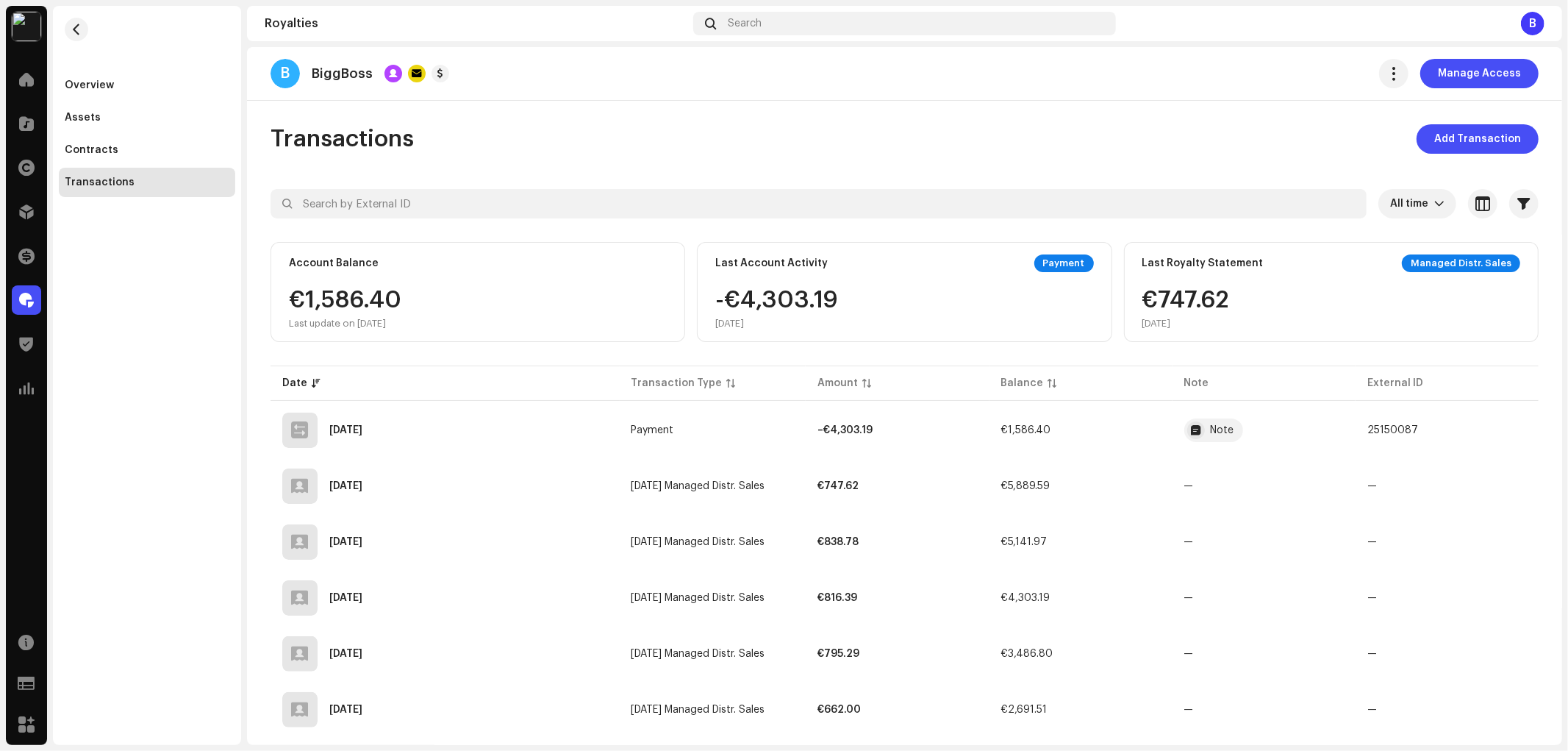
click at [941, 114] on div "B BiggBoss Manage Access Transactions Add Transaction All time Selected 0 Selec…" at bounding box center [904, 395] width 1315 height 698
